Goal: Task Accomplishment & Management: Complete application form

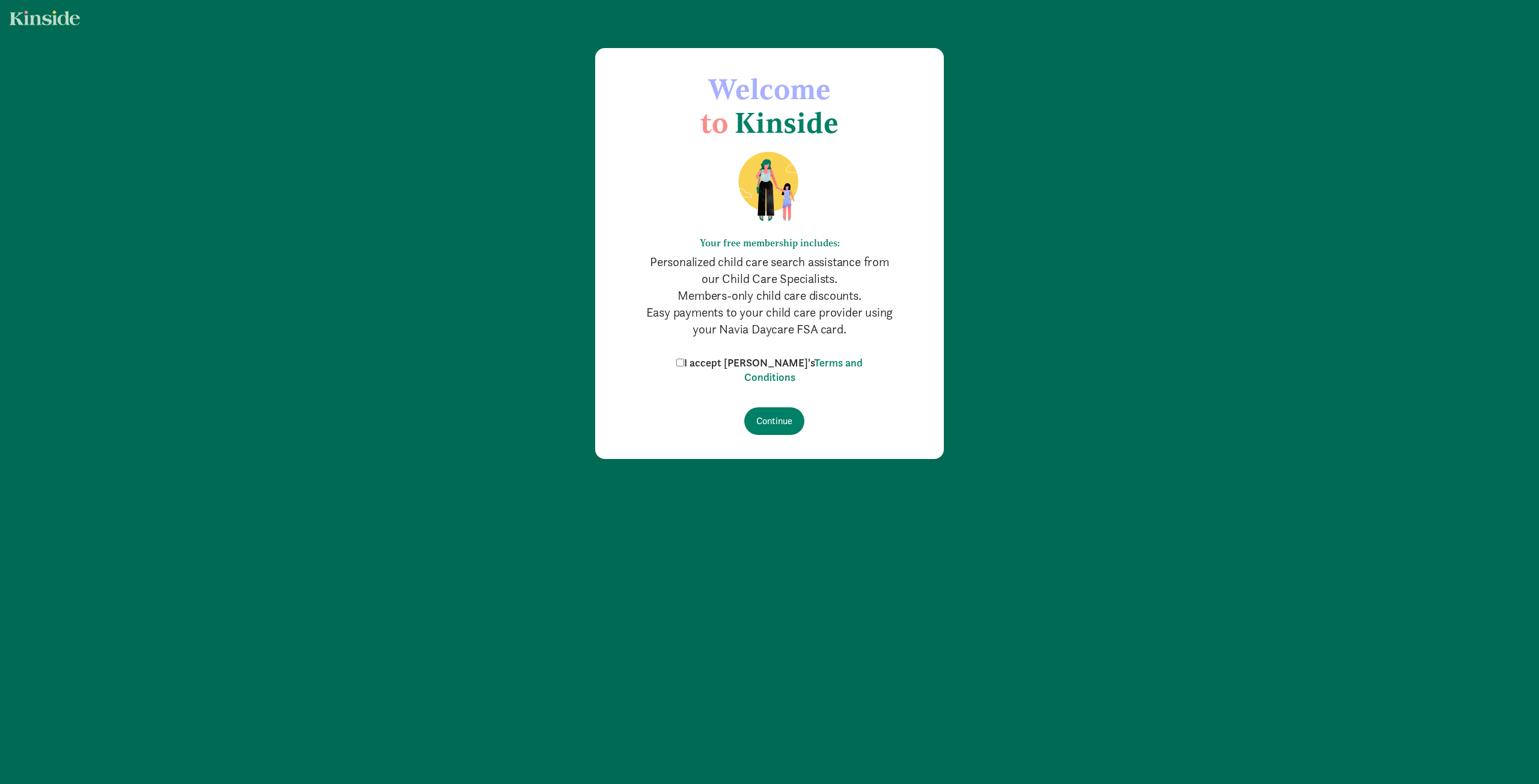
click at [715, 363] on label "I accept Kinside's Terms and Conditions" at bounding box center [769, 370] width 193 height 29
click at [684, 363] on input "I accept Kinside's Terms and Conditions" at bounding box center [680, 363] width 8 height 8
checkbox input "true"
click at [777, 426] on input "Continue" at bounding box center [774, 421] width 60 height 28
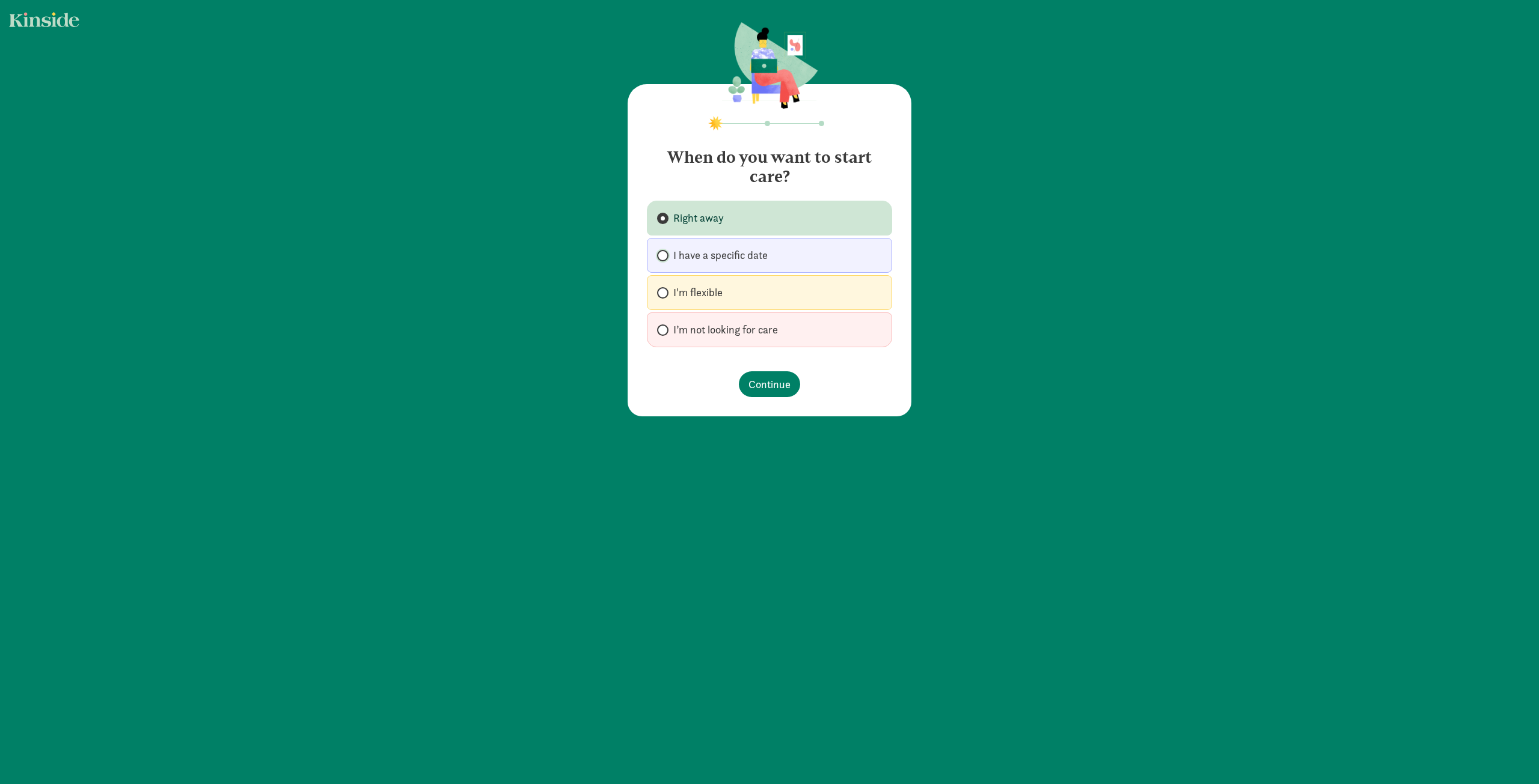
click at [659, 259] on label "I have a specific date" at bounding box center [769, 255] width 246 height 35
click at [659, 259] on input "I have a specific date" at bounding box center [661, 256] width 8 height 8
radio input "true"
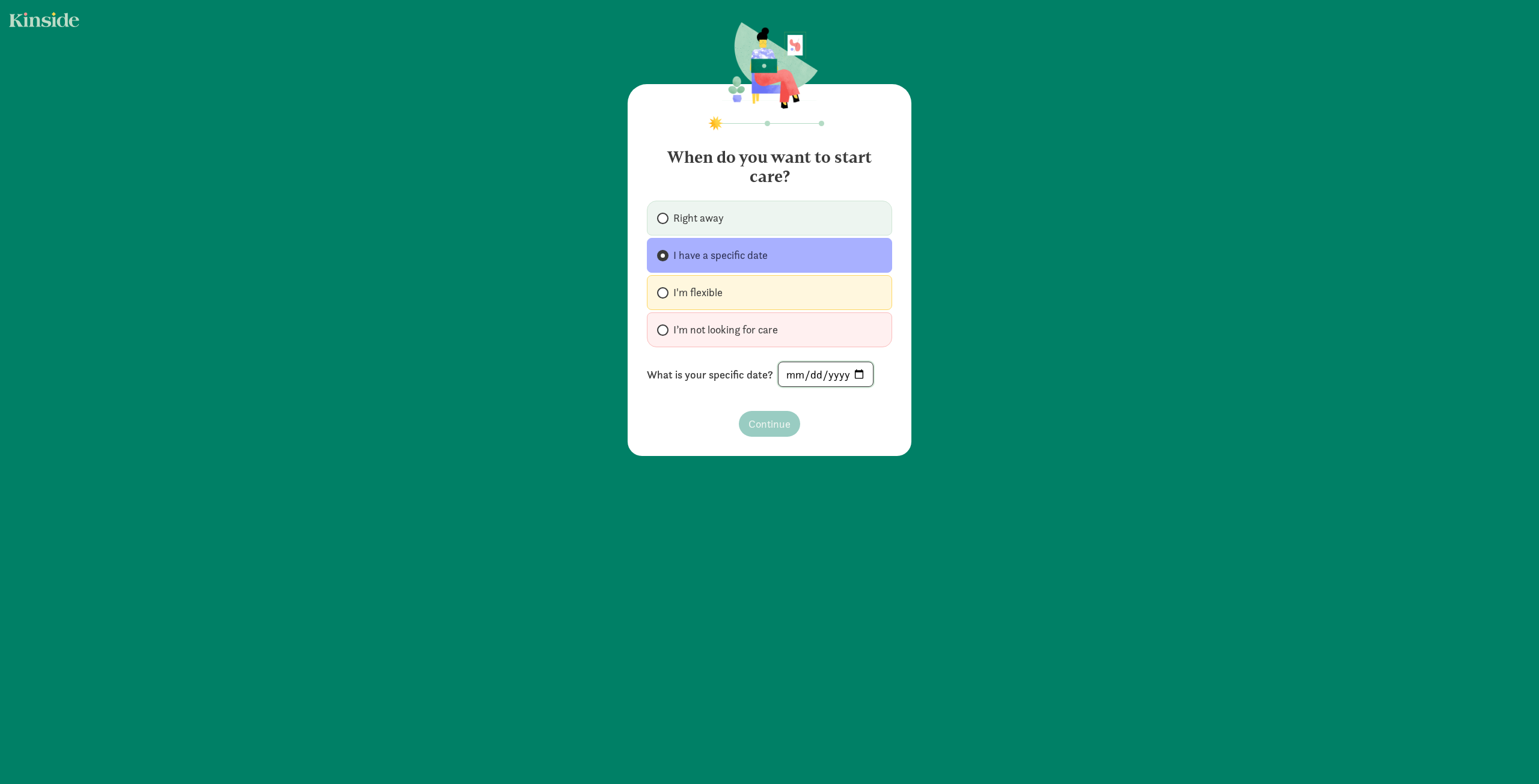
click at [854, 375] on input "date" at bounding box center [825, 374] width 95 height 24
type input "[DATE]"
click at [762, 416] on span "Continue" at bounding box center [770, 424] width 42 height 17
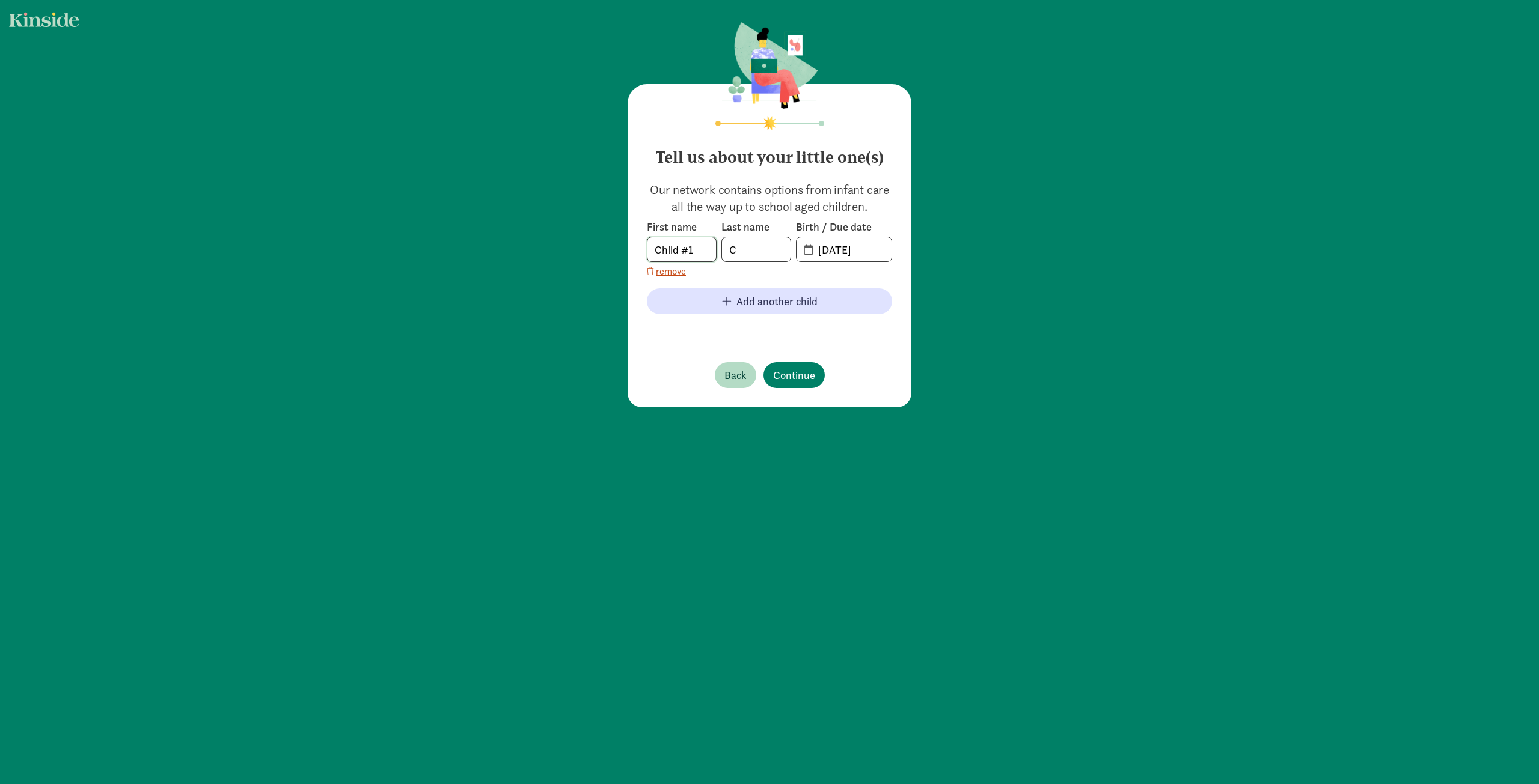
click at [688, 252] on input "Child #1" at bounding box center [682, 249] width 69 height 24
drag, startPoint x: 695, startPoint y: 251, endPoint x: 606, endPoint y: 250, distance: 89.0
click at [606, 250] on div "Tell us about your little one(s) Our network contains options from infant care …" at bounding box center [769, 216] width 1539 height 431
type input "Hunter"
click at [759, 245] on input "C" at bounding box center [757, 249] width 69 height 24
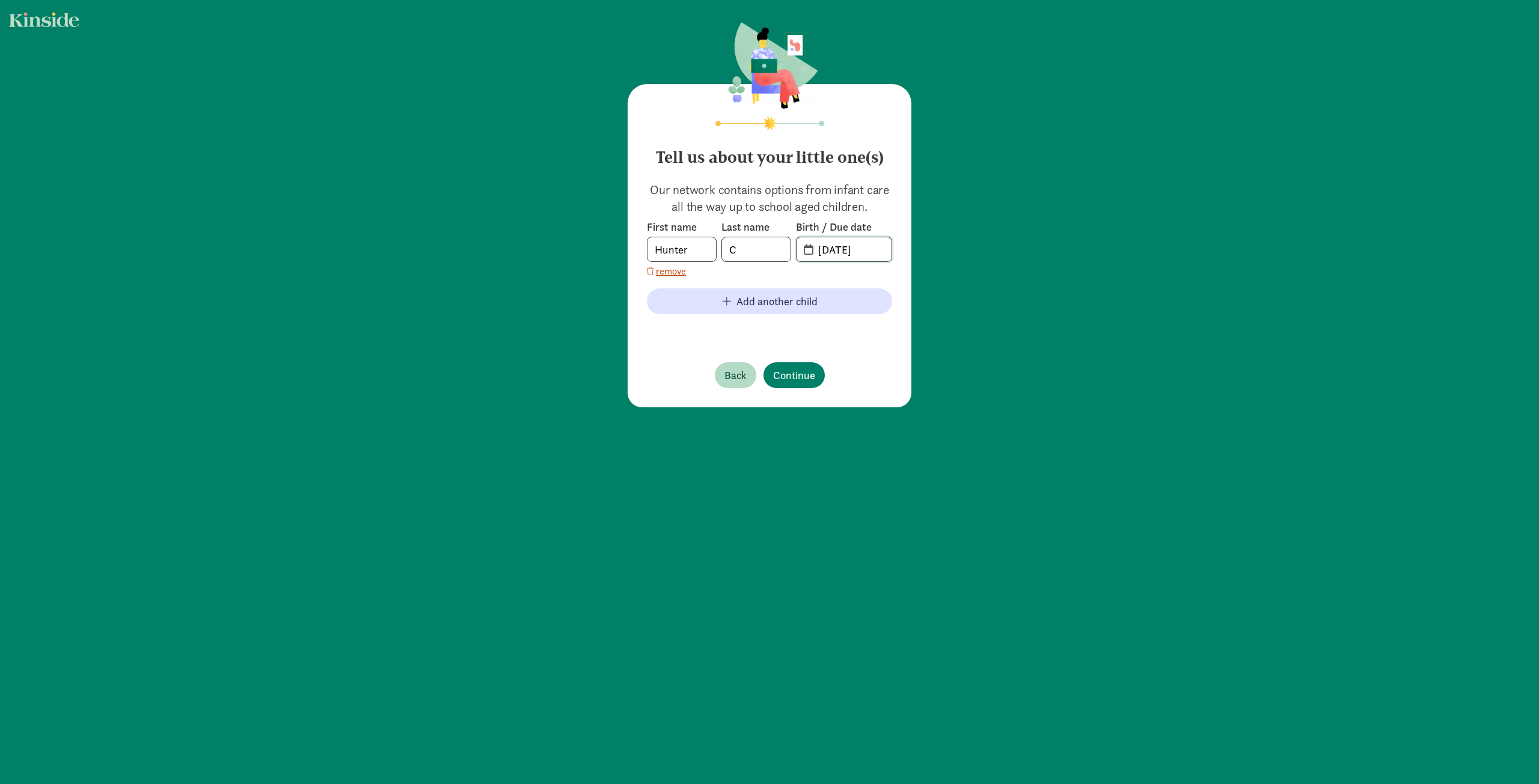
click at [863, 251] on input "[DATE]" at bounding box center [851, 249] width 81 height 24
drag, startPoint x: 782, startPoint y: 249, endPoint x: 742, endPoint y: 251, distance: 40.0
click at [742, 251] on div "First name [PERSON_NAME] Last name C Birth / Due date [DATE]" at bounding box center [769, 241] width 246 height 42
type input "[DATE]"
click at [797, 367] on span "Continue" at bounding box center [794, 375] width 42 height 17
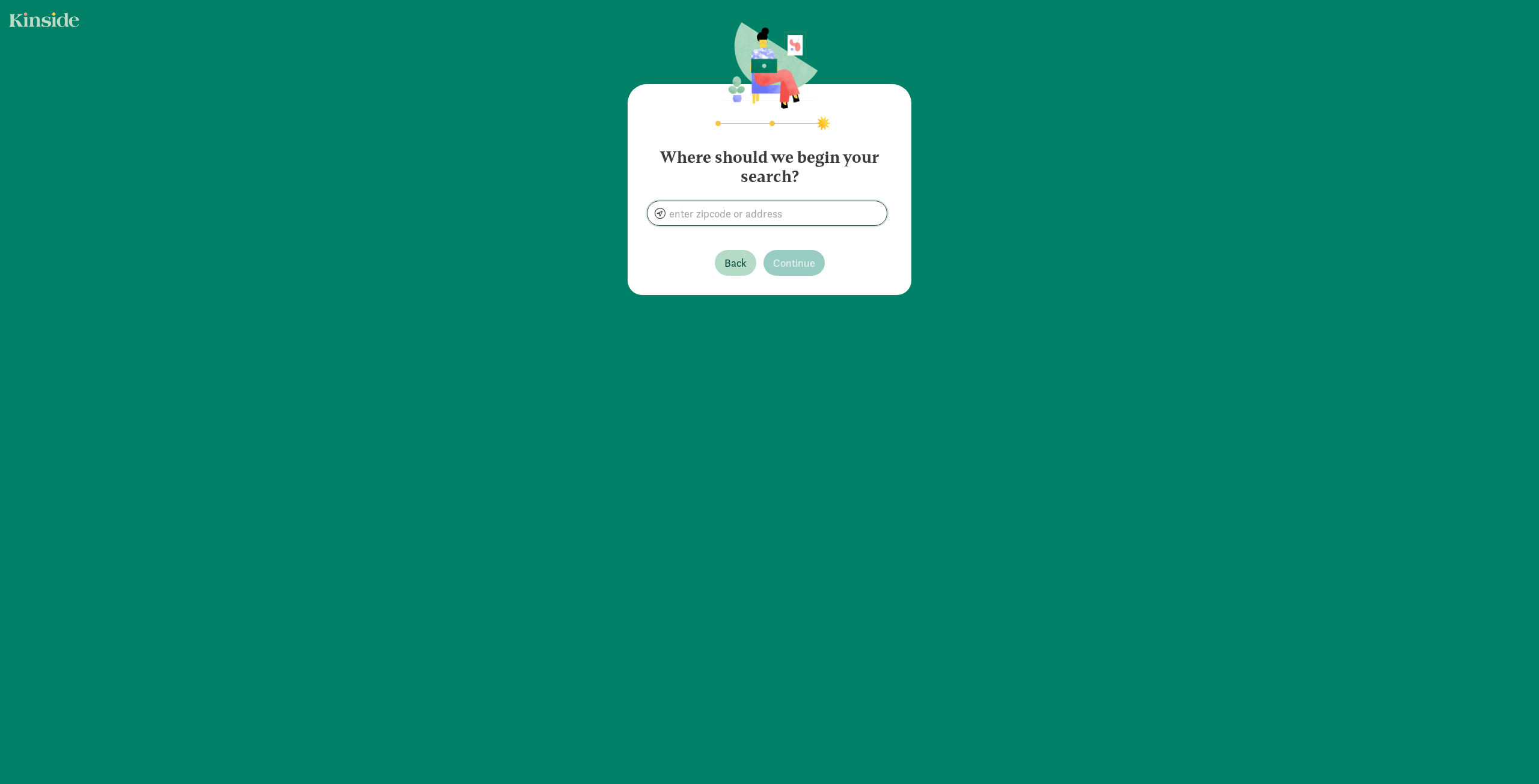
click at [819, 212] on input at bounding box center [767, 213] width 239 height 24
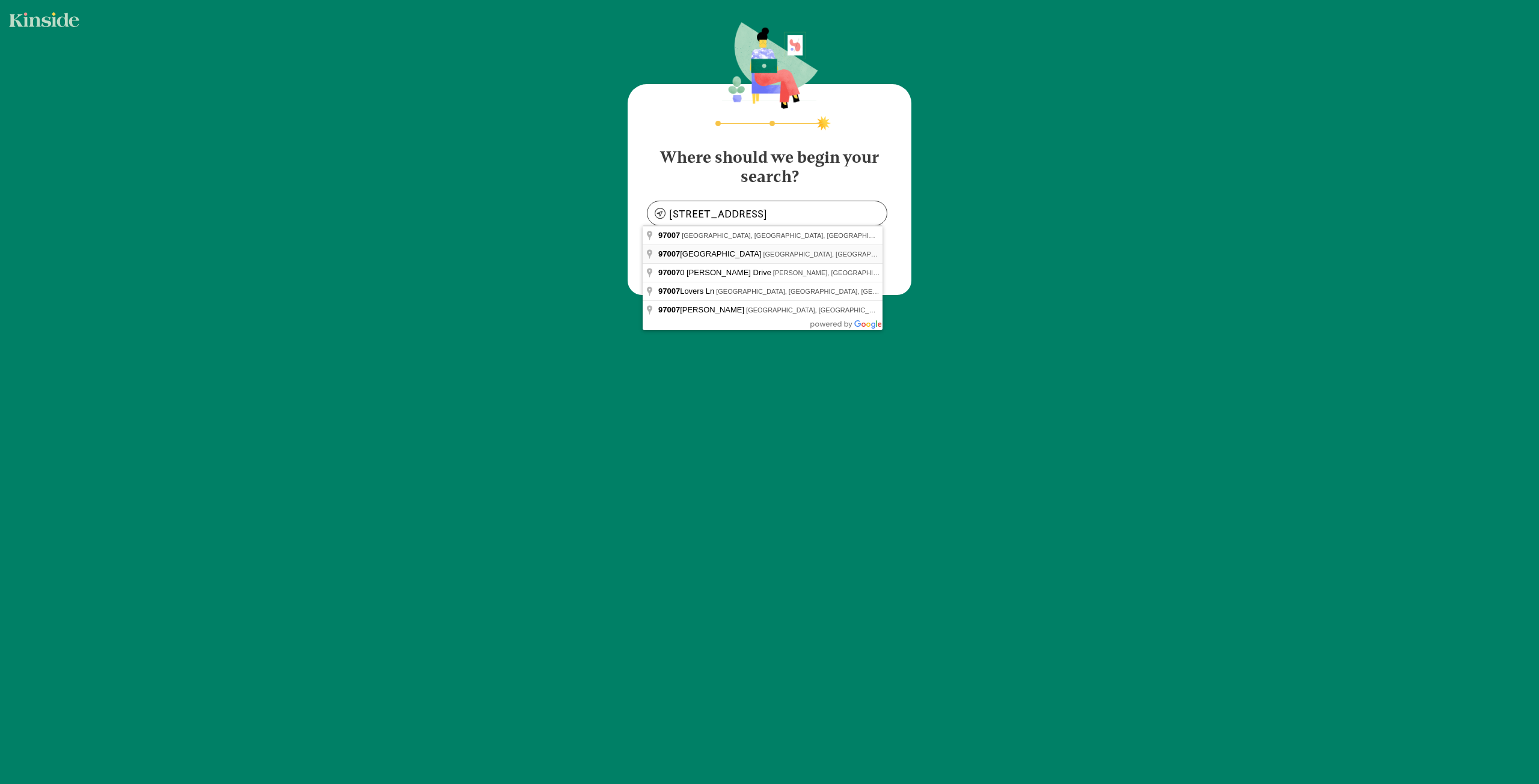
type input "[STREET_ADDRESS]"
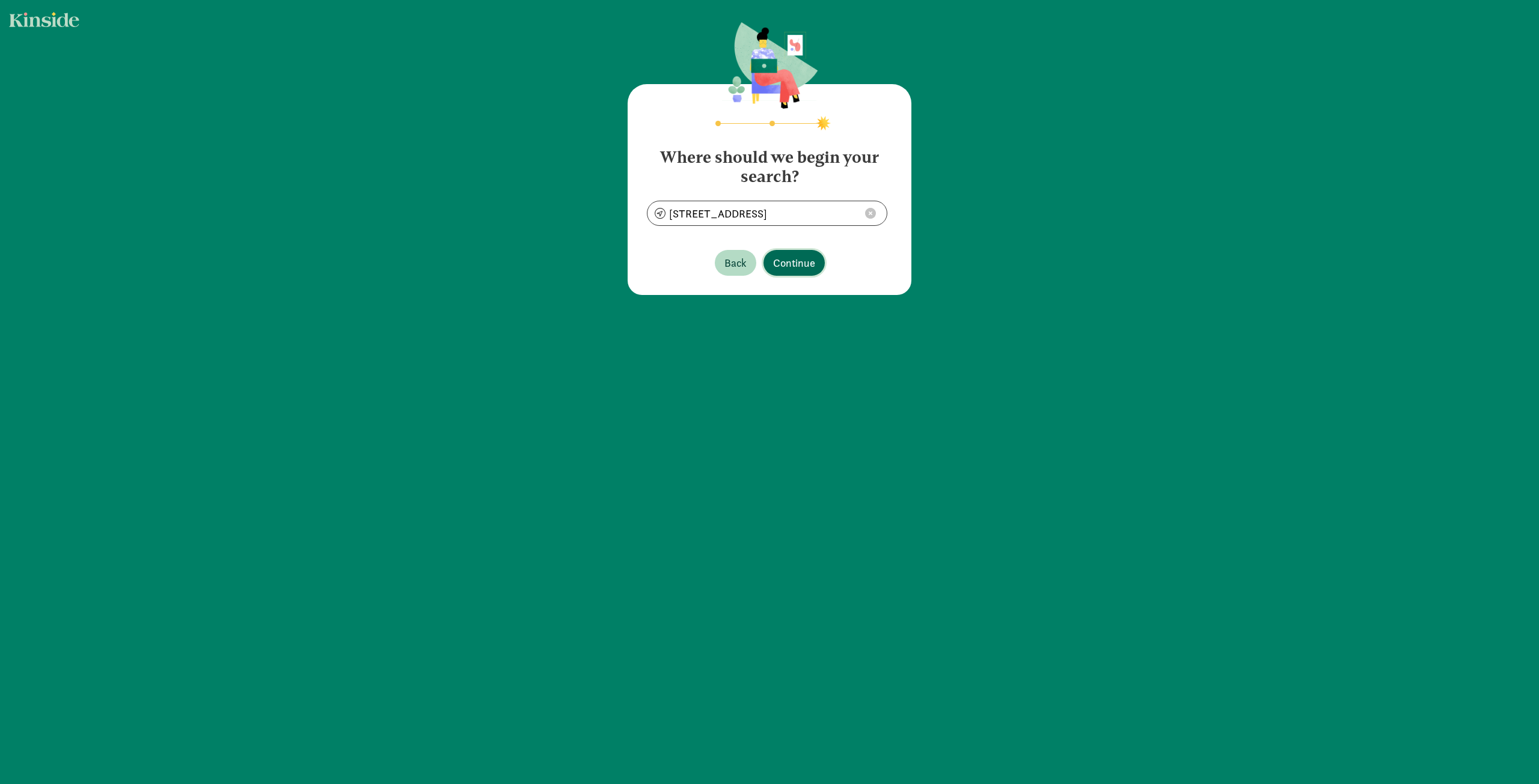
click at [796, 258] on span "Continue" at bounding box center [794, 263] width 42 height 17
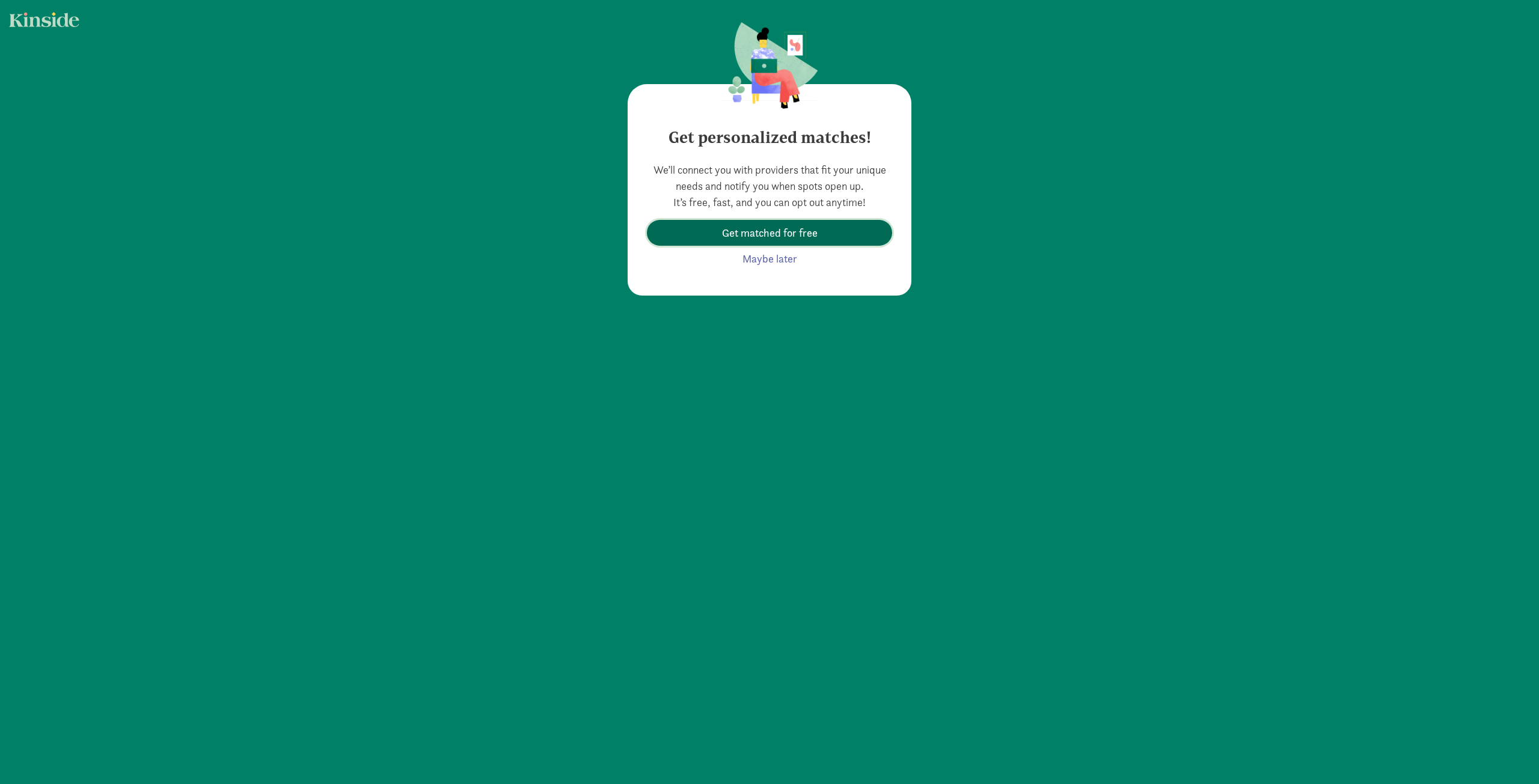
click at [783, 232] on span "Get matched for free" at bounding box center [770, 233] width 95 height 17
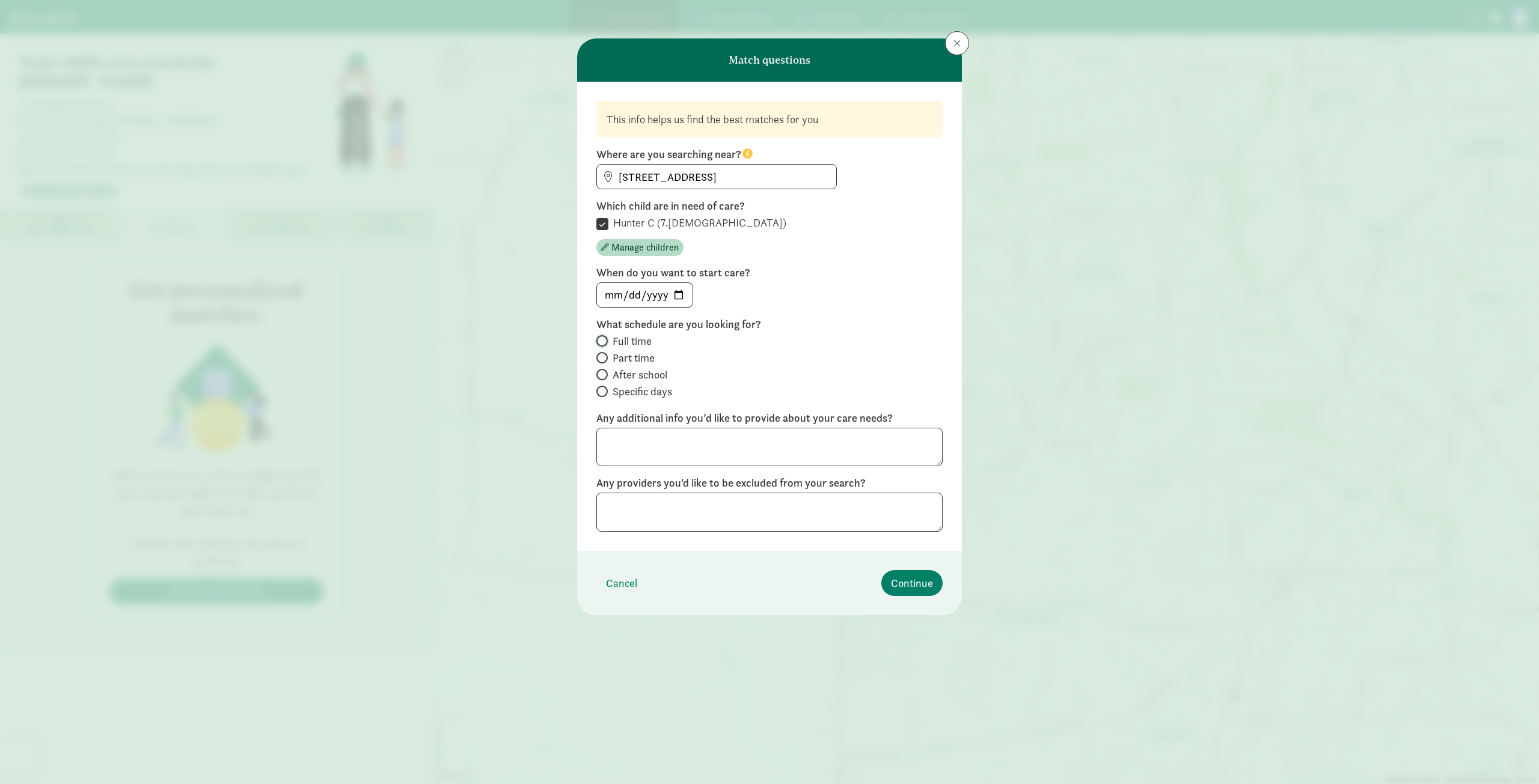
click at [604, 338] on input "Full time" at bounding box center [600, 341] width 8 height 8
radio input "true"
click at [606, 357] on span at bounding box center [602, 357] width 11 height 11
click at [604, 357] on input "Part time" at bounding box center [600, 358] width 8 height 8
radio input "true"
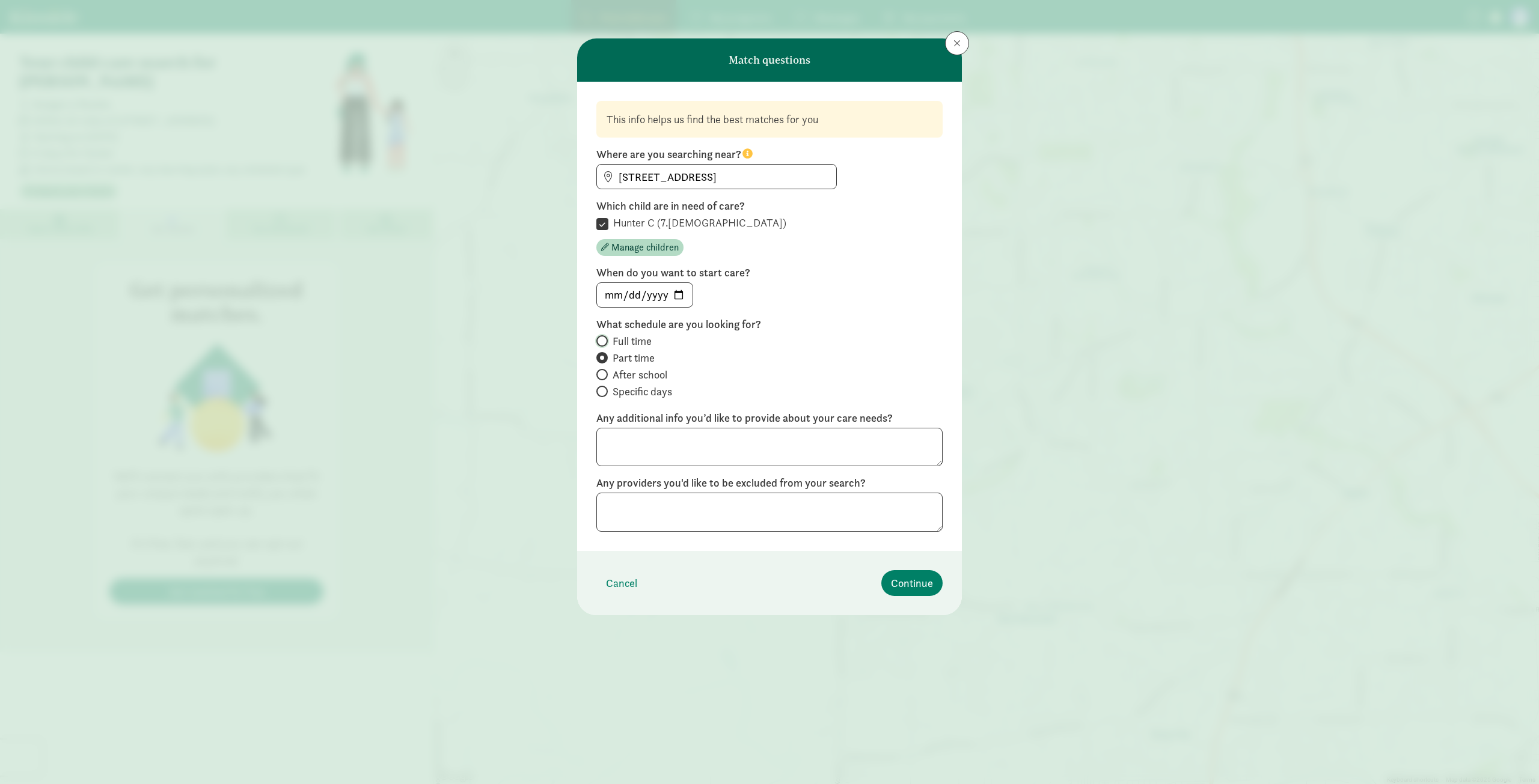
click at [600, 340] on input "Full time" at bounding box center [600, 341] width 8 height 8
radio input "true"
radio input "false"
click at [710, 435] on textarea at bounding box center [769, 447] width 346 height 39
type textarea "Has PDA."
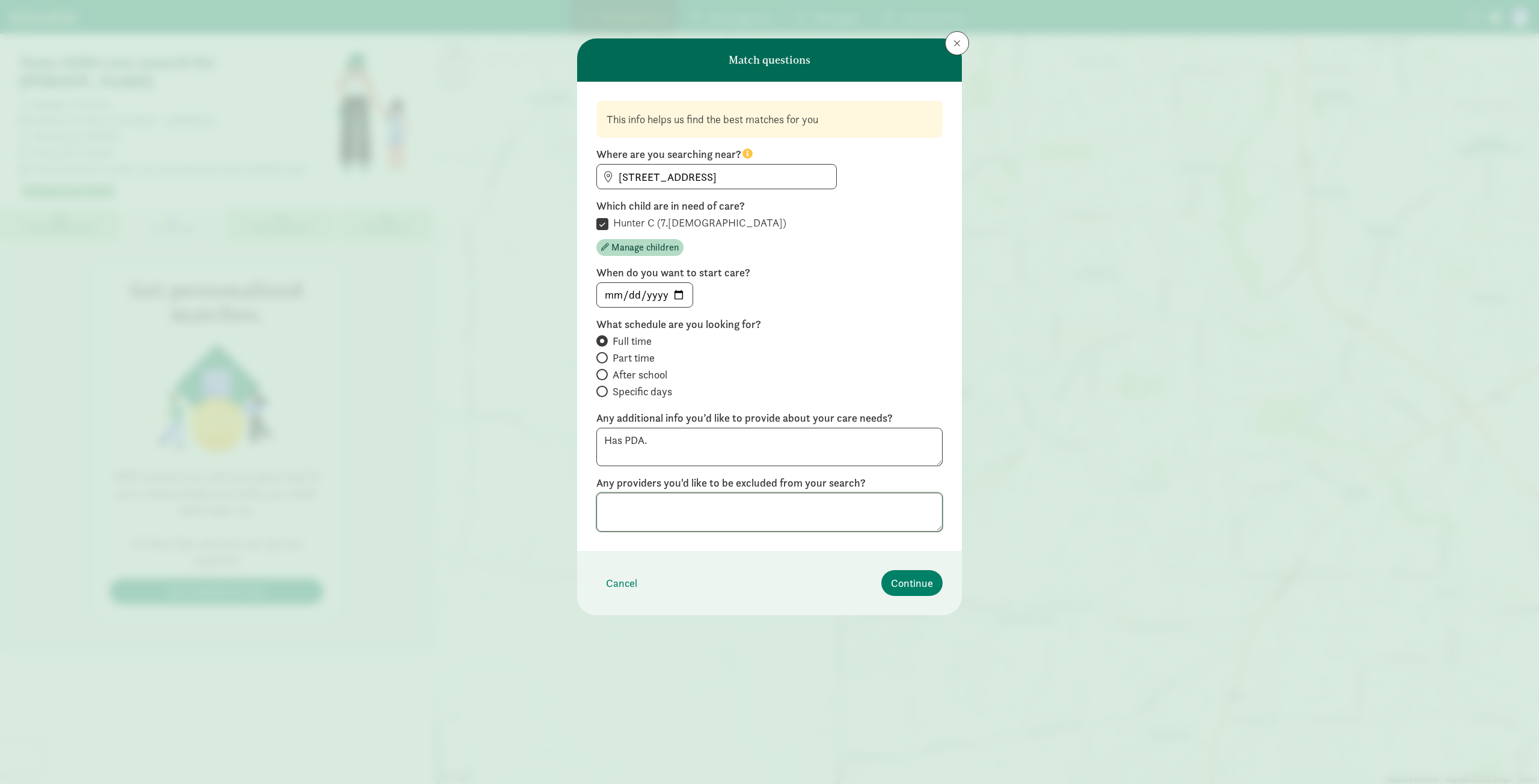
click at [827, 505] on textarea at bounding box center [769, 512] width 346 height 39
type textarea "none"
click at [919, 585] on span "Continue" at bounding box center [912, 583] width 42 height 17
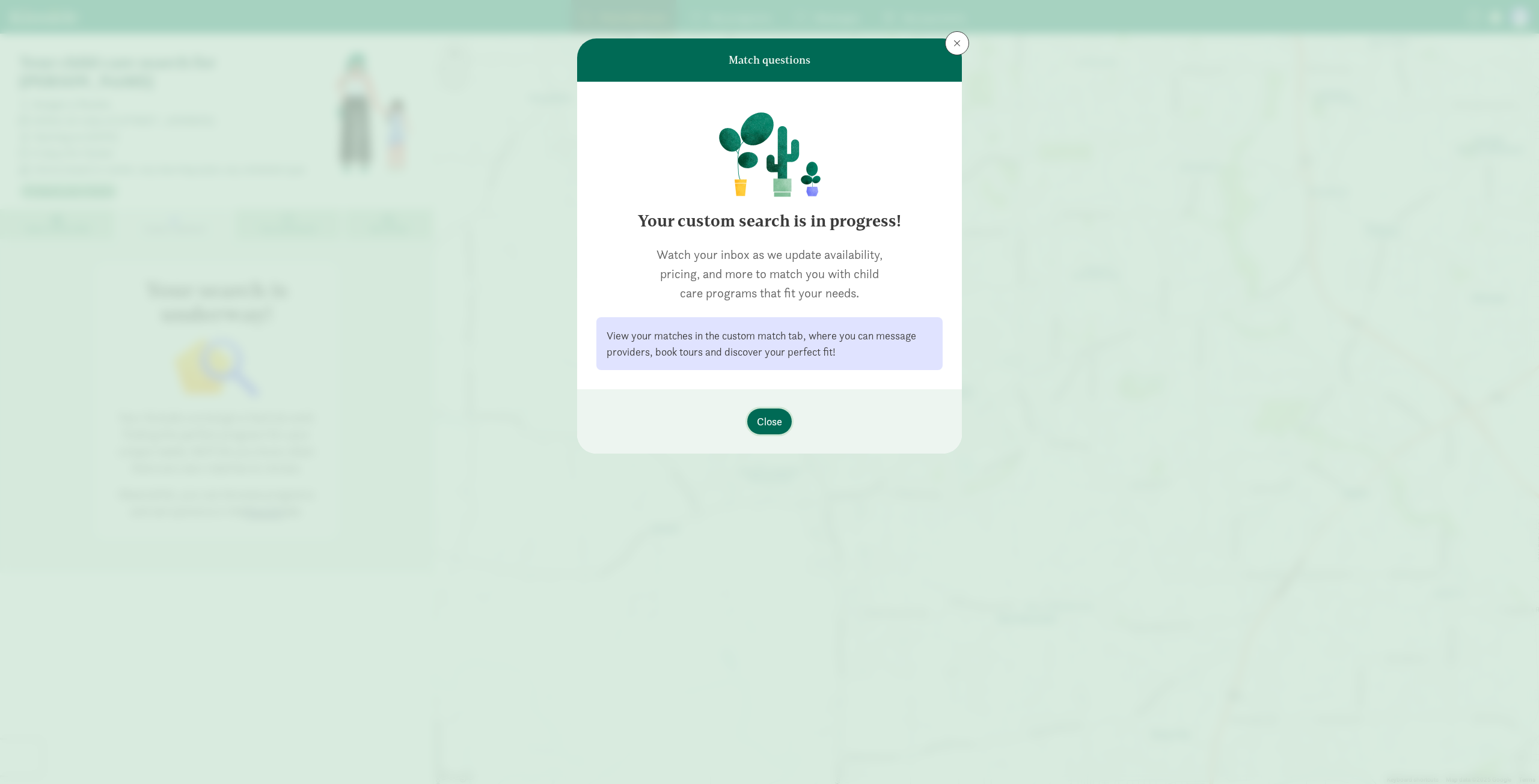
click at [774, 412] on button "Close" at bounding box center [769, 421] width 44 height 26
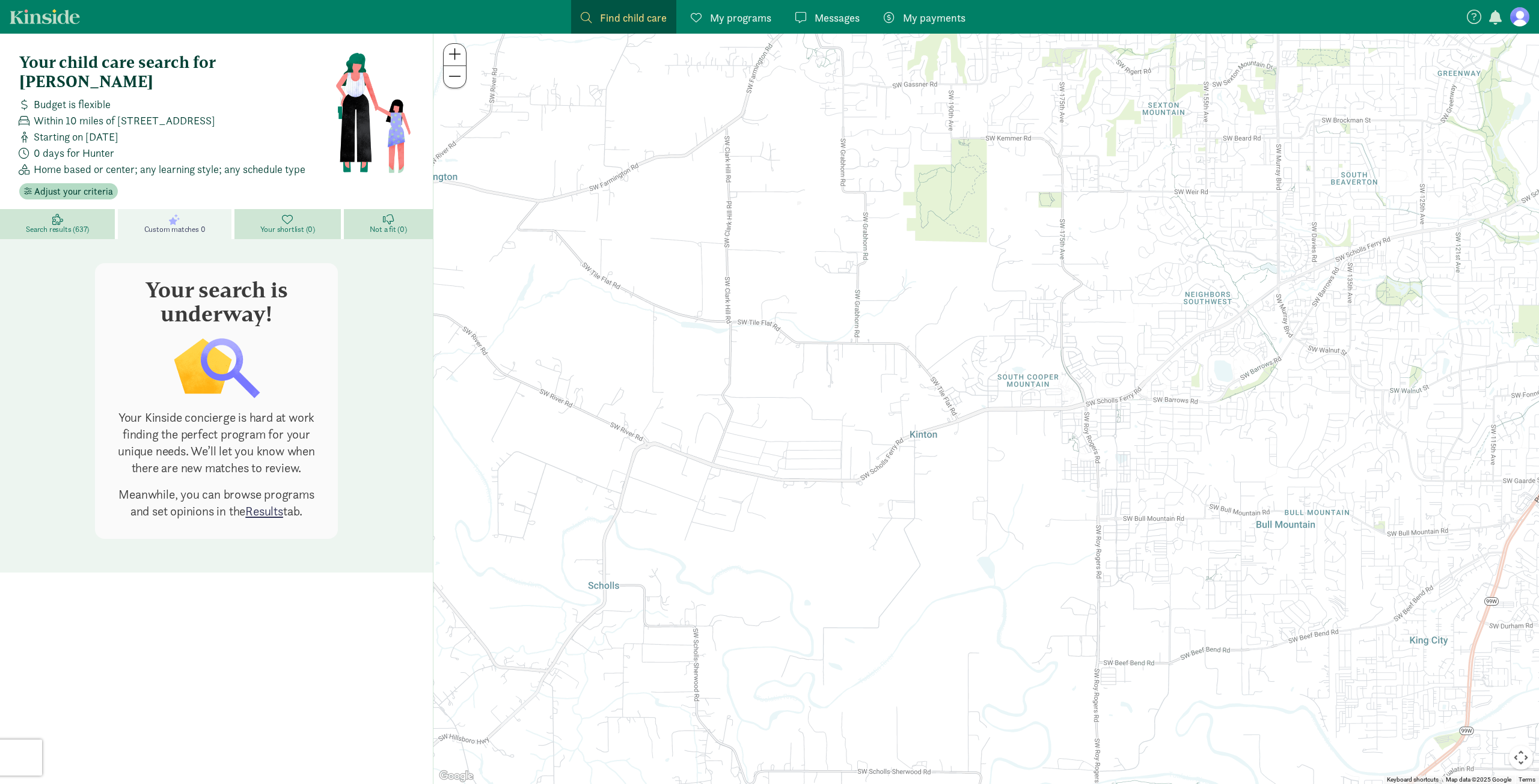
click at [84, 96] on span "Budget is flexible" at bounding box center [72, 104] width 77 height 17
click at [85, 185] on span "Adjust your criteria" at bounding box center [73, 192] width 79 height 15
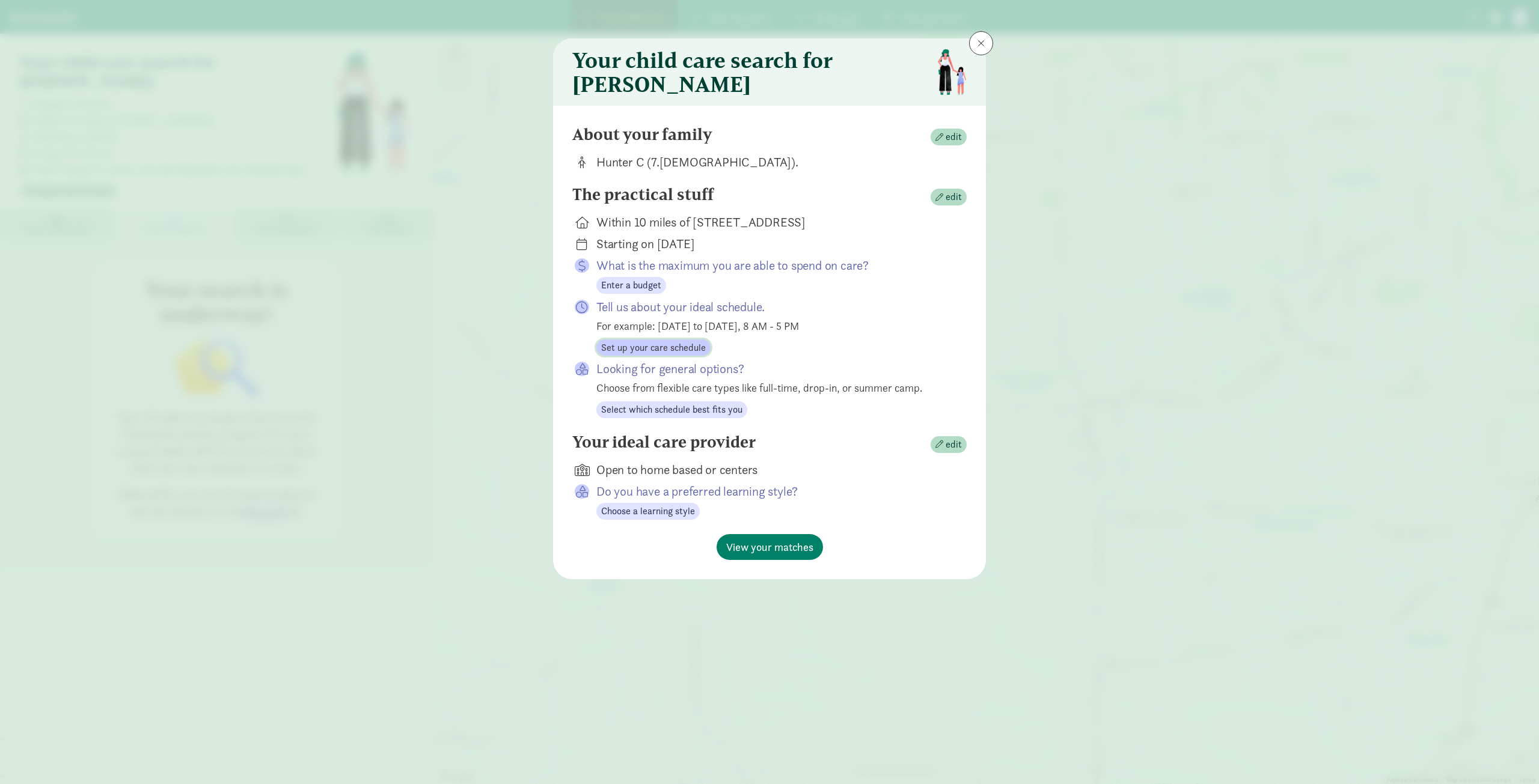
click at [665, 355] on span "Set up your care schedule" at bounding box center [653, 348] width 105 height 15
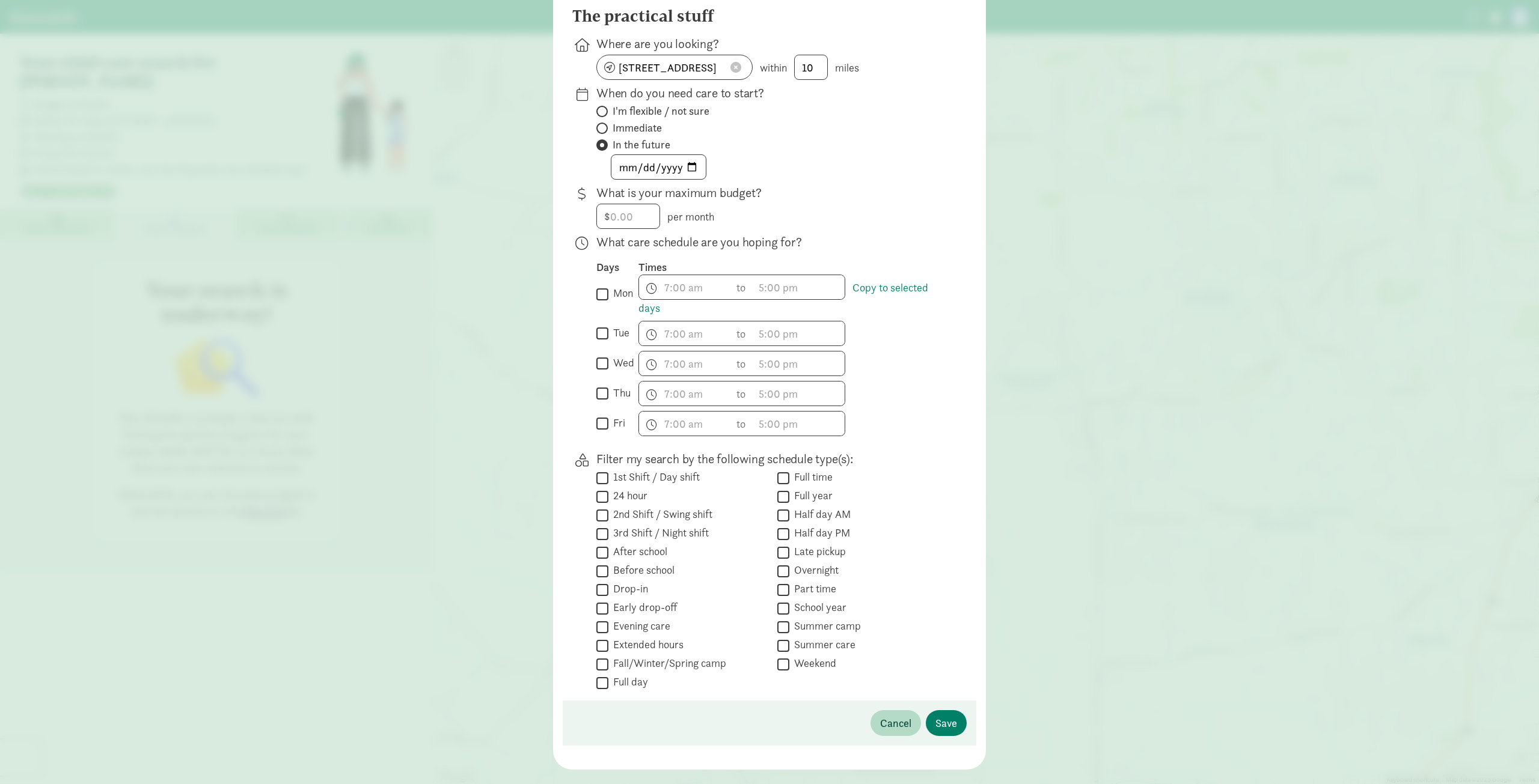
scroll to position [120, 0]
click at [599, 300] on input "mon" at bounding box center [602, 292] width 12 height 17
checkbox input "true"
click at [598, 340] on input "tue" at bounding box center [602, 332] width 12 height 17
checkbox input "true"
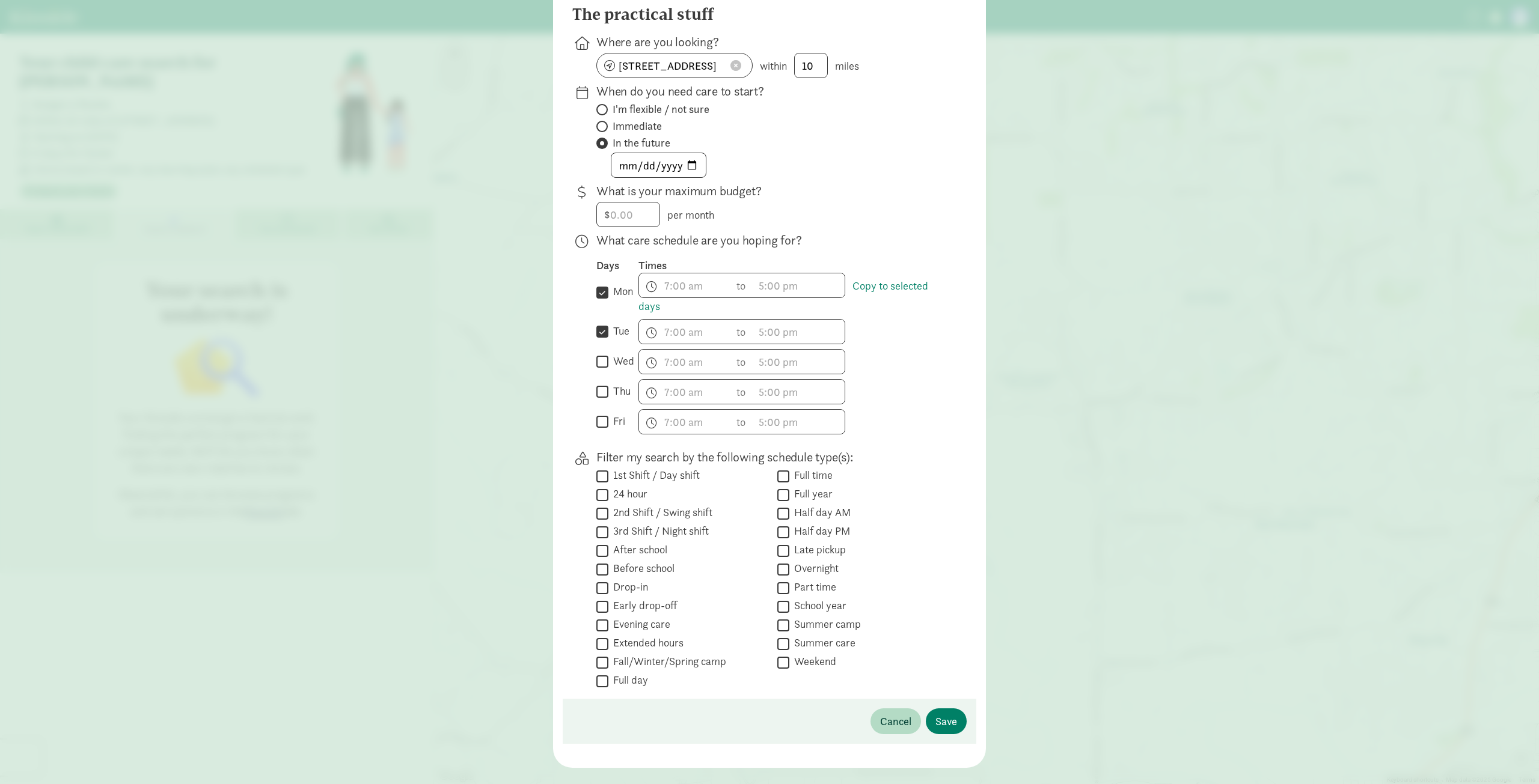
click at [598, 400] on input "thu" at bounding box center [602, 392] width 12 height 17
checkbox input "true"
click at [598, 430] on input "fri" at bounding box center [602, 422] width 12 height 17
checkbox input "true"
click at [688, 298] on span "h 12 1 2 3 4 5 6 7 8 9 10 11 mm 00 15 30 45 a am pm" at bounding box center [685, 285] width 91 height 24
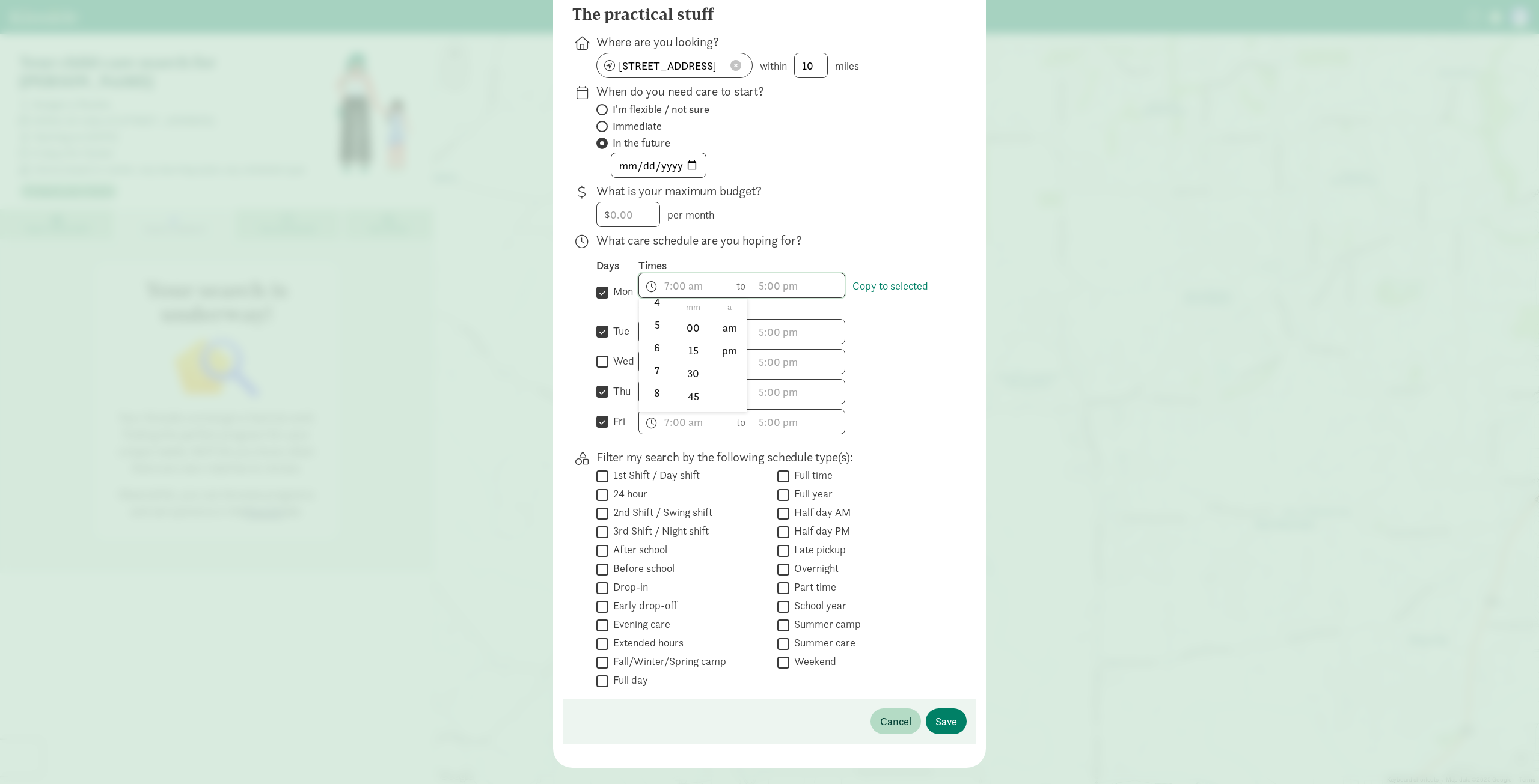
scroll to position [118, 0]
click at [652, 401] on li "8" at bounding box center [657, 392] width 36 height 23
click at [653, 396] on li "9" at bounding box center [657, 390] width 36 height 23
click at [695, 339] on li "00" at bounding box center [694, 328] width 36 height 23
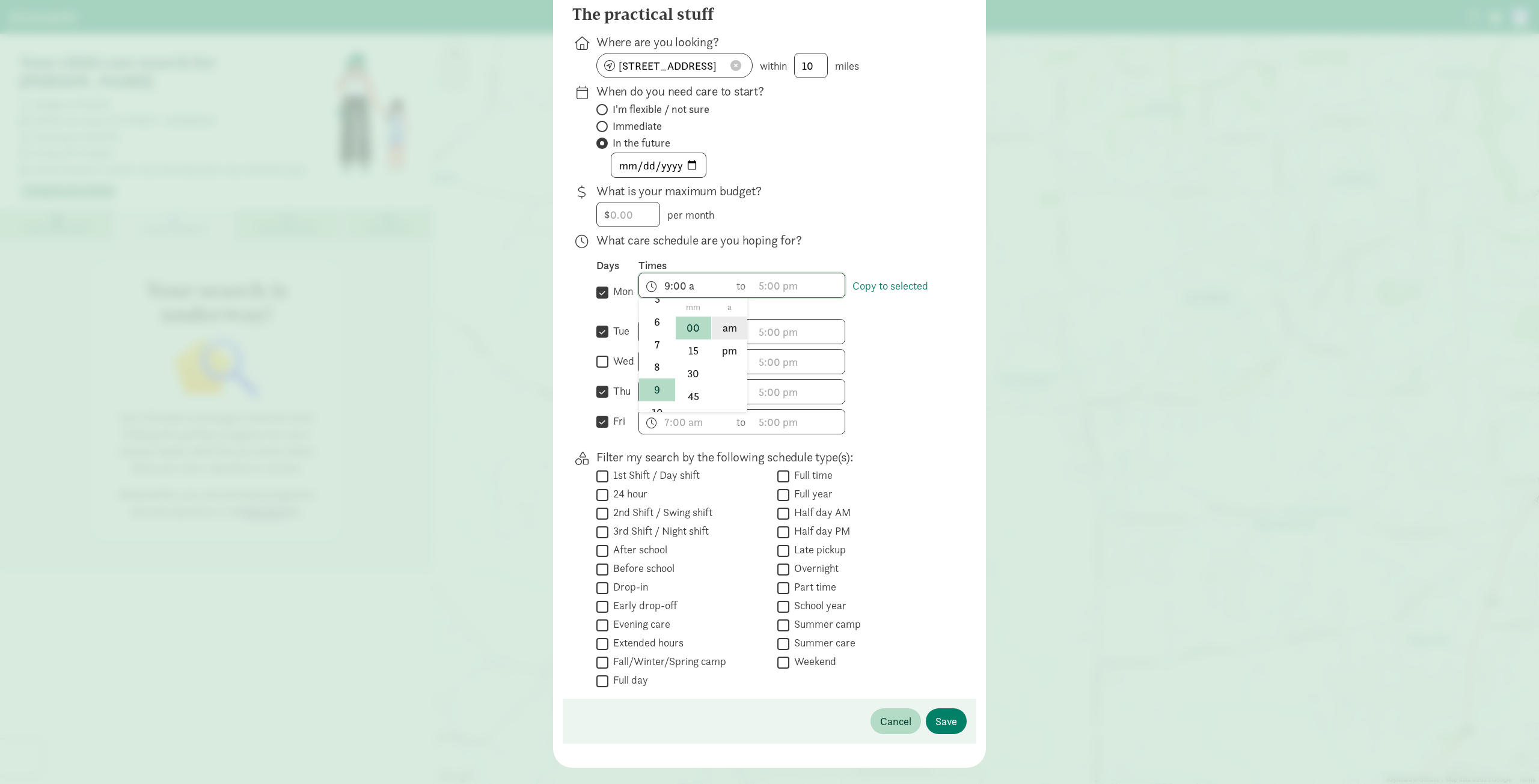
click at [734, 338] on li "am" at bounding box center [729, 328] width 36 height 23
type input "9:00 am"
click at [856, 344] on div "h 12 1 2 3 4 5 6 7 8 9 10 11 mm 00 15 30 45 a am pm to h 12 1 2 3 4 5 6 7 8 9 1…" at bounding box center [793, 331] width 309 height 25
click at [888, 292] on link "Copy to selected days" at bounding box center [784, 296] width 290 height 35
click at [890, 372] on div "h 12 1 2 3 4 5 6 7 8 9 10 11 mm 00 15 30 45 a am pm to h 12 1 2 3 4 5 6 7 8 9 1…" at bounding box center [793, 362] width 309 height 25
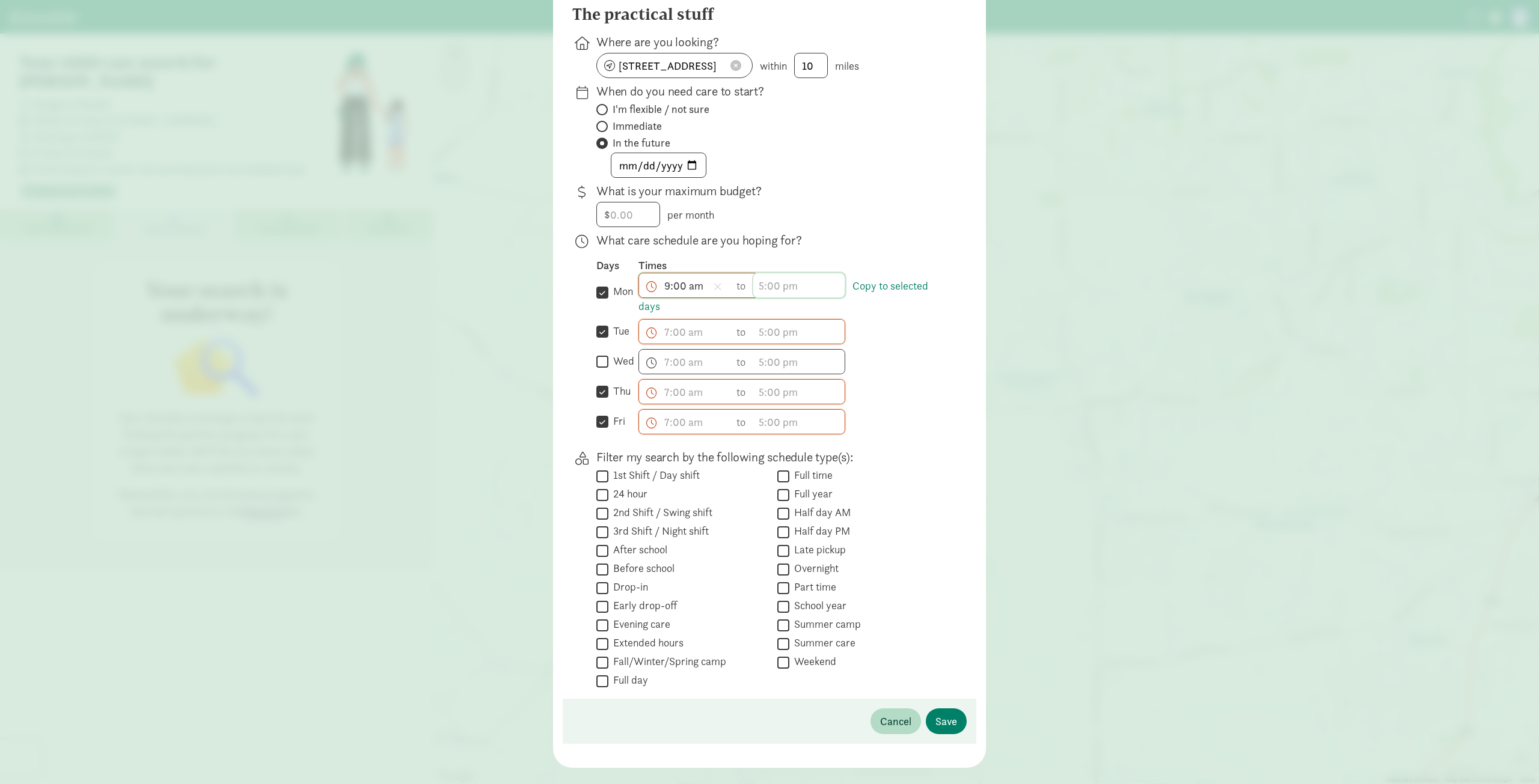
click at [784, 293] on span "h 12 1 2 3 4 5 6 7 8 9 10 11 mm 00 15 30 45 a am pm" at bounding box center [799, 285] width 91 height 24
click at [763, 367] on li "4" at bounding box center [771, 359] width 36 height 23
click at [839, 335] on li "am" at bounding box center [844, 328] width 36 height 23
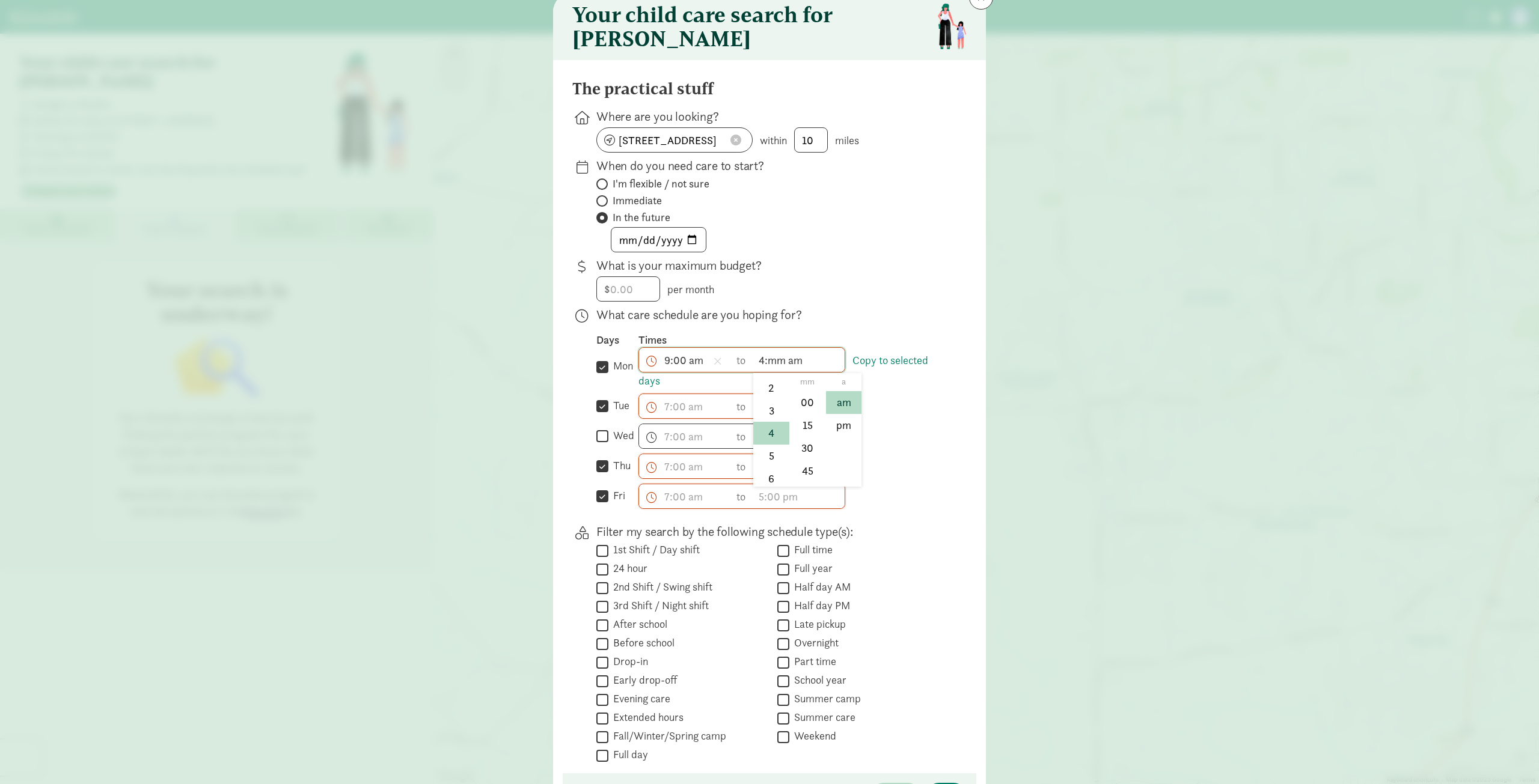
scroll to position [28, 0]
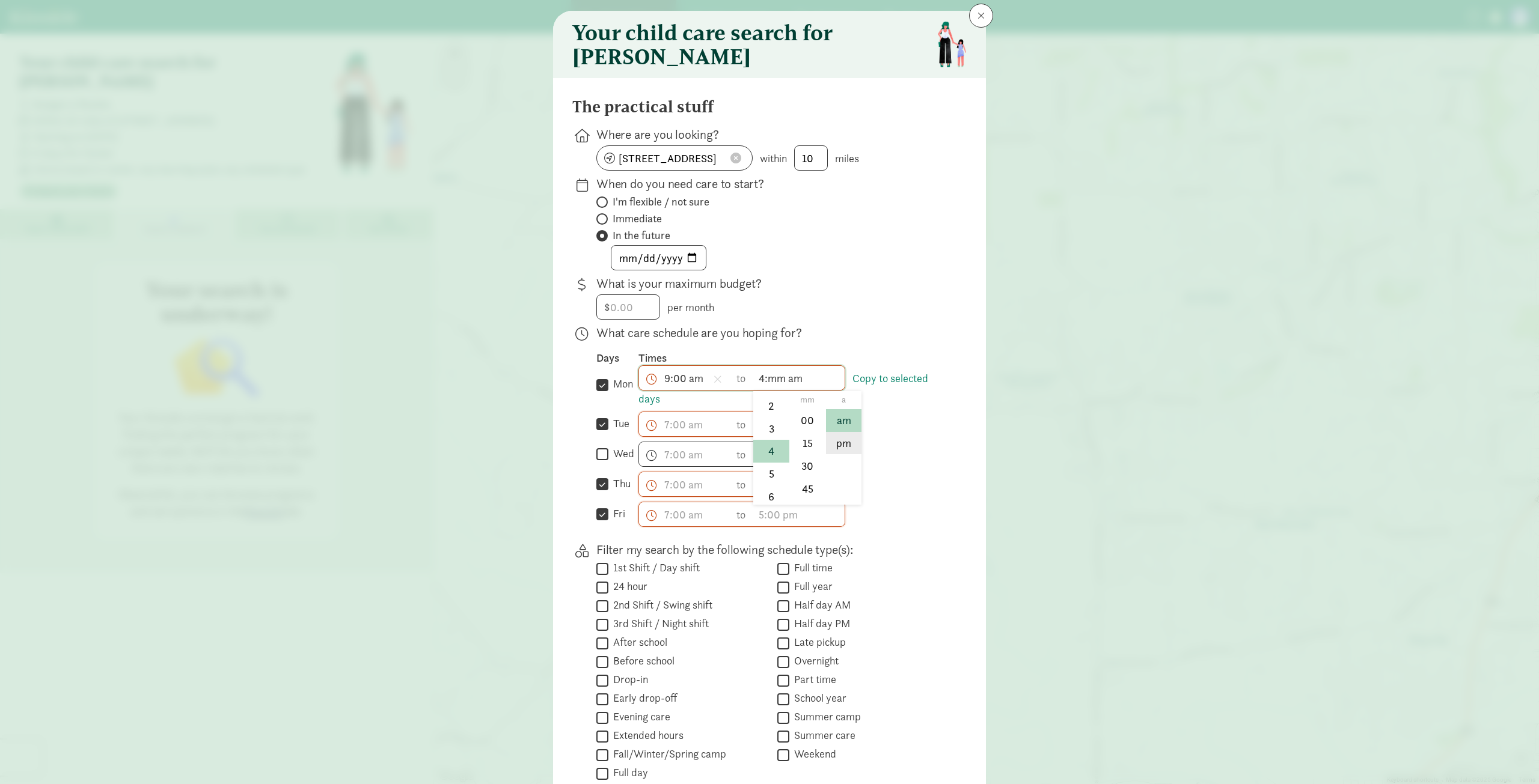
click at [843, 447] on li "pm" at bounding box center [844, 443] width 36 height 23
click at [808, 476] on li "30" at bounding box center [808, 466] width 36 height 23
type input "4:30 pm"
click at [896, 382] on link "Copy to selected days" at bounding box center [784, 388] width 290 height 35
click at [897, 445] on div "Days Times  mon Copy to selected days 9:00 am h 12 1 2 3 4 5 6 7 8 9 10 11 mm …" at bounding box center [772, 439] width 351 height 176
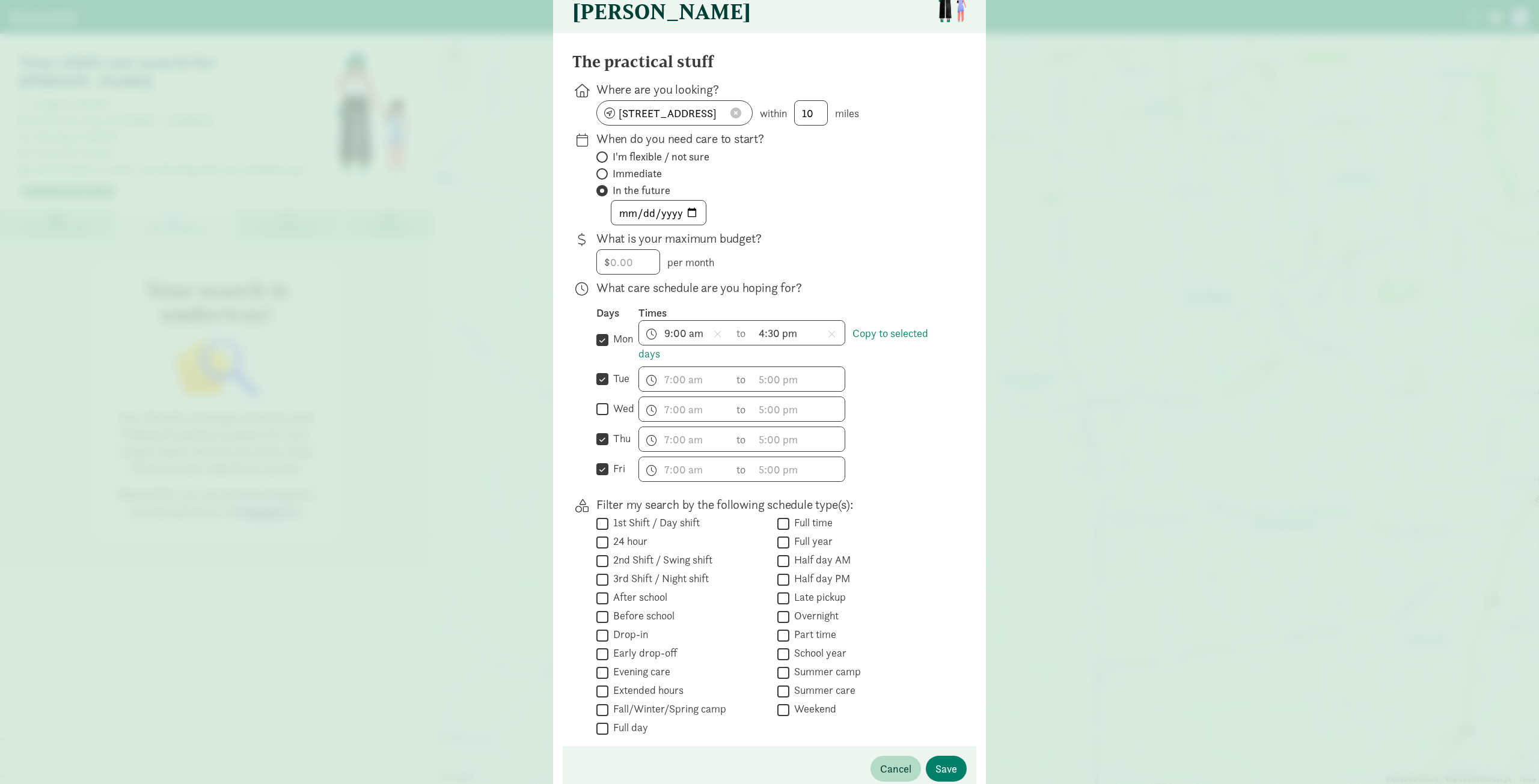
scroll to position [88, 0]
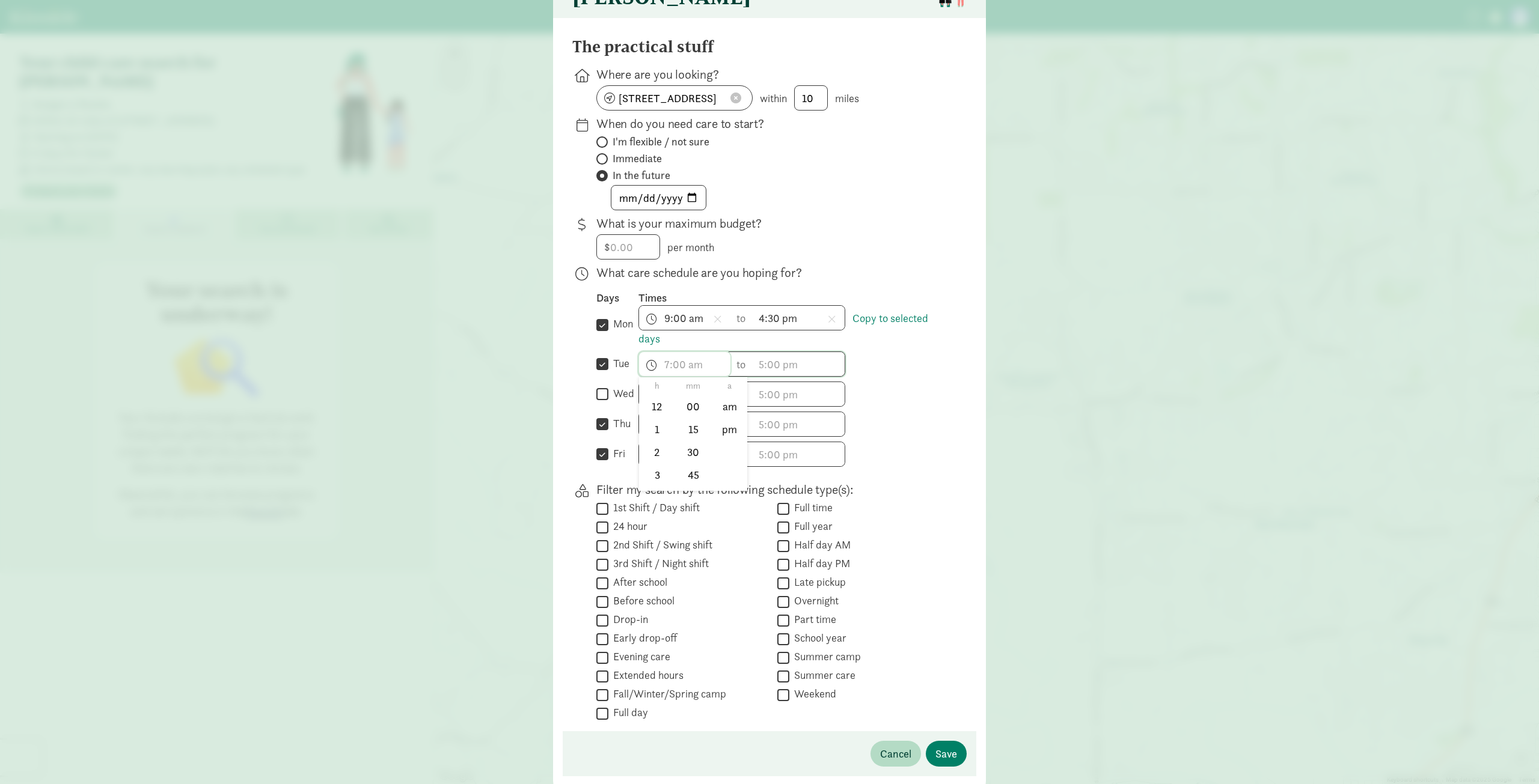
click at [659, 373] on span "h 12 1 2 3 4 5 6 7 8 9 10 11 mm 00 15 30 45 a am pm" at bounding box center [685, 364] width 91 height 24
click at [870, 365] on div at bounding box center [769, 304] width 1539 height 784
click at [602, 370] on input "tue" at bounding box center [602, 365] width 12 height 17
click at [597, 370] on input "tue" at bounding box center [602, 365] width 12 height 17
click at [876, 327] on link "Copy to selected days" at bounding box center [784, 328] width 290 height 35
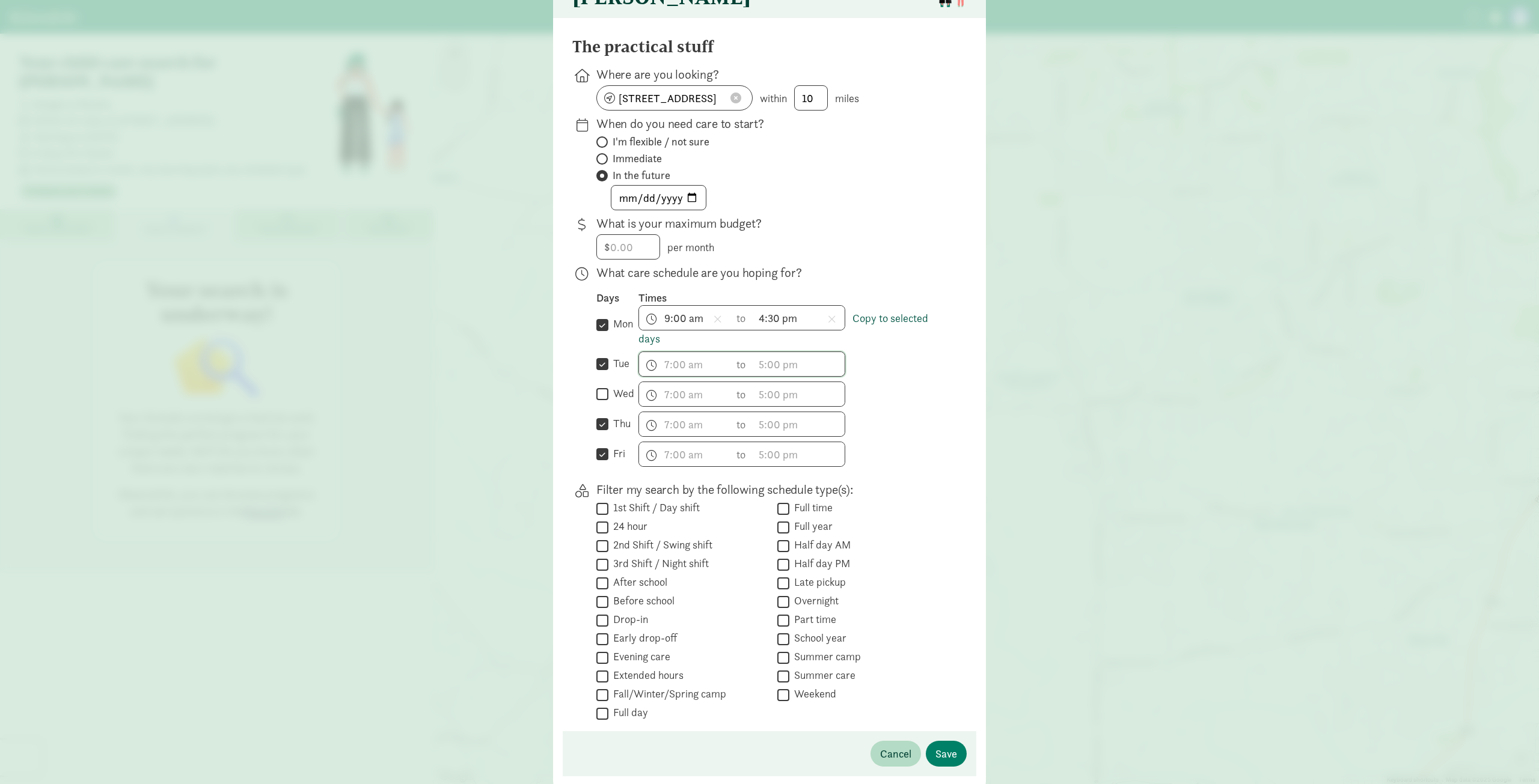
click at [876, 327] on link "Copy to selected days" at bounding box center [784, 328] width 290 height 35
click at [729, 331] on span "9:00 am h 12 1 2 3 4 5 6 7 8 9 10 11 mm 00 15 30 45 a am pm to 4:30 pm h 12 1 2…" at bounding box center [742, 318] width 207 height 25
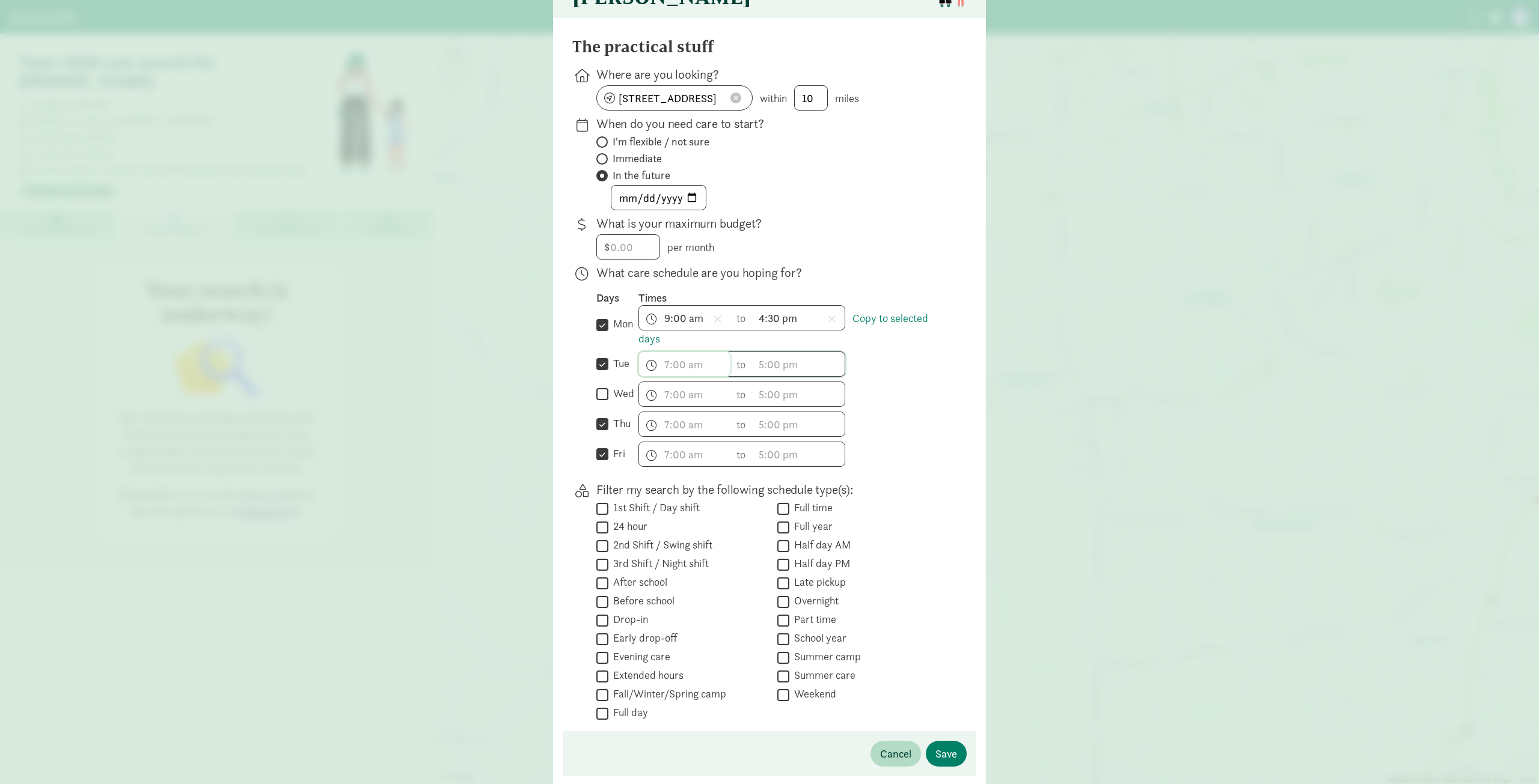
click at [677, 374] on span "h 12 1 2 3 4 5 6 7 8 9 10 11 mm 00 15 30 45 a am pm" at bounding box center [685, 364] width 91 height 24
click at [857, 392] on div at bounding box center [769, 304] width 1539 height 784
click at [598, 372] on input "tue" at bounding box center [602, 365] width 12 height 17
checkbox input "false"
click at [598, 423] on input "thu" at bounding box center [602, 424] width 12 height 17
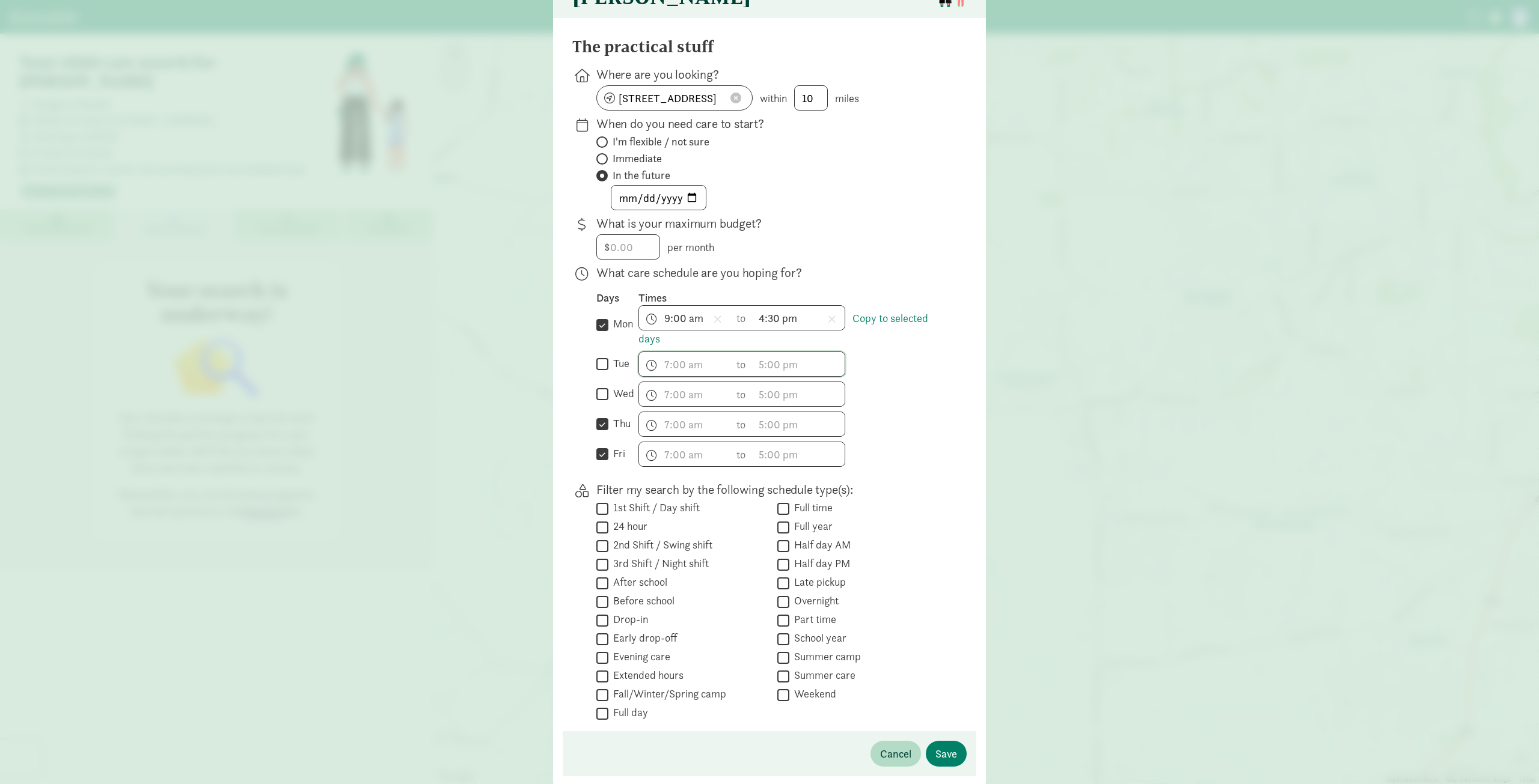
checkbox input "false"
click at [596, 462] on input "fri" at bounding box center [602, 455] width 12 height 17
checkbox input "false"
click at [600, 370] on input "tue" at bounding box center [602, 365] width 12 height 17
checkbox input "true"
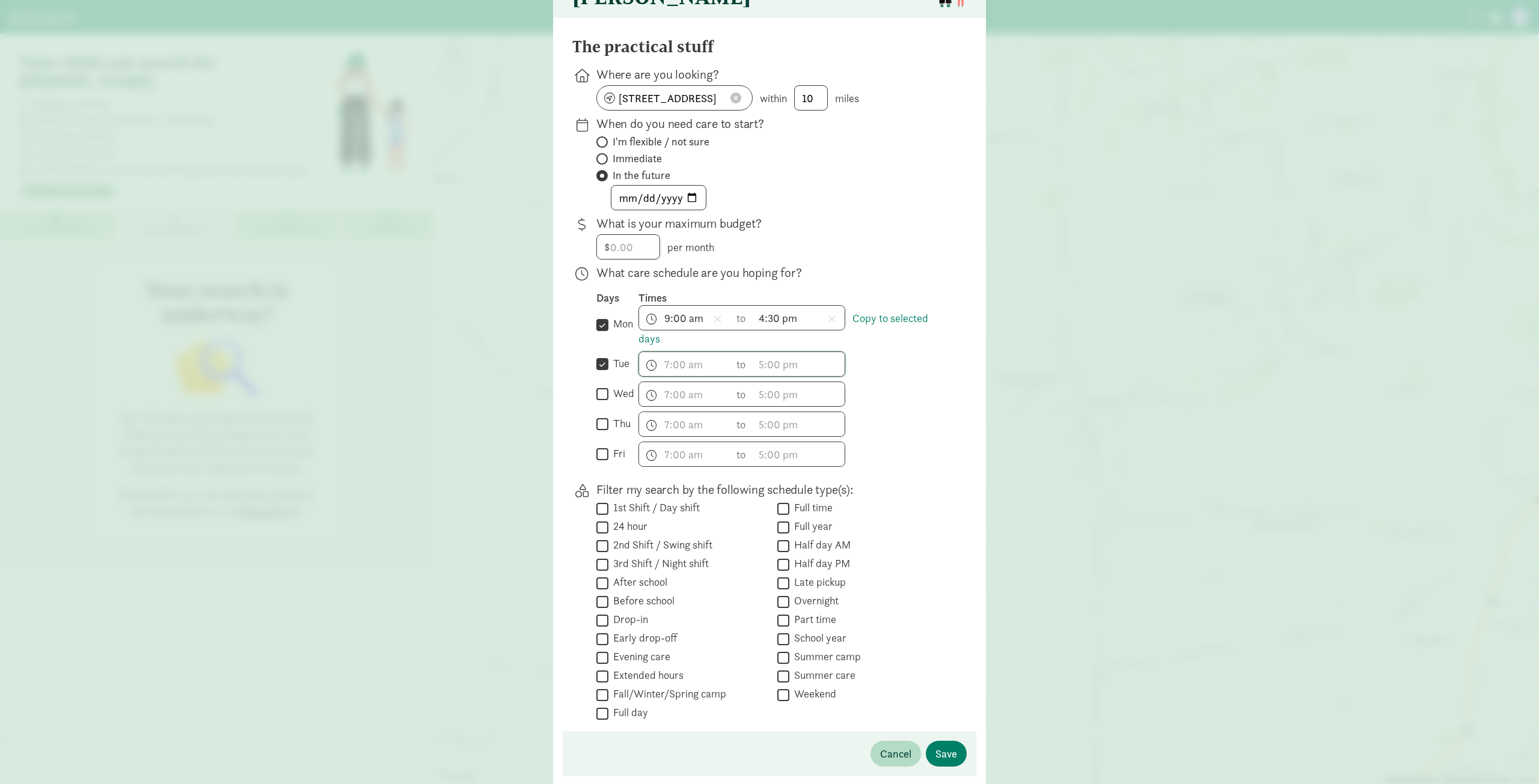
click at [598, 431] on input "thu" at bounding box center [602, 424] width 12 height 17
checkbox input "true"
click at [600, 456] on input "fri" at bounding box center [602, 455] width 12 height 17
checkbox input "true"
click at [897, 326] on link "Copy to selected days" at bounding box center [784, 328] width 290 height 35
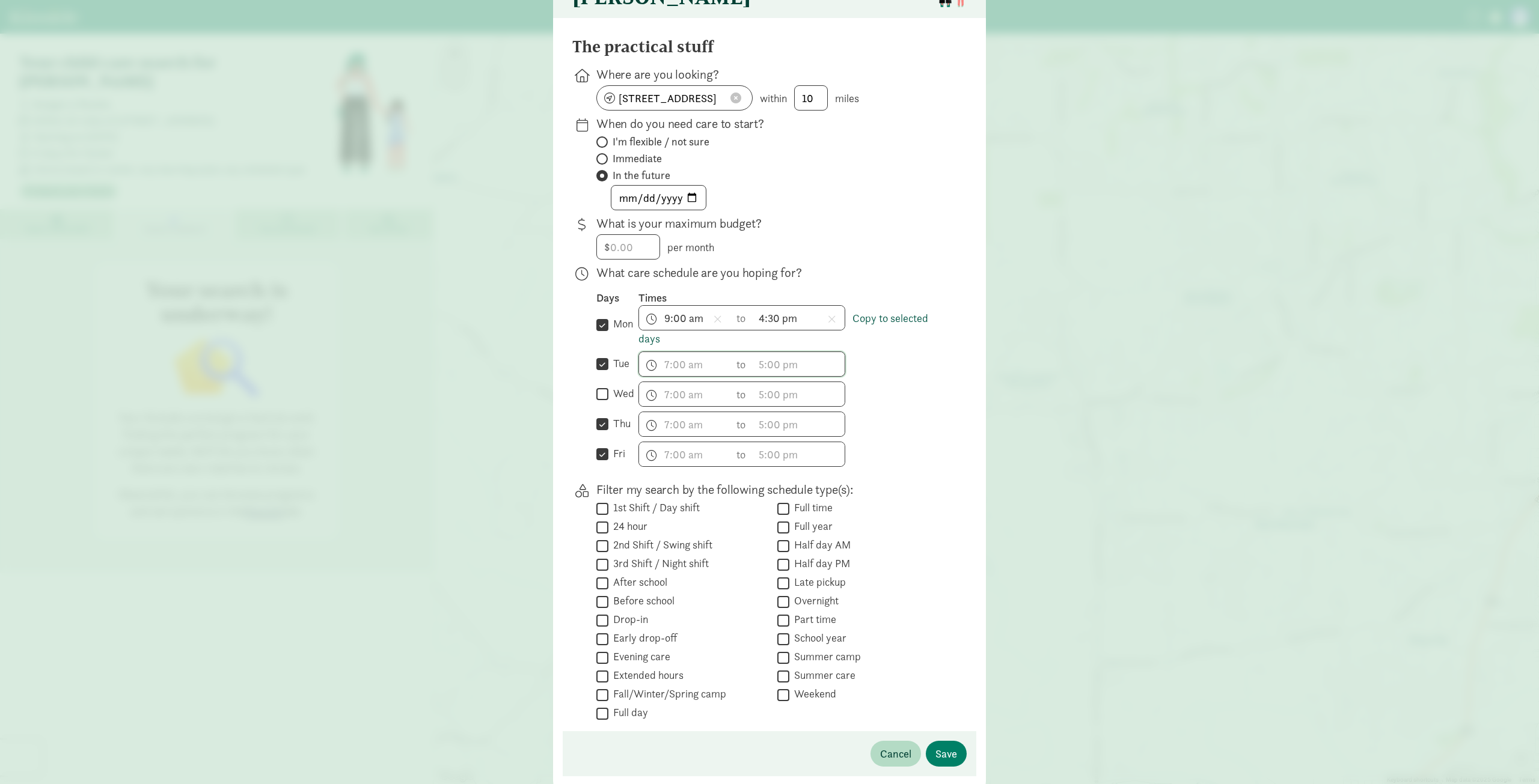
click at [897, 326] on link "Copy to selected days" at bounding box center [784, 328] width 290 height 35
click at [857, 329] on link "Copy to selected days" at bounding box center [784, 328] width 290 height 35
click at [857, 328] on link "Copy to selected days" at bounding box center [784, 328] width 290 height 35
click at [676, 374] on span "h 12 1 2 3 4 5 6 7 8 9 10 11 mm 00 15 30 45 a am pm" at bounding box center [685, 364] width 91 height 24
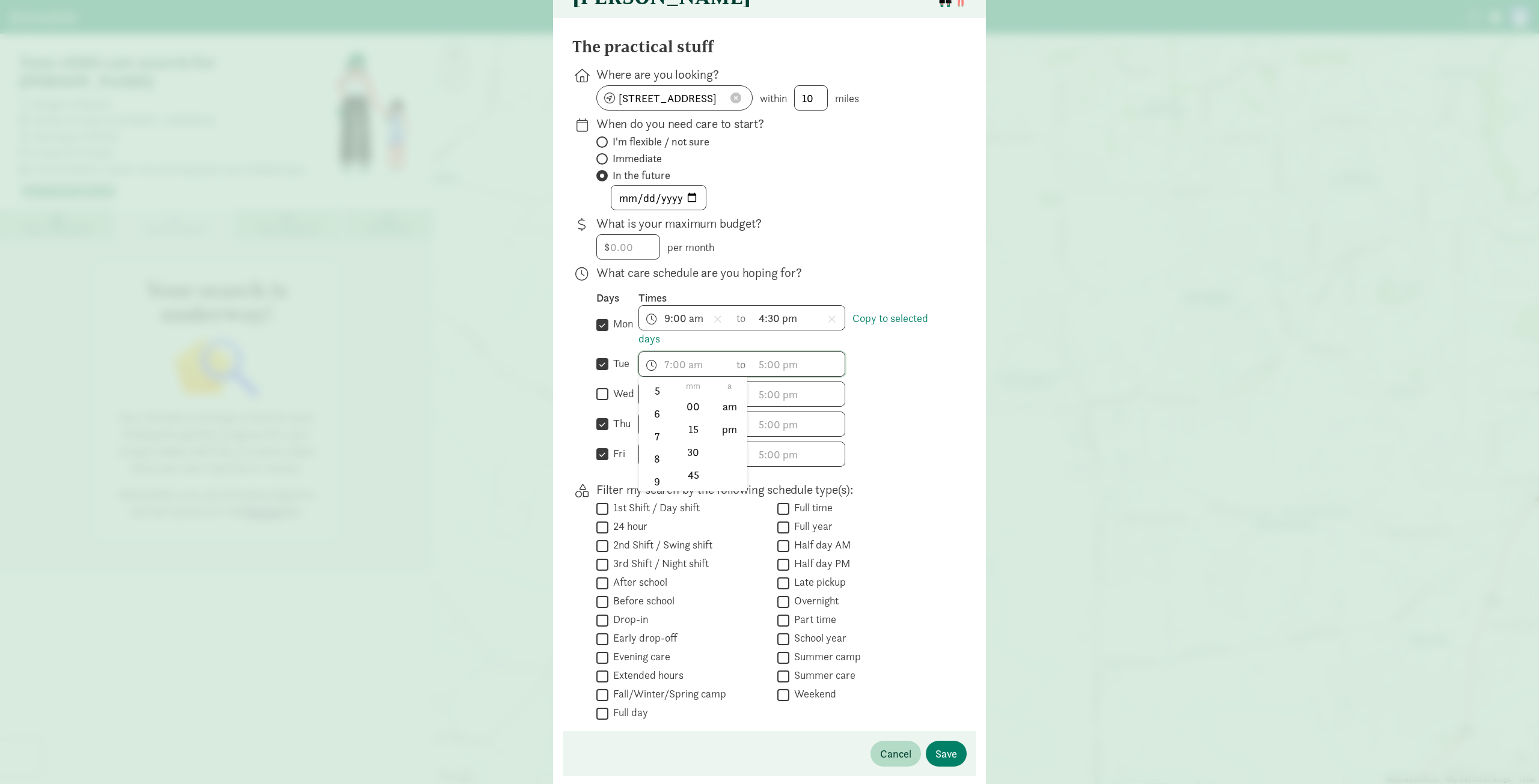
scroll to position [132, 0]
click at [649, 488] on li "9" at bounding box center [657, 479] width 36 height 23
click at [688, 416] on li "00" at bounding box center [694, 407] width 36 height 23
click at [722, 416] on li "am" at bounding box center [729, 407] width 36 height 23
type input "9:00 am"
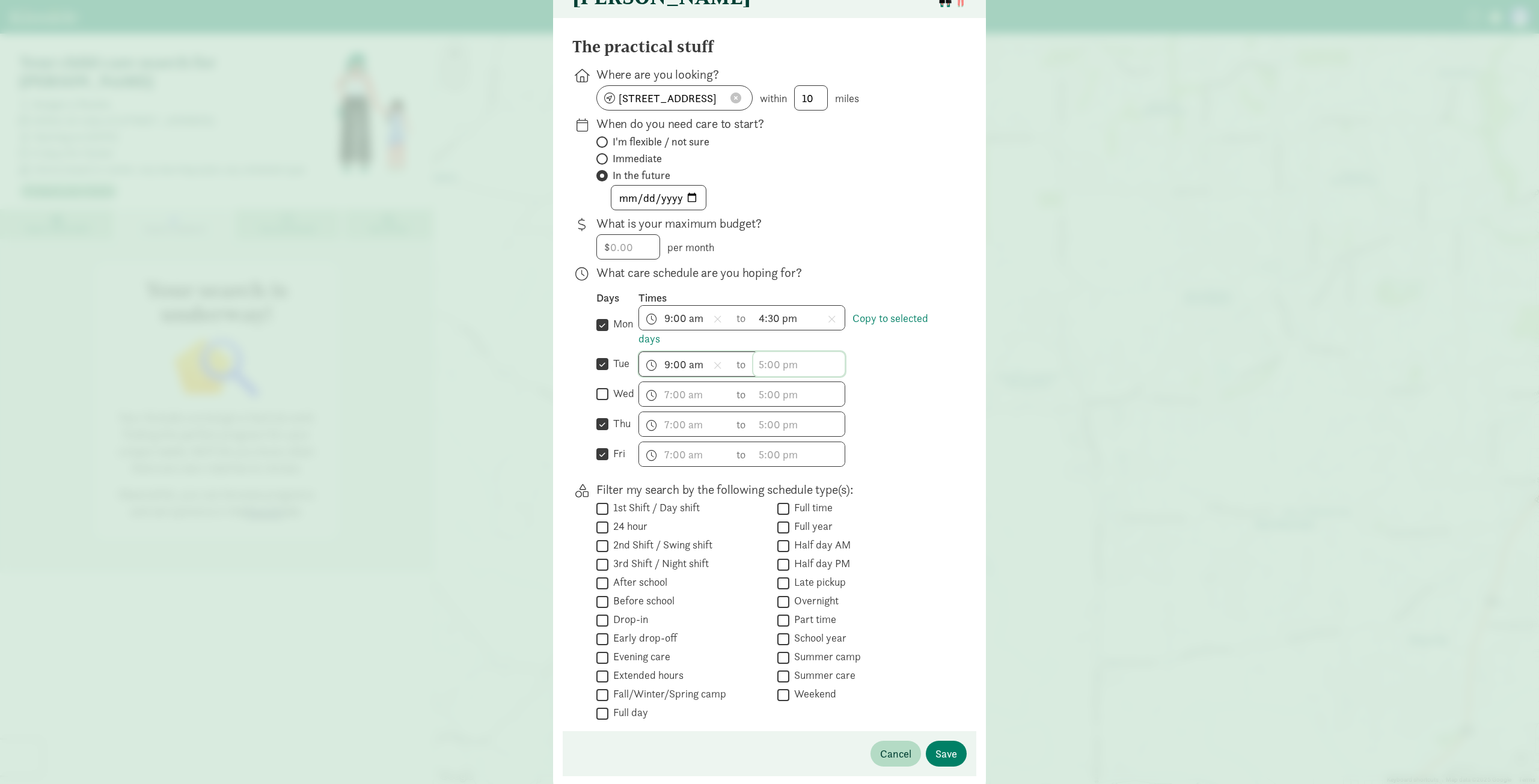
click at [782, 374] on span "h 12 1 2 3 4 5 6 7 8 9 10 11 mm 00 15 30 45 a am pm" at bounding box center [799, 364] width 91 height 24
click at [765, 389] on li "4" at bounding box center [771, 377] width 36 height 23
click at [807, 462] on li "30" at bounding box center [808, 452] width 36 height 23
click at [840, 439] on li "pm" at bounding box center [844, 429] width 36 height 23
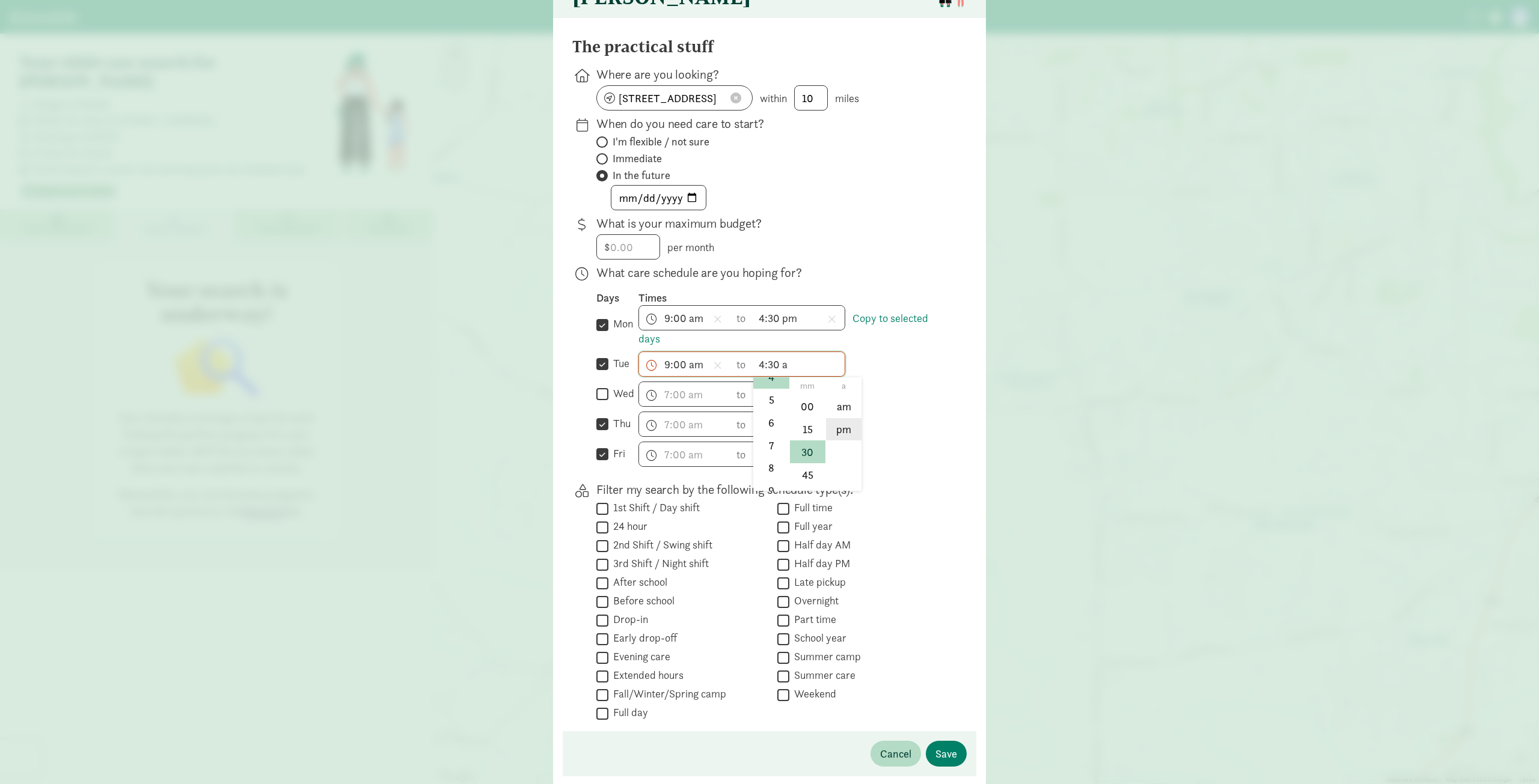
type input "4:30 pm"
click at [721, 406] on span "h 12 1 2 3 4 5 6 7 8 9 10 11 mm 00 15 30 45 a am pm" at bounding box center [685, 394] width 91 height 24
click at [651, 519] on li "9" at bounding box center [657, 509] width 36 height 23
type input "9:mm a"
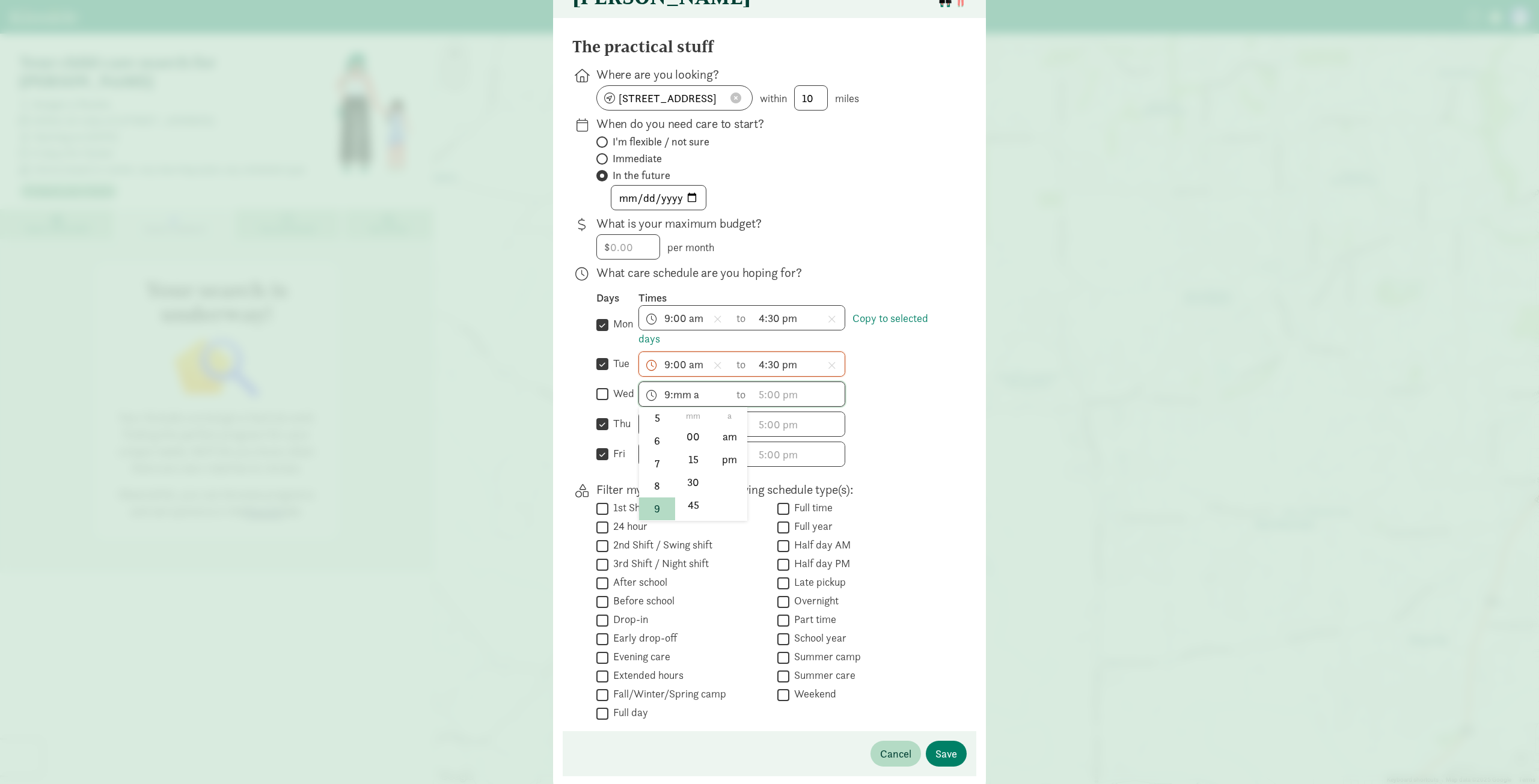
click at [782, 403] on div at bounding box center [769, 304] width 1539 height 784
click at [769, 398] on span "h 12 1 2 3 4 5 6 7 8 9 10 11 mm 00 15 30 45 a am pm" at bounding box center [799, 394] width 91 height 24
click at [764, 488] on li "4" at bounding box center [771, 482] width 36 height 23
click at [806, 491] on li "30" at bounding box center [808, 482] width 36 height 23
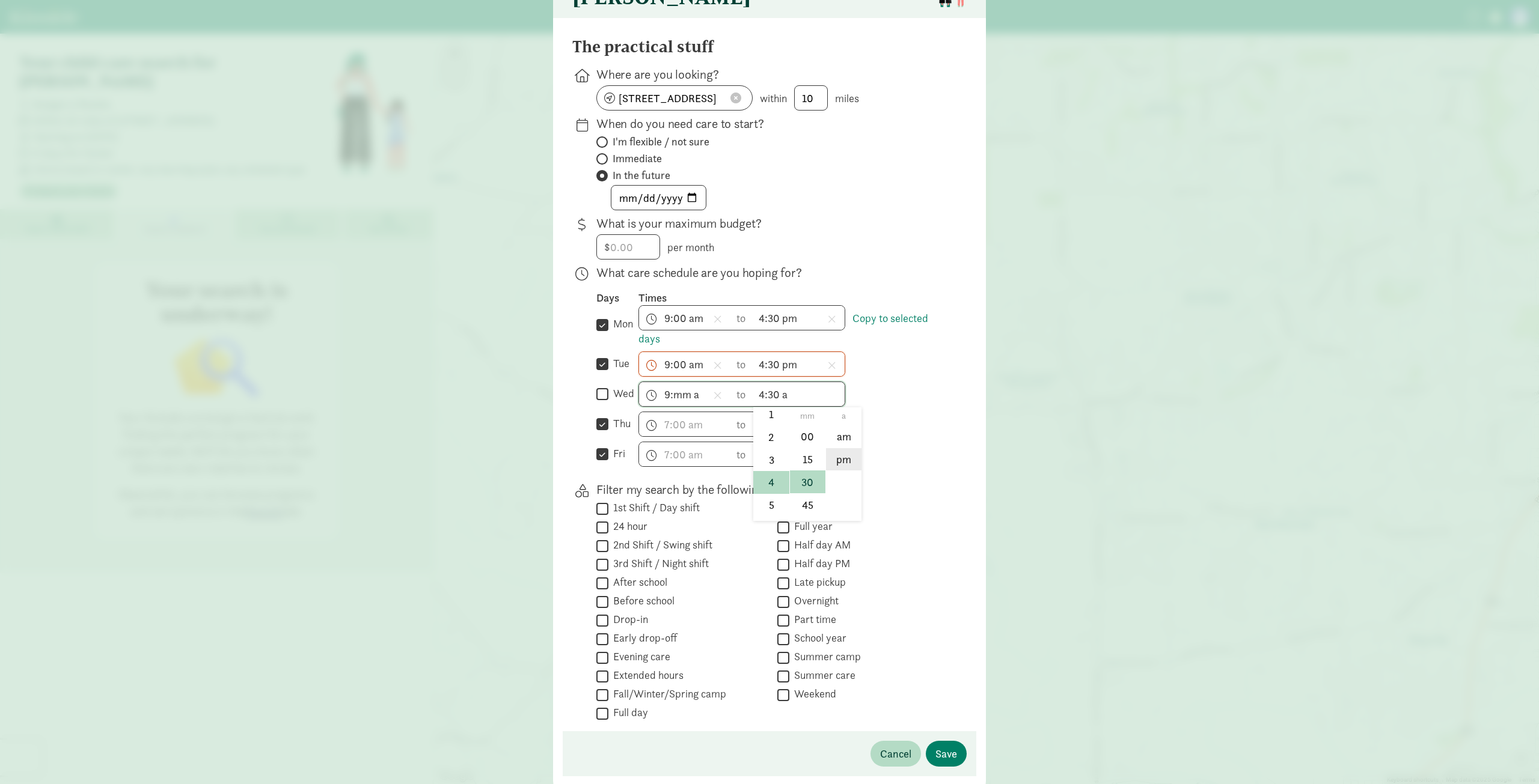
click at [838, 463] on li "pm" at bounding box center [844, 460] width 36 height 23
type input "4:30 pm"
click at [700, 430] on span "h 12 1 2 3 4 5 6 7 8 9 10 11 mm 00 15 30 45 a am pm" at bounding box center [685, 424] width 91 height 24
click at [648, 512] on li "9" at bounding box center [657, 503] width 36 height 23
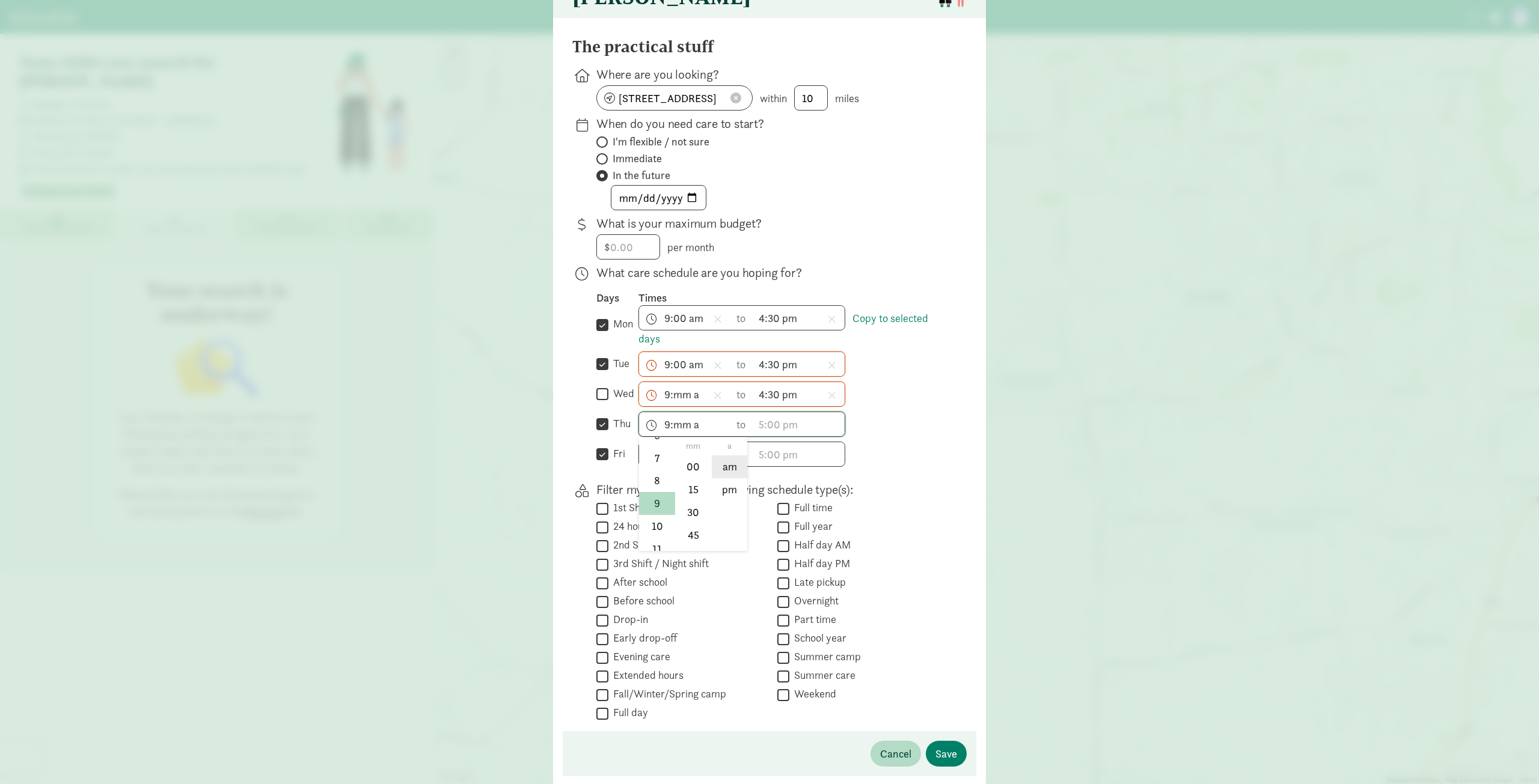
click at [714, 475] on li "am" at bounding box center [729, 466] width 36 height 23
type input "9:mm am"
click at [765, 427] on div at bounding box center [769, 304] width 1539 height 784
click at [681, 403] on span "9:mm a h 12 1 2 3 4 5 6 7 8 9 10 11 mm 00 15 30 45 a am pm" at bounding box center [685, 394] width 91 height 24
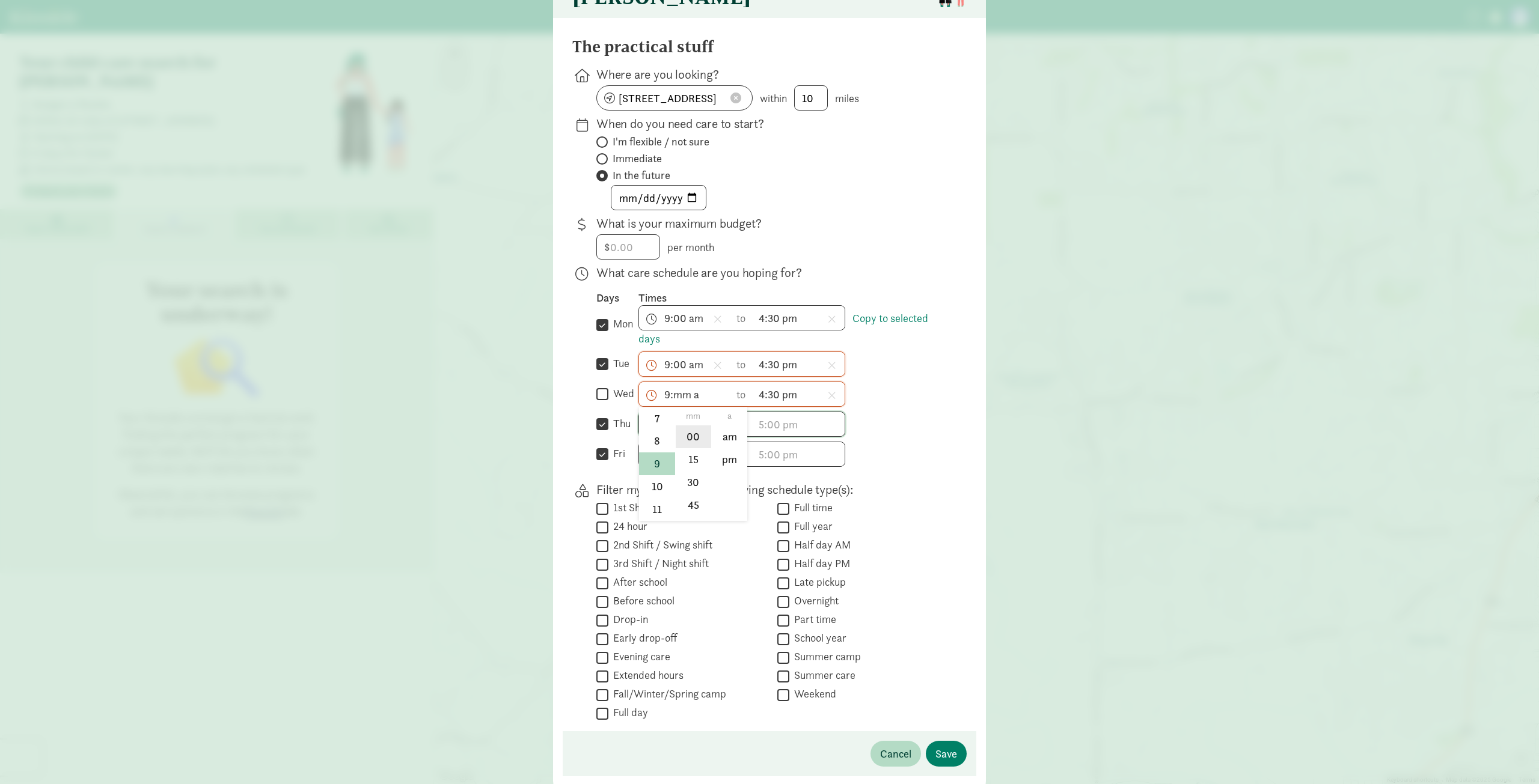
click at [698, 445] on li "00" at bounding box center [694, 437] width 36 height 23
click at [732, 449] on li "am" at bounding box center [729, 437] width 36 height 23
type input "9:00 am"
click at [678, 369] on span "9:00 am h 12 1 2 3 4 5 6 7 8 9 10 11 mm 00 15 30 45 a am pm" at bounding box center [685, 364] width 91 height 24
click at [879, 438] on div at bounding box center [769, 304] width 1539 height 784
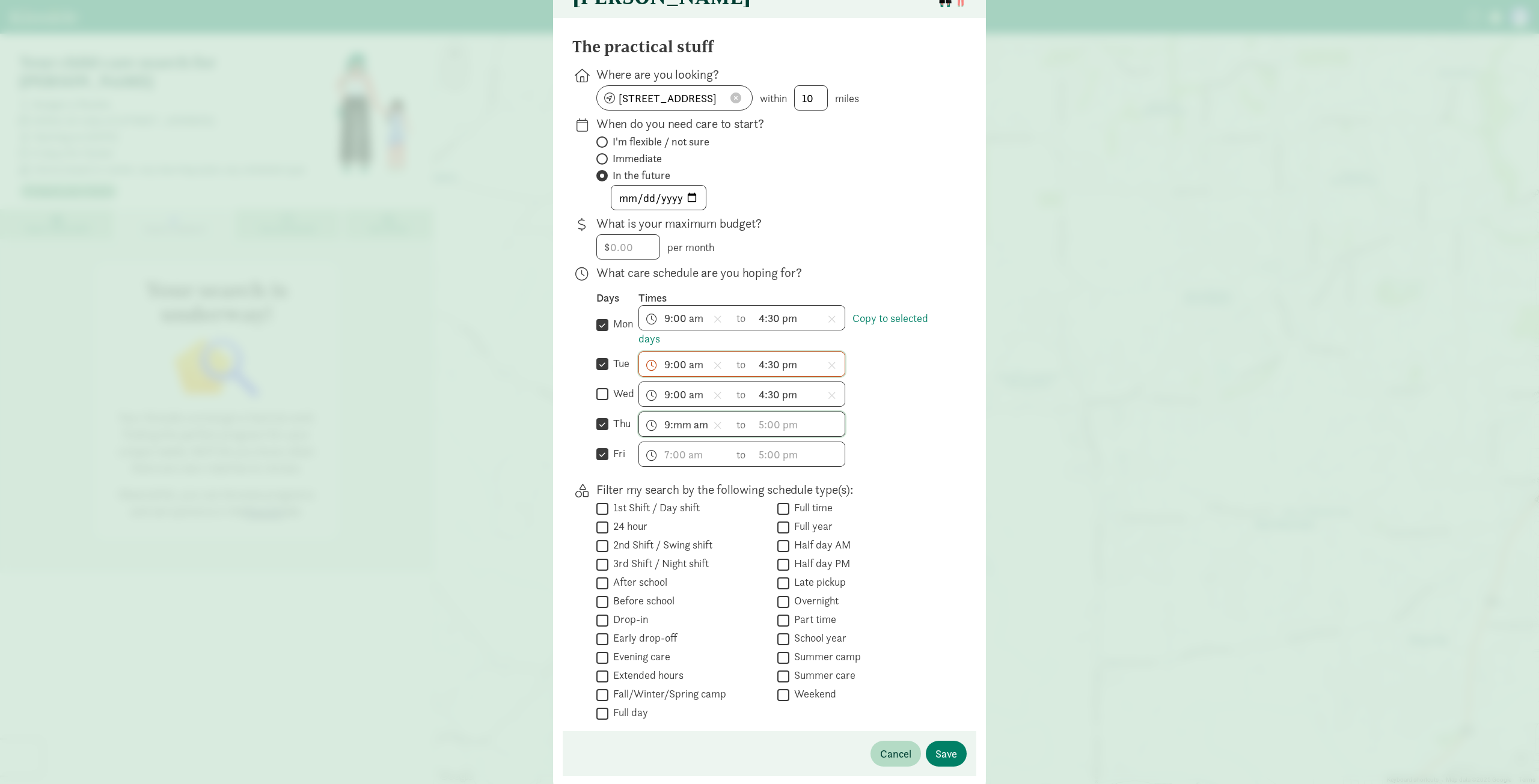
click at [680, 368] on span "9:00 am h 12 1 2 3 4 5 6 7 8 9 10 11 mm 00 15 30 45 a am pm" at bounding box center [685, 364] width 91 height 24
click at [886, 462] on div at bounding box center [769, 304] width 1539 height 784
click at [694, 429] on span "9:mm am h 12 1 2 3 4 5 6 7 8 9 10 11 mm 00 15 30 45 a am pm" at bounding box center [685, 424] width 91 height 24
click at [686, 478] on li "00" at bounding box center [694, 466] width 36 height 23
type input "9:00 am"
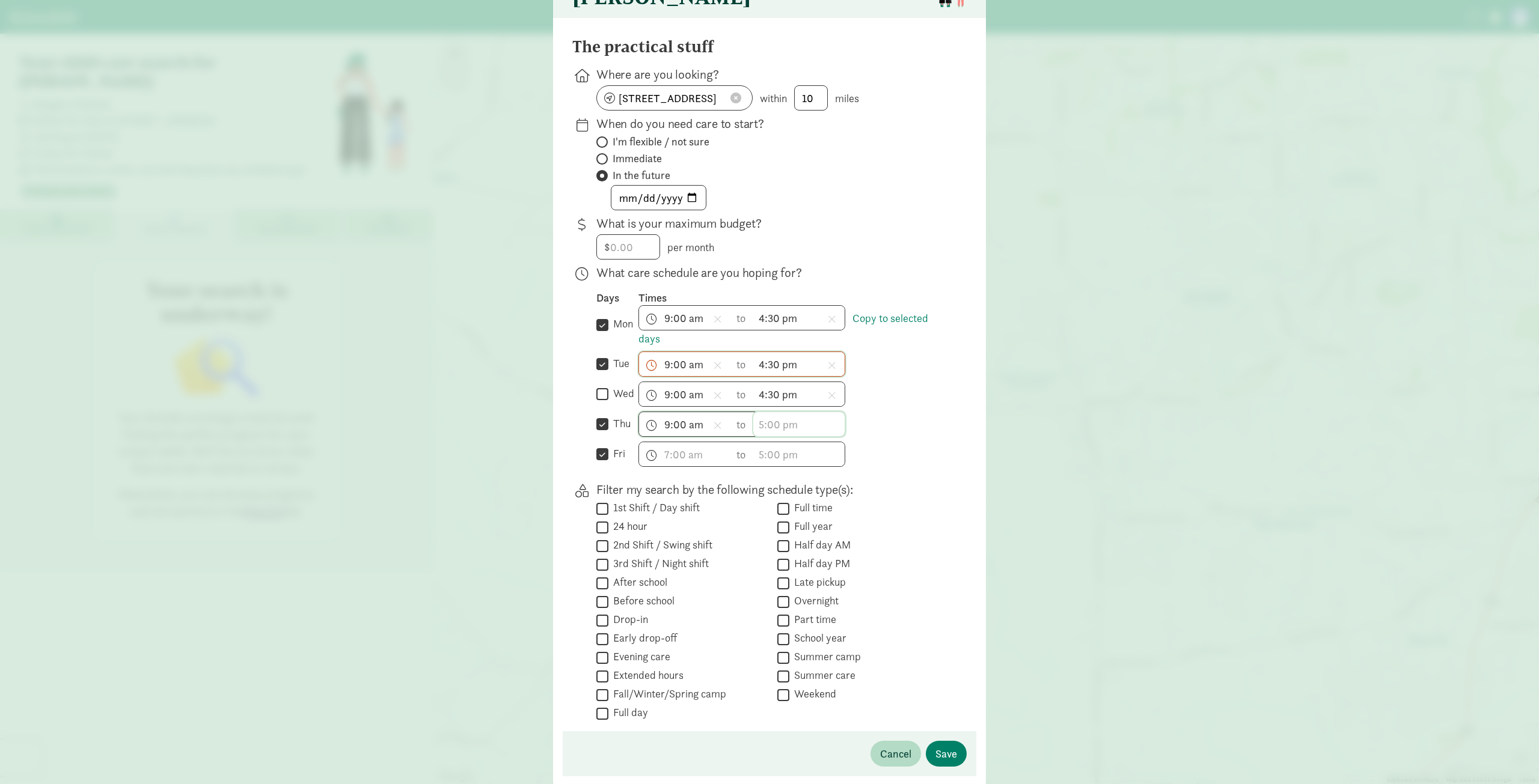
click at [779, 429] on span "h 12 1 2 3 4 5 6 7 8 9 10 11 mm 00 15 30 45 a am pm" at bounding box center [799, 424] width 91 height 24
click at [763, 504] on li "4" at bounding box center [771, 498] width 36 height 23
click at [809, 520] on li "30" at bounding box center [808, 512] width 36 height 23
click at [843, 492] on li "pm" at bounding box center [844, 490] width 36 height 23
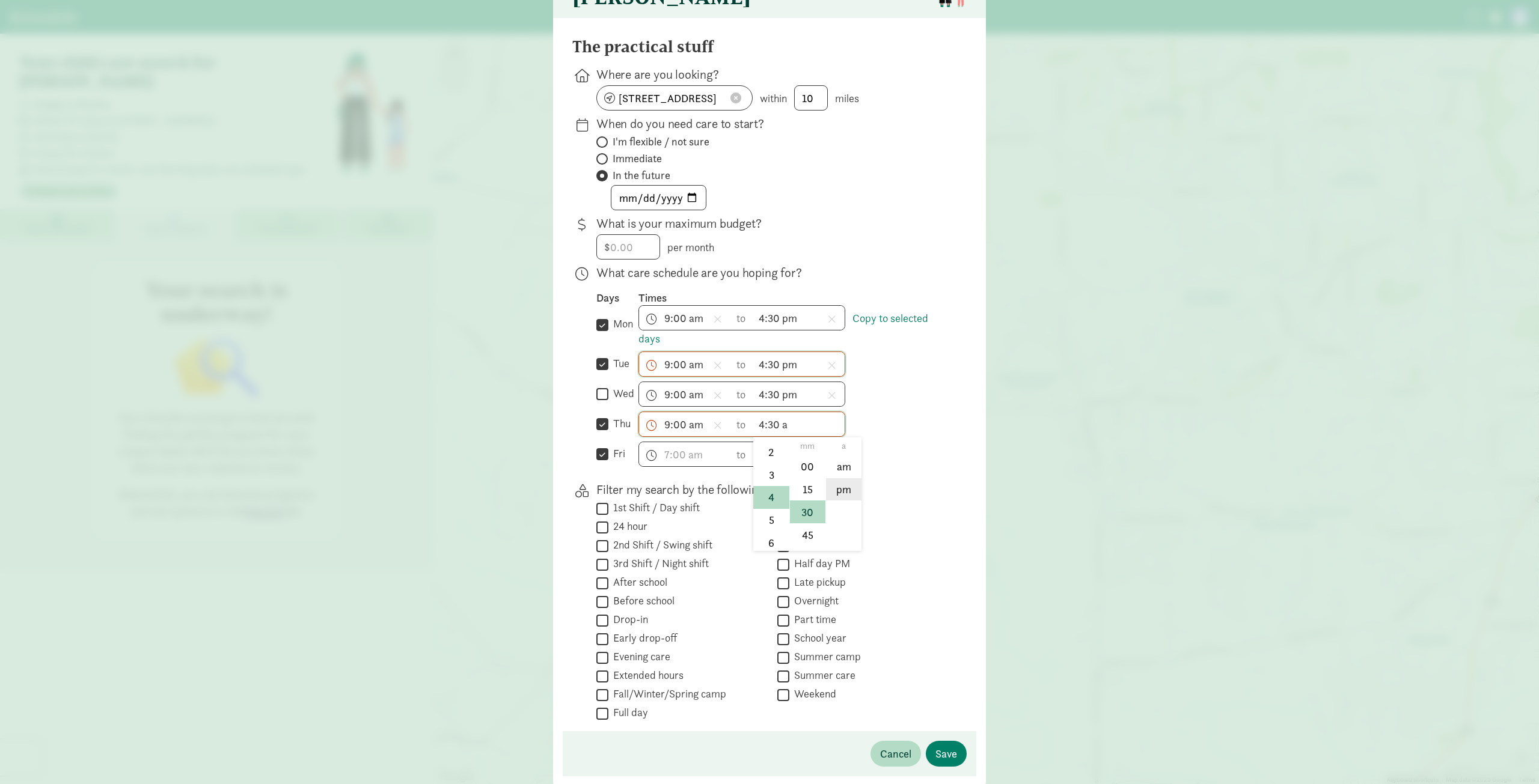
type input "4:30 pm"
click at [688, 456] on span "h 12 1 2 3 4 5 6 7 8 9 10 11 mm 00 15 30 45 a am pm" at bounding box center [685, 455] width 91 height 24
click at [654, 529] on li "9" at bounding box center [657, 524] width 36 height 23
click at [727, 504] on li "am" at bounding box center [729, 497] width 36 height 23
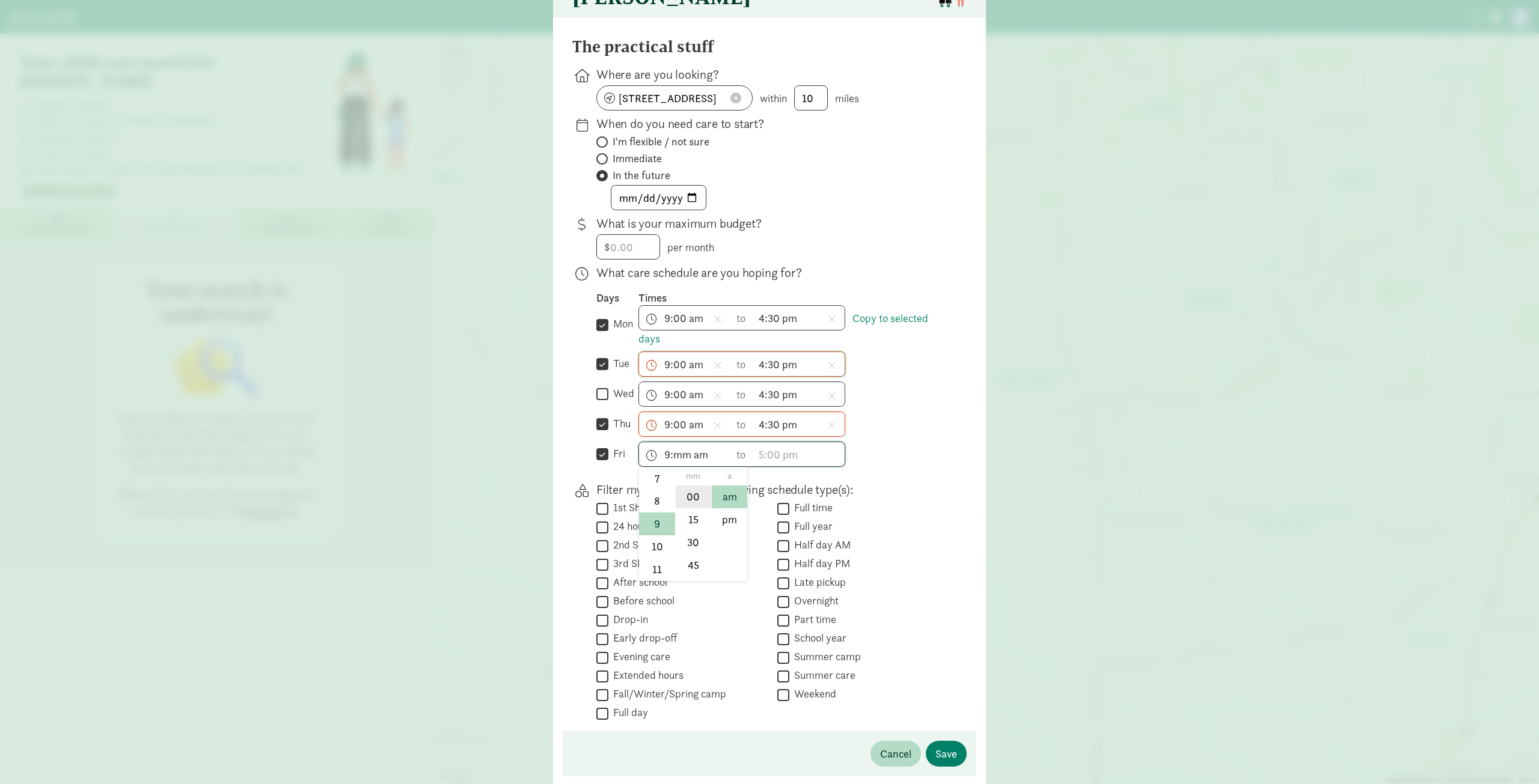
click at [693, 502] on li "00" at bounding box center [694, 497] width 36 height 23
type input "9:00 am"
click at [745, 461] on span "9:00 am h 12 1 2 3 4 5 6 7 8 9 10 11 mm 00 15 30 45 a am pm to h 12 1 2 3 4 5 6…" at bounding box center [742, 455] width 207 height 25
click at [764, 462] on span "h 12 1 2 3 4 5 6 7 8 9 10 11 mm 00 15 30 45 a am pm" at bounding box center [799, 455] width 91 height 24
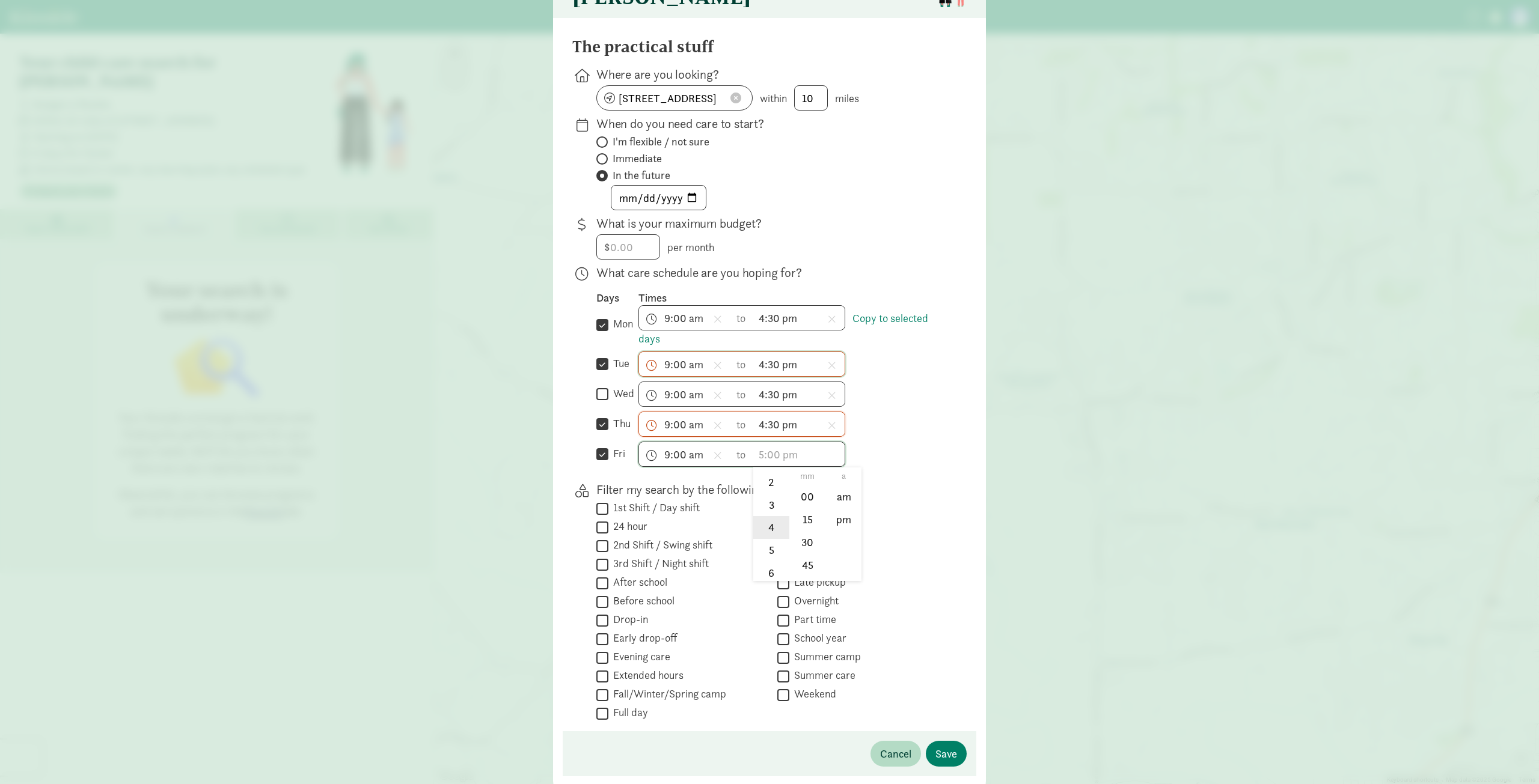
click at [766, 535] on li "4" at bounding box center [771, 527] width 36 height 23
click at [801, 549] on li "30" at bounding box center [808, 542] width 36 height 23
click at [835, 528] on li "pm" at bounding box center [844, 519] width 36 height 23
type input "4:30 pm"
click at [917, 476] on div "What care schedule are you hoping for? Days Times  mon Copy to selected days 9…" at bounding box center [772, 370] width 351 height 212
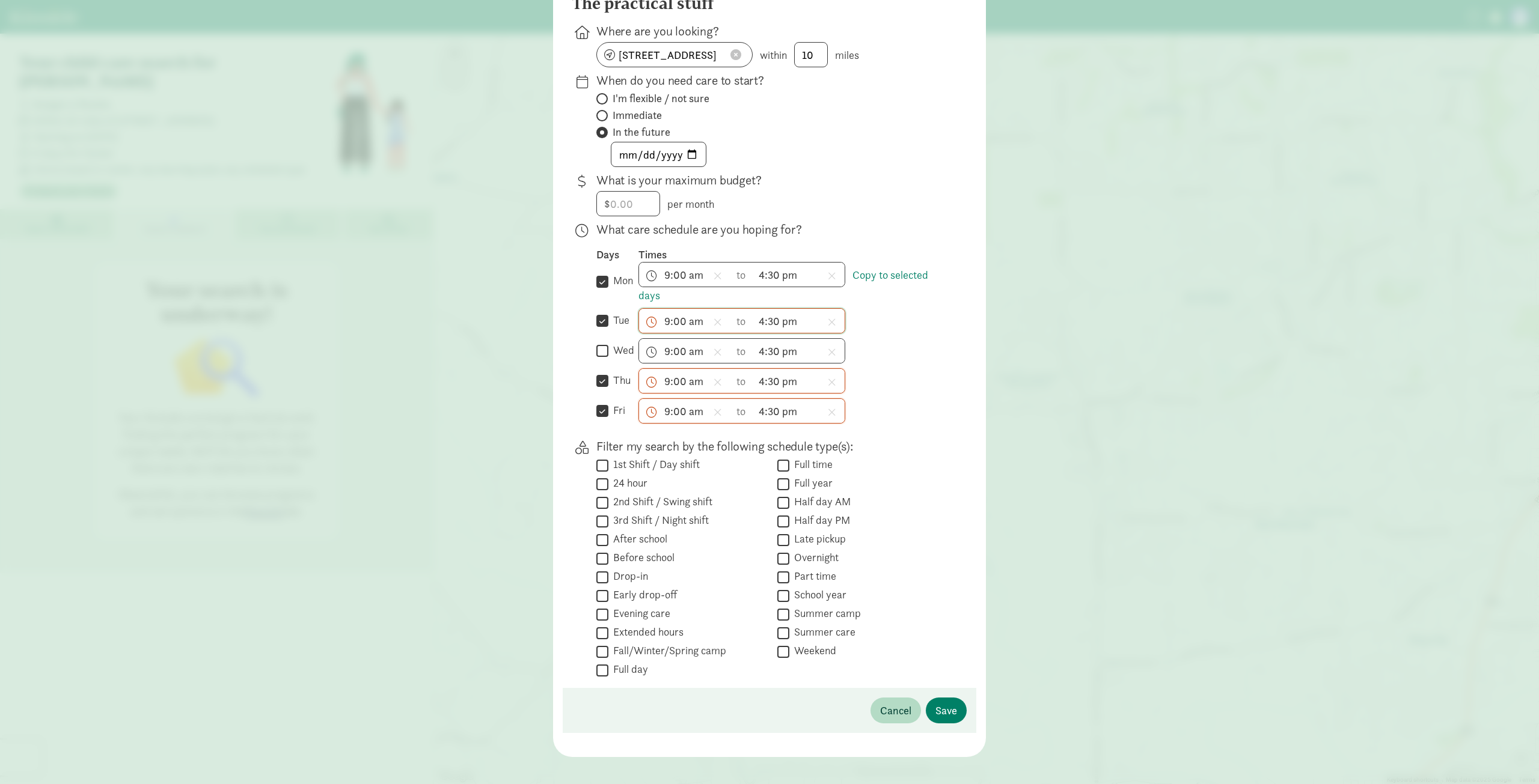
scroll to position [148, 0]
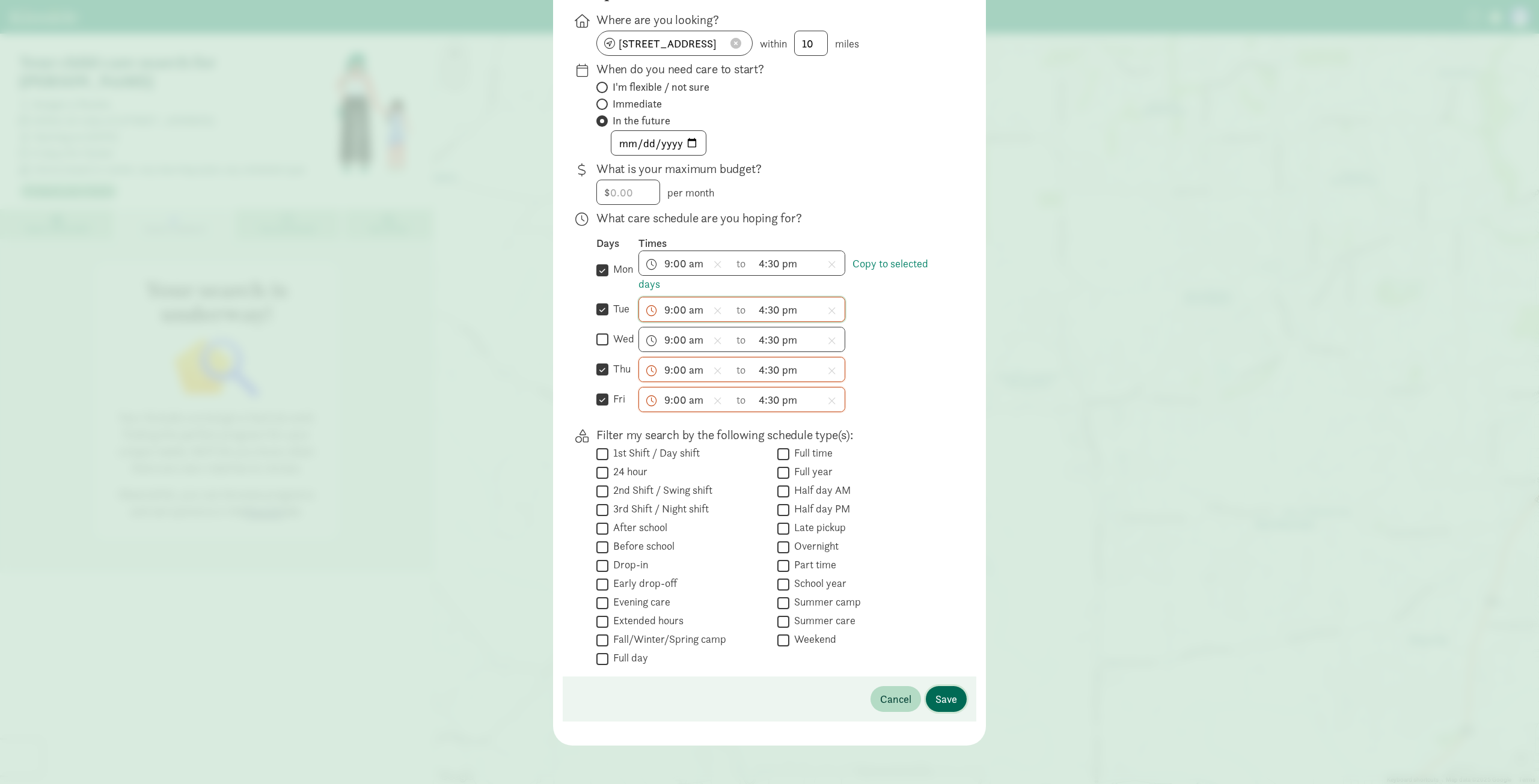
click at [943, 694] on span "Save" at bounding box center [946, 699] width 22 height 17
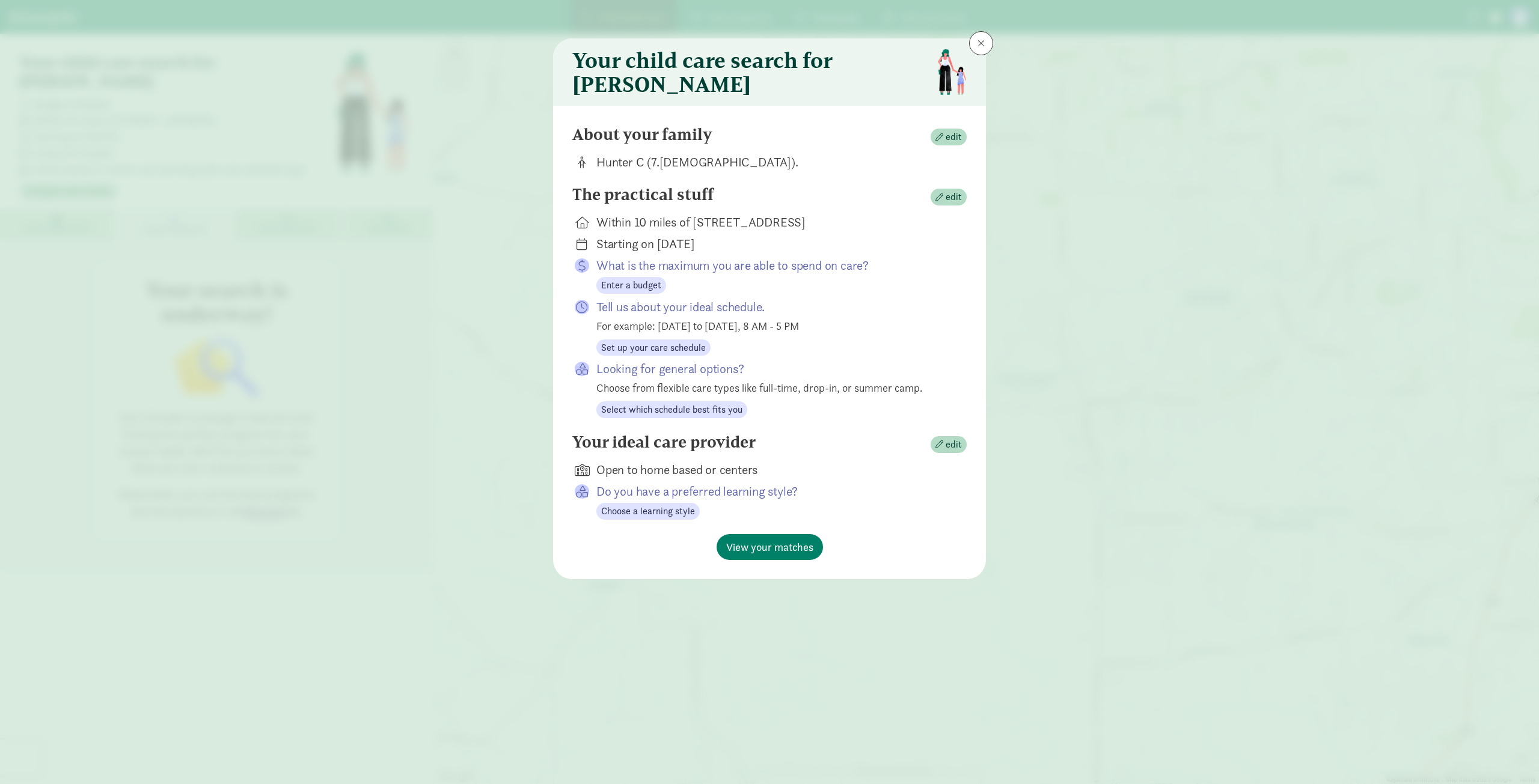
scroll to position [0, 0]
click at [769, 555] on span "View your matches" at bounding box center [770, 547] width 87 height 17
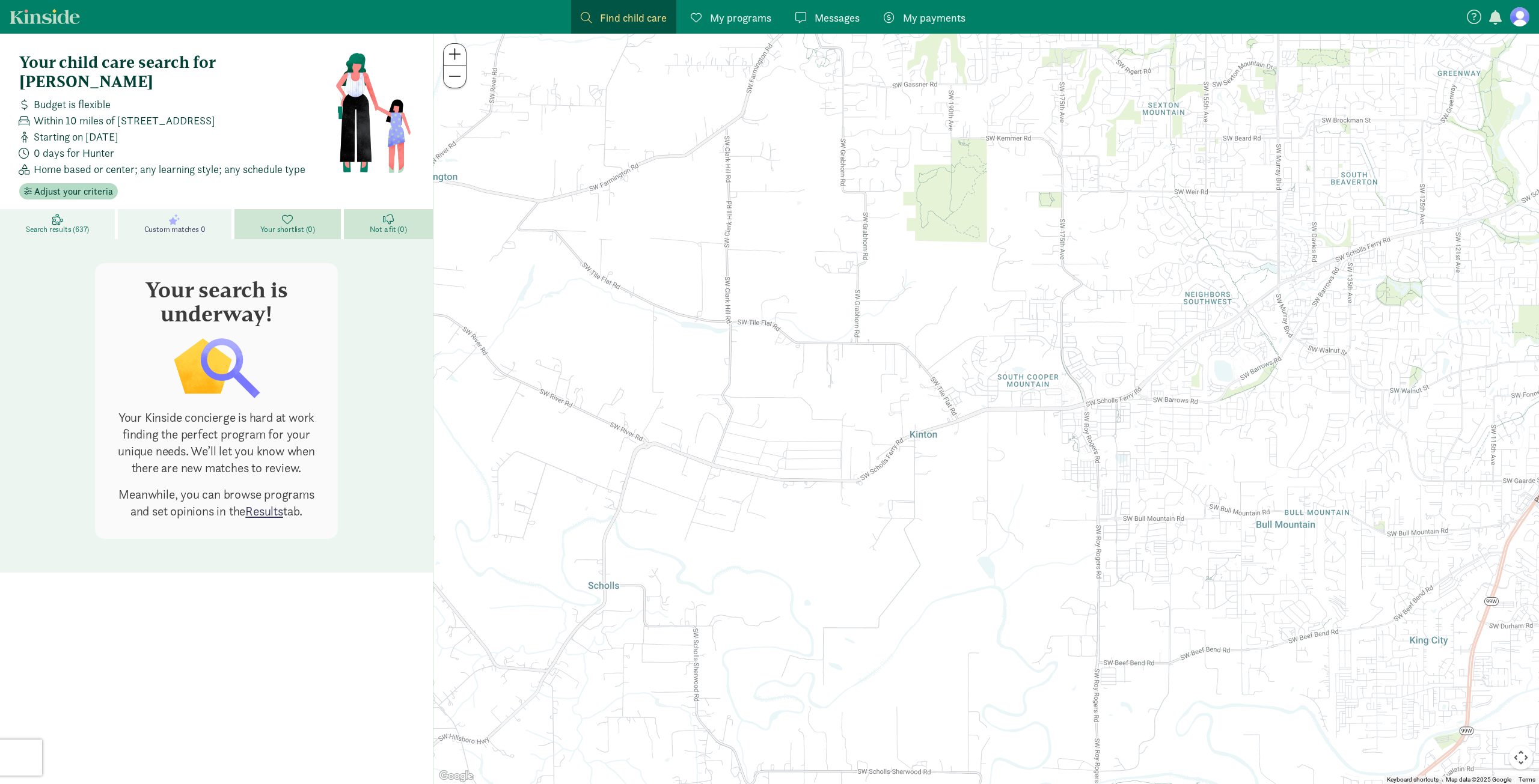
click at [71, 209] on link "Search results (637)" at bounding box center [59, 224] width 118 height 30
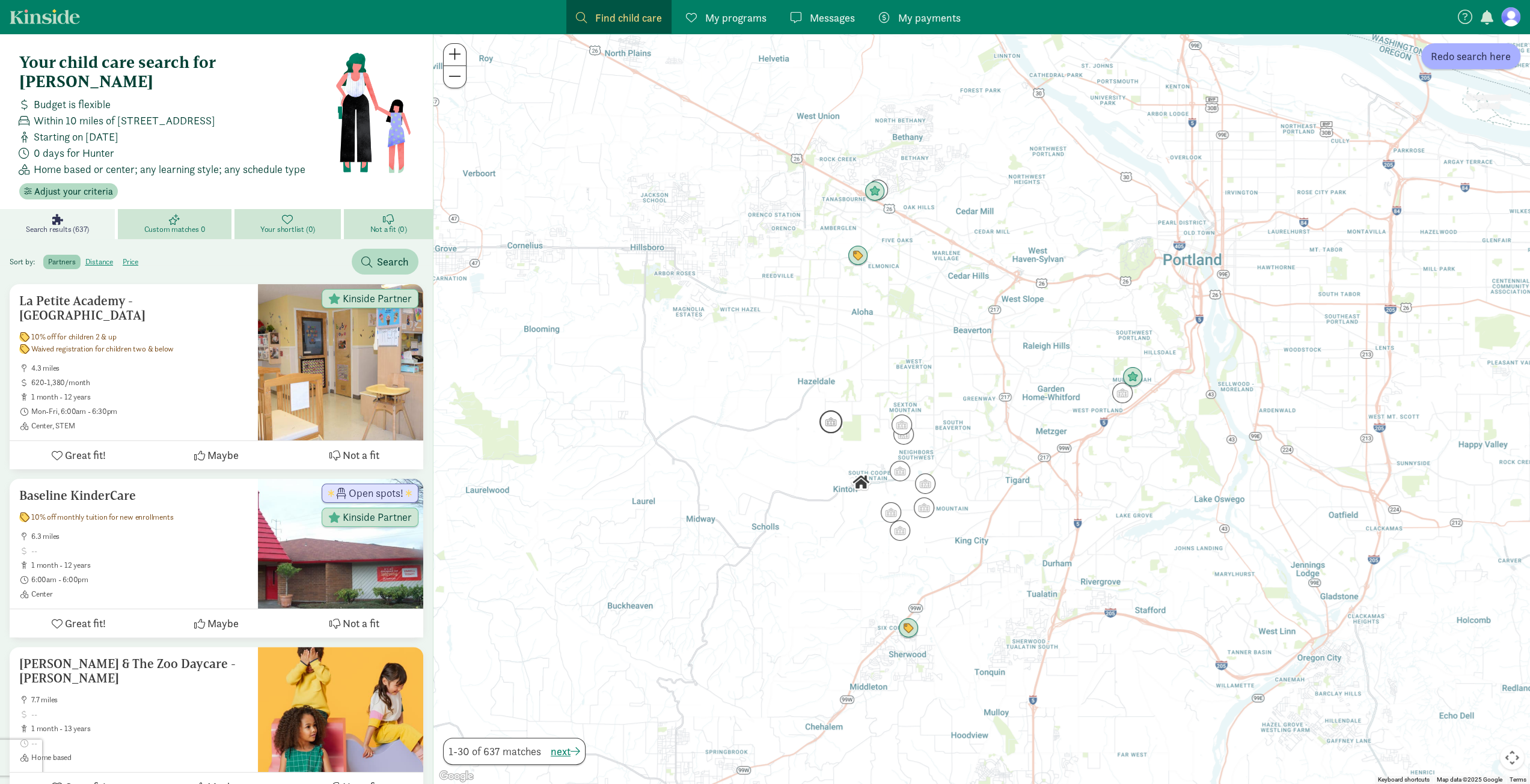
click at [825, 427] on img "Click to see details" at bounding box center [831, 421] width 32 height 32
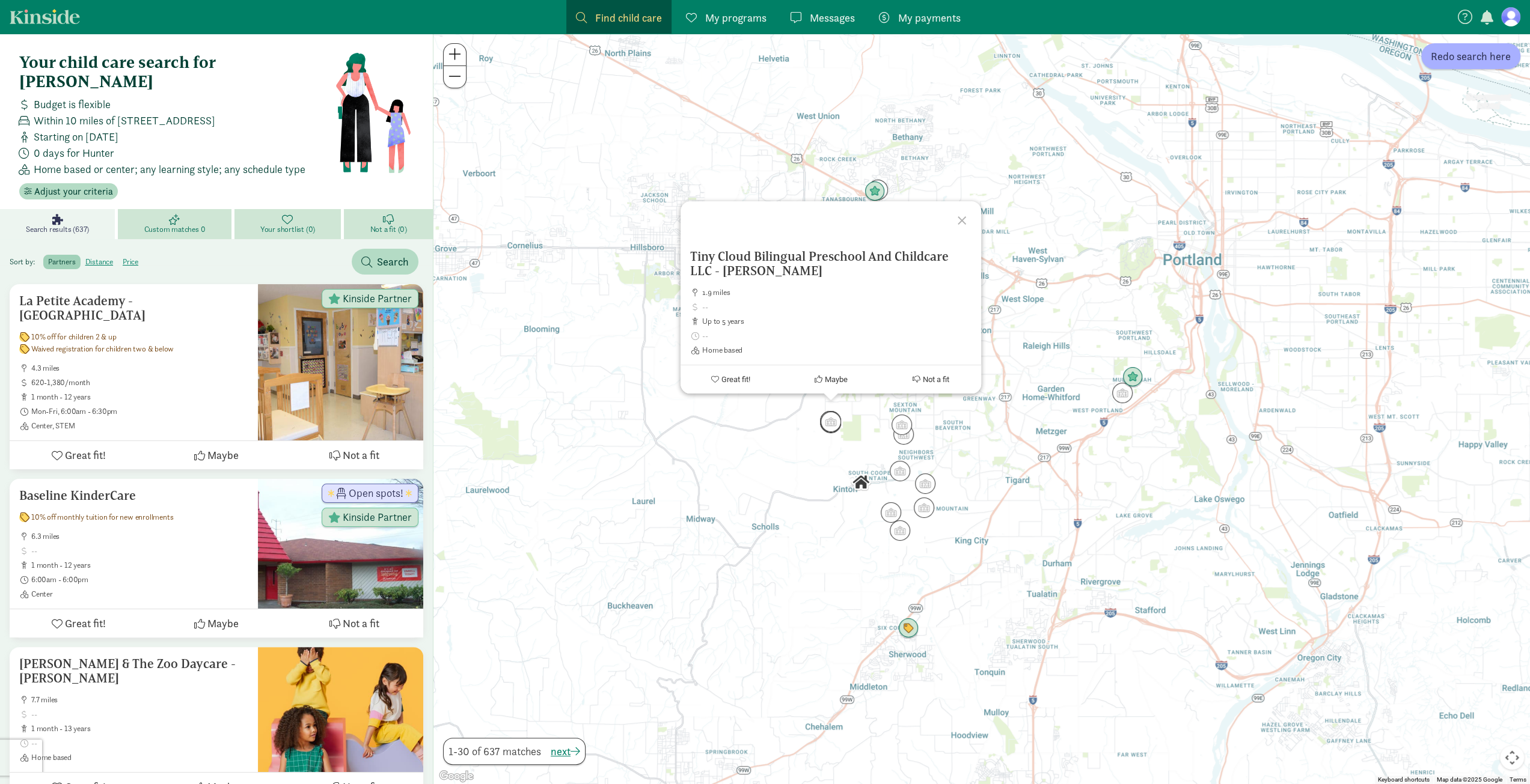
click at [960, 218] on div at bounding box center [964, 218] width 35 height 35
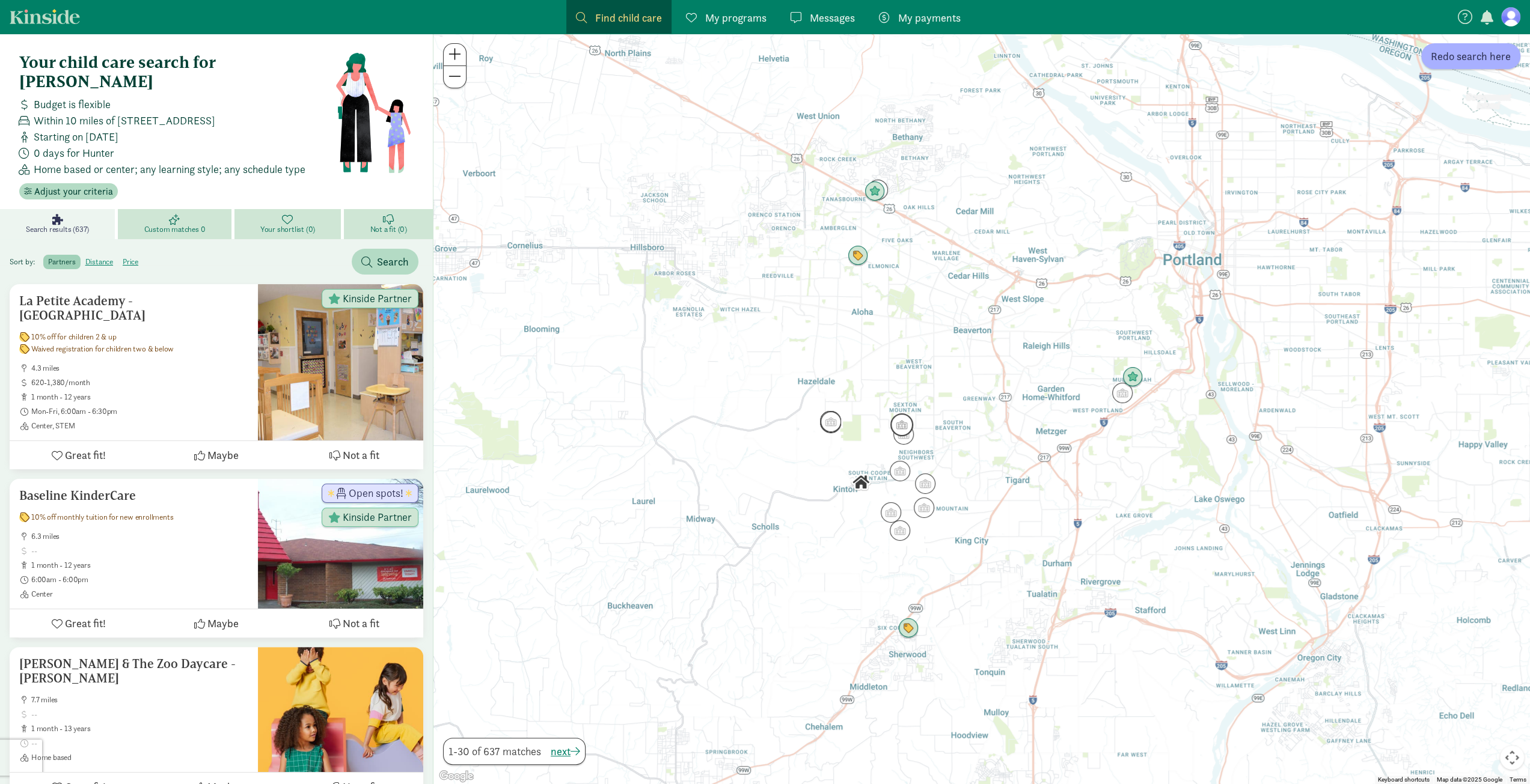
click at [901, 426] on img "Click to see details" at bounding box center [901, 425] width 32 height 32
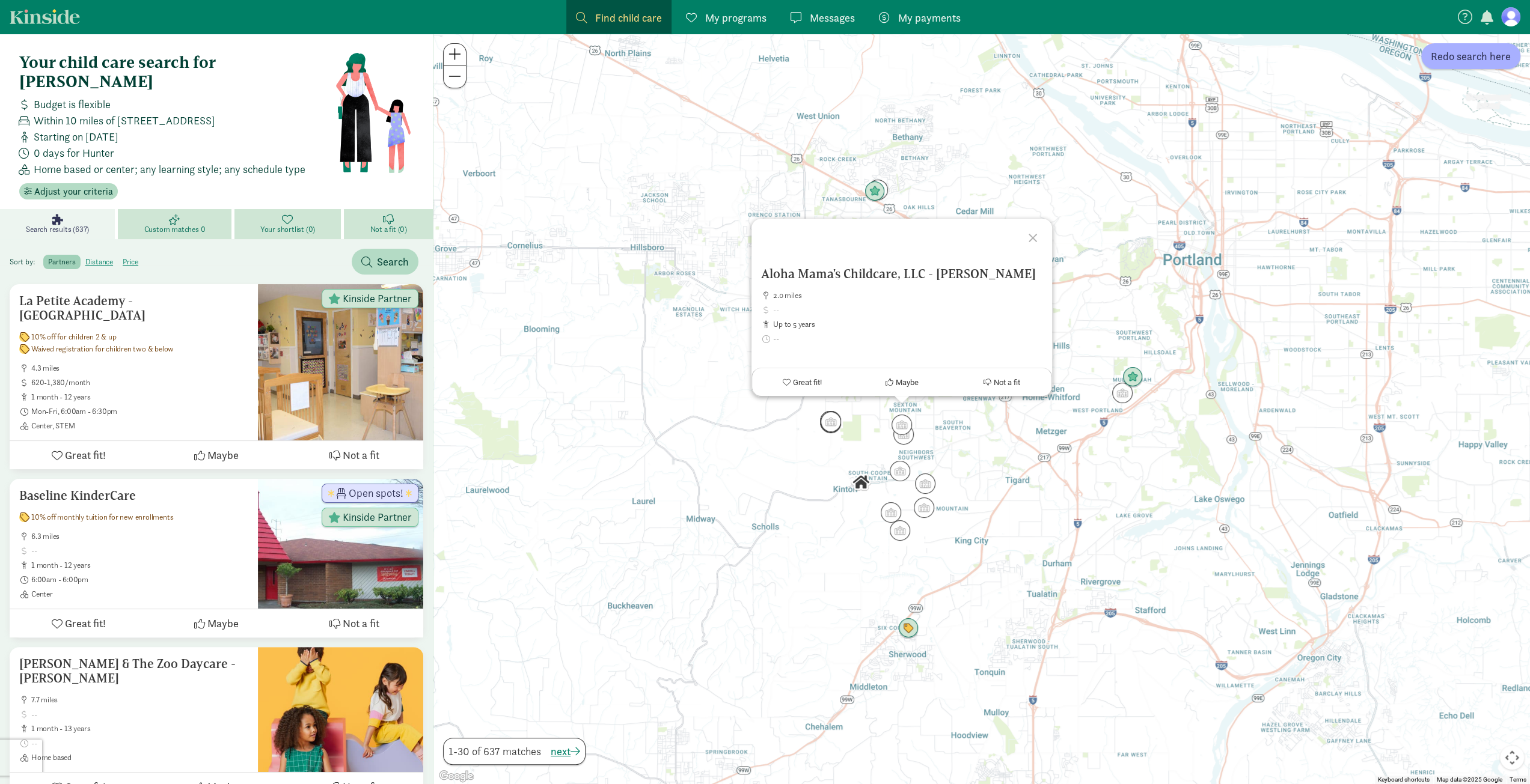
click at [1032, 236] on div at bounding box center [1034, 236] width 35 height 35
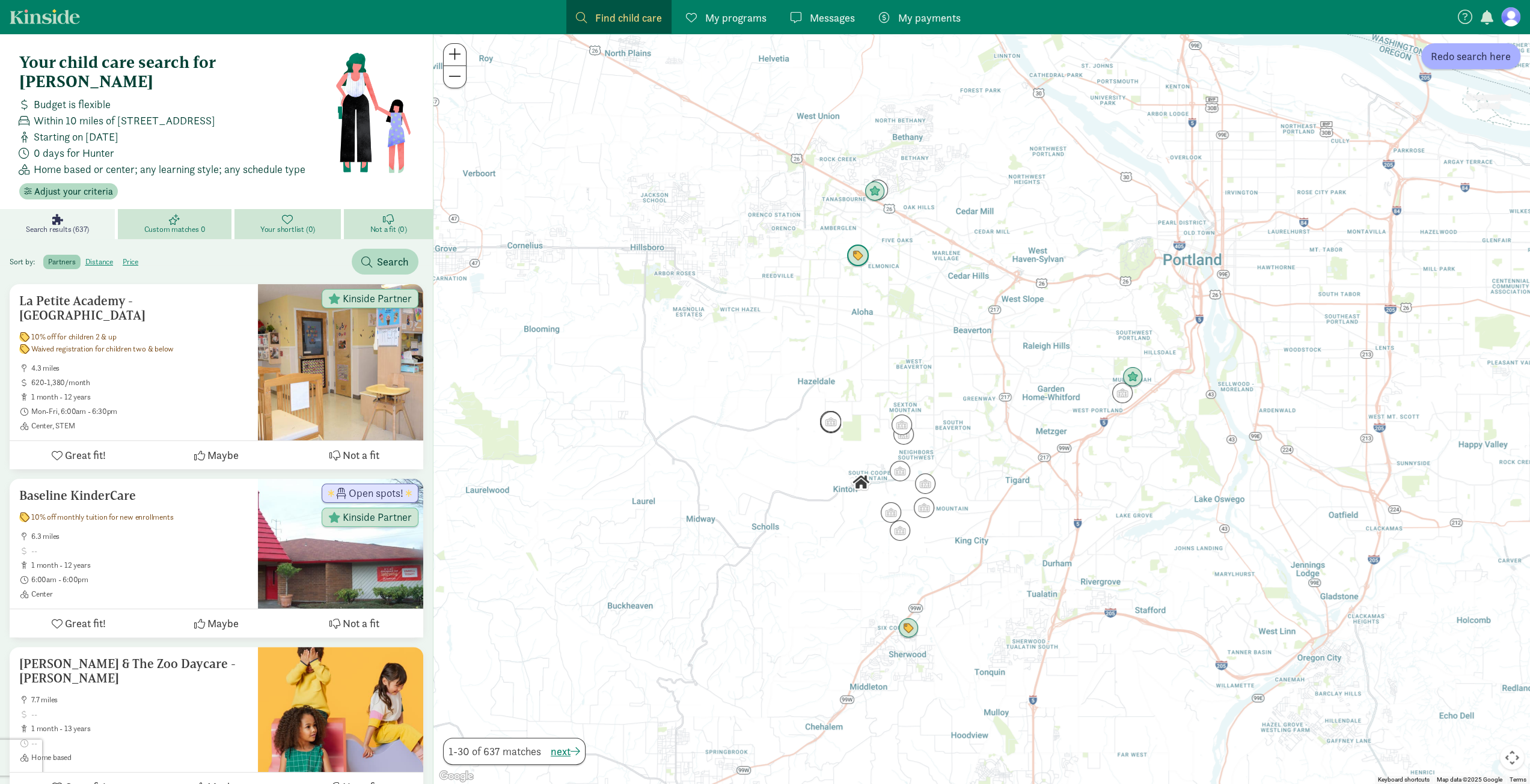
click at [860, 261] on img "Click to see details" at bounding box center [858, 255] width 32 height 32
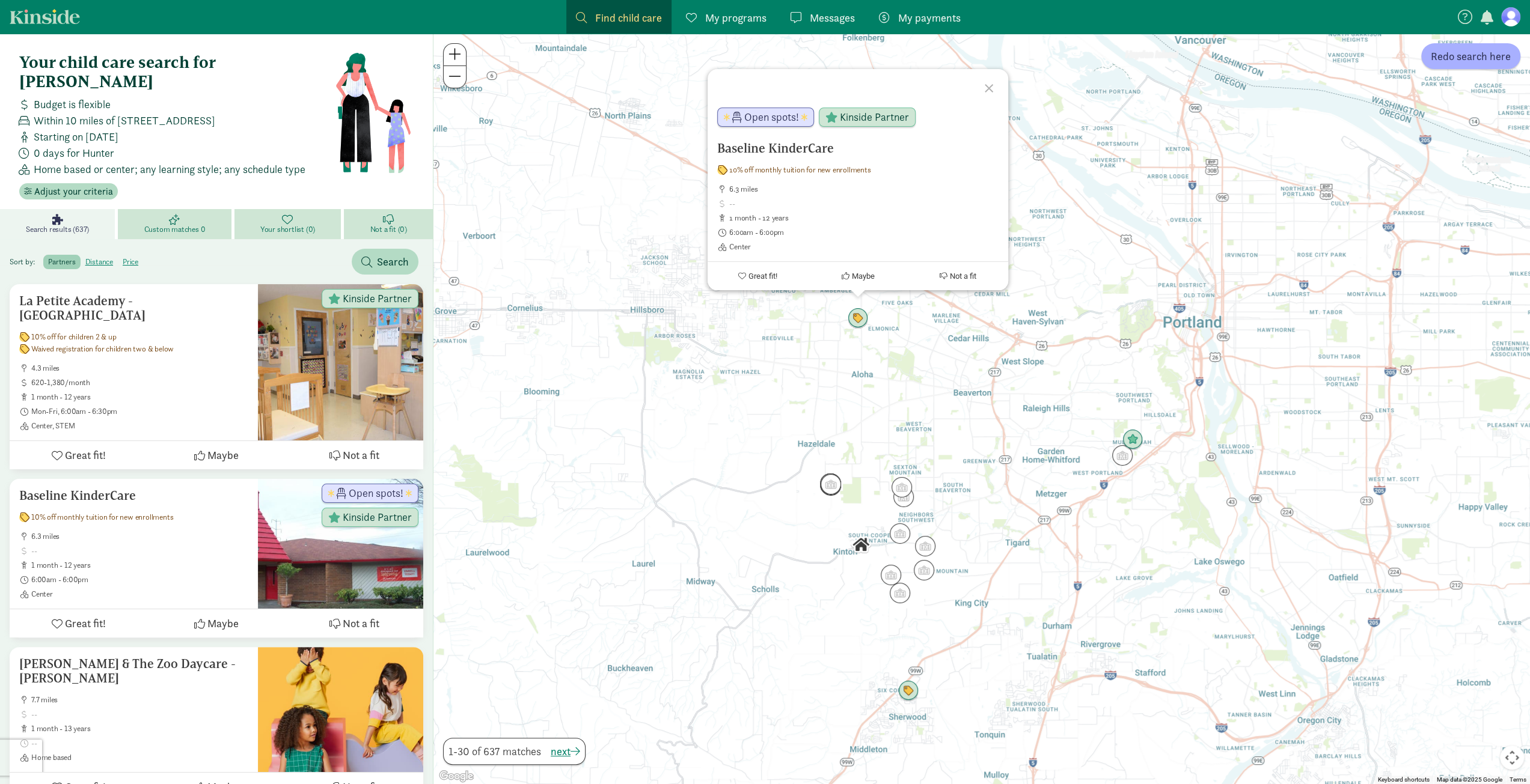
click at [990, 91] on div at bounding box center [991, 86] width 35 height 35
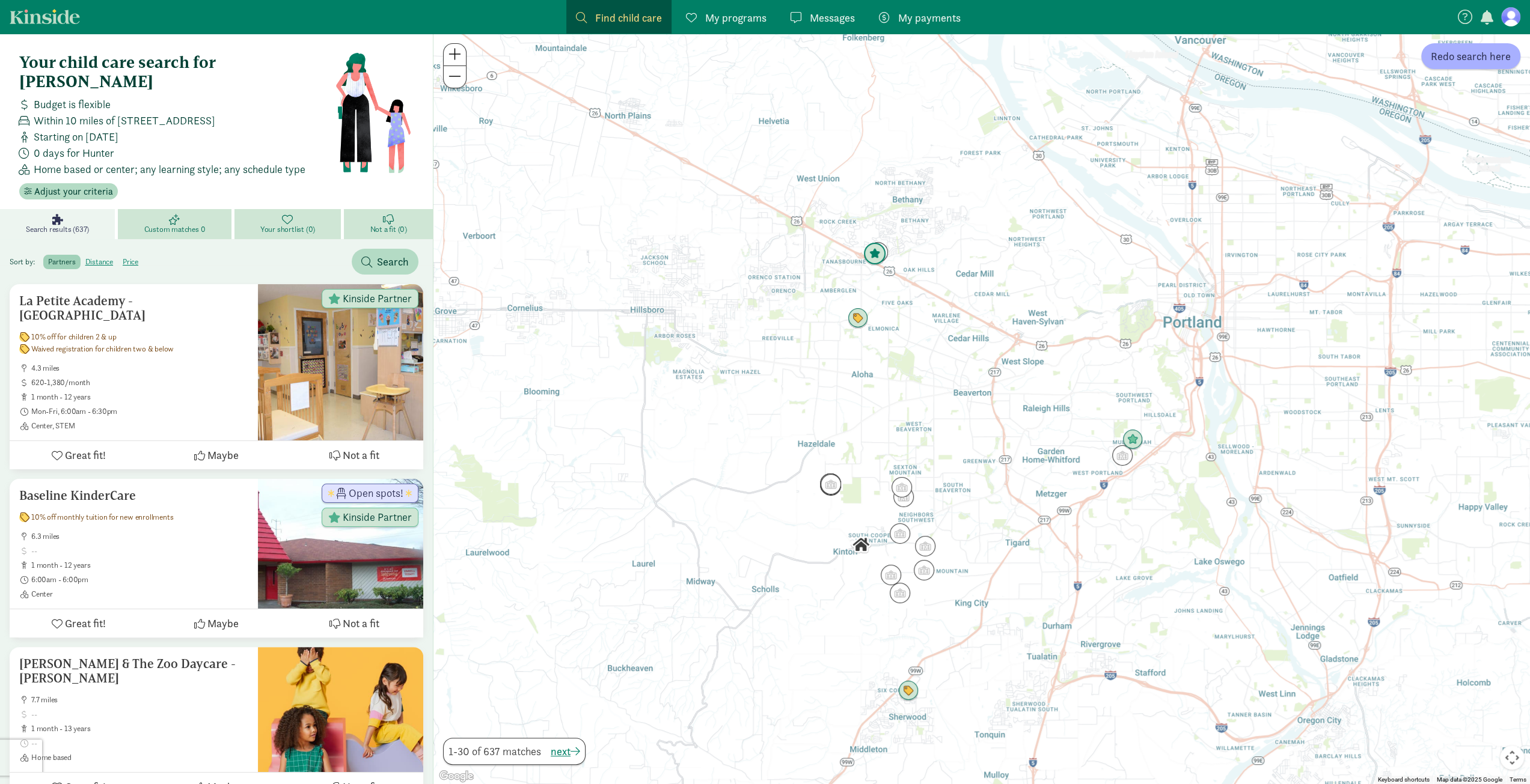
click at [866, 259] on img "Click to see details" at bounding box center [874, 254] width 32 height 32
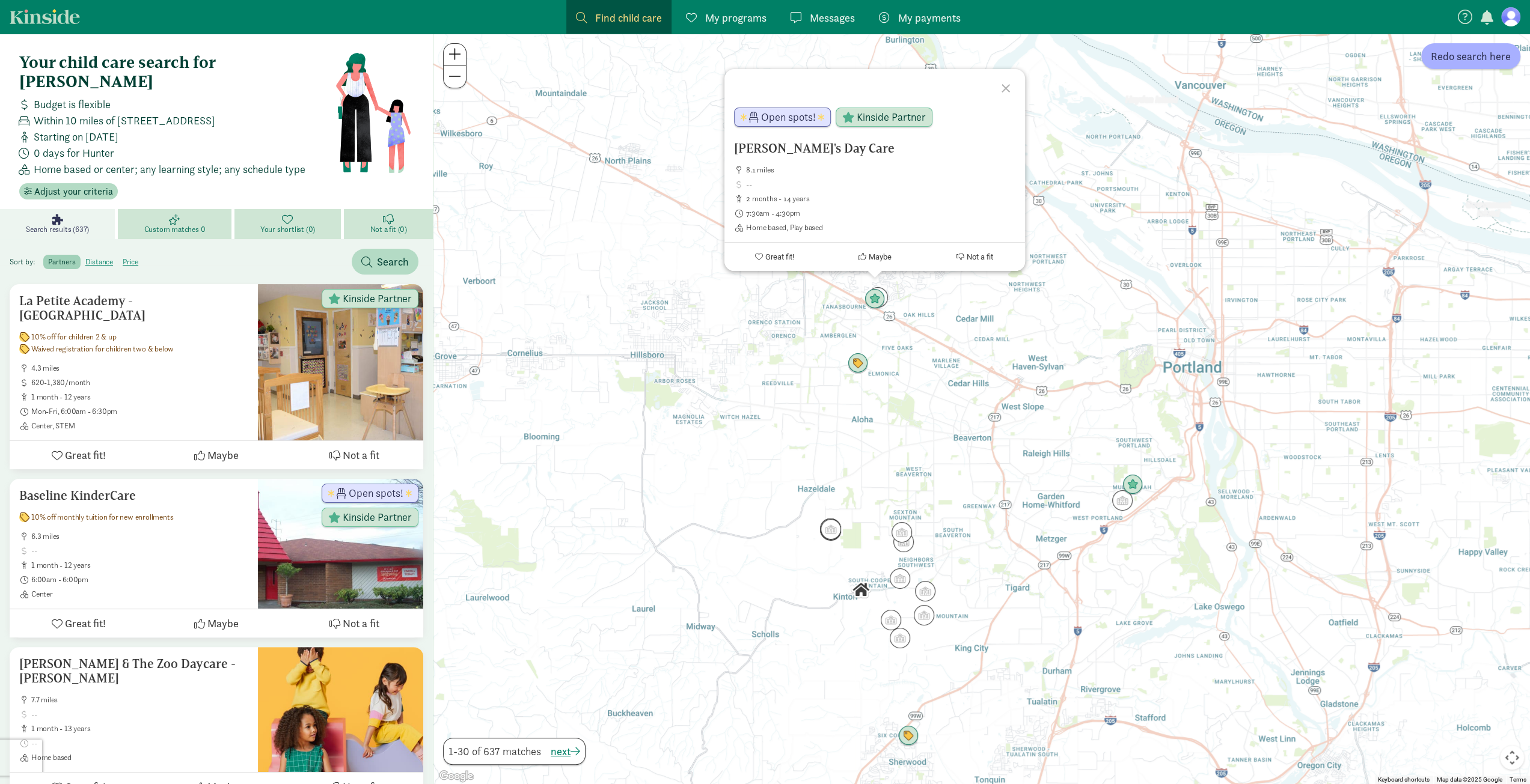
click at [1003, 87] on div at bounding box center [1007, 86] width 35 height 35
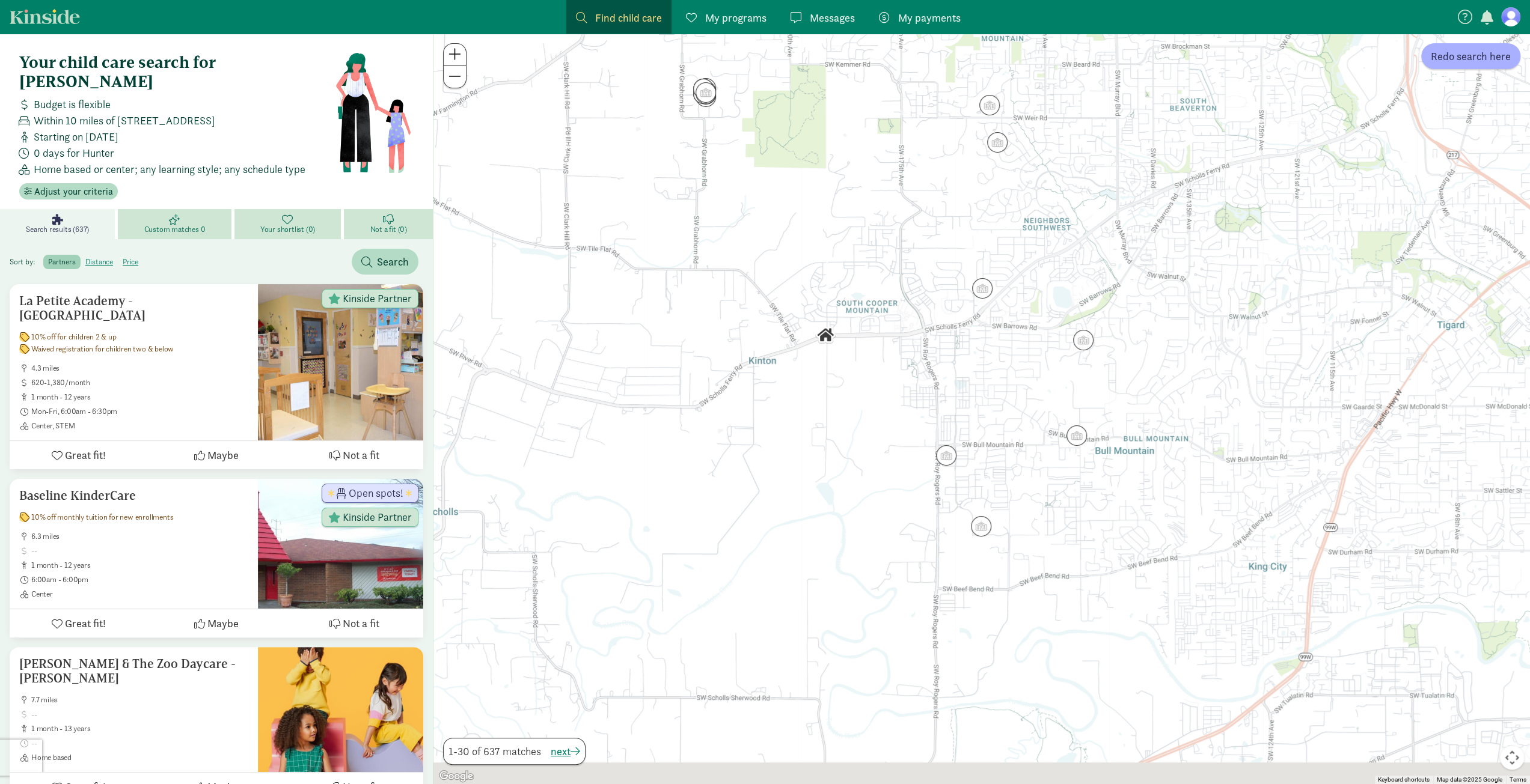
drag, startPoint x: 936, startPoint y: 500, endPoint x: 832, endPoint y: 146, distance: 369.0
click at [832, 146] on div at bounding box center [981, 409] width 1097 height 750
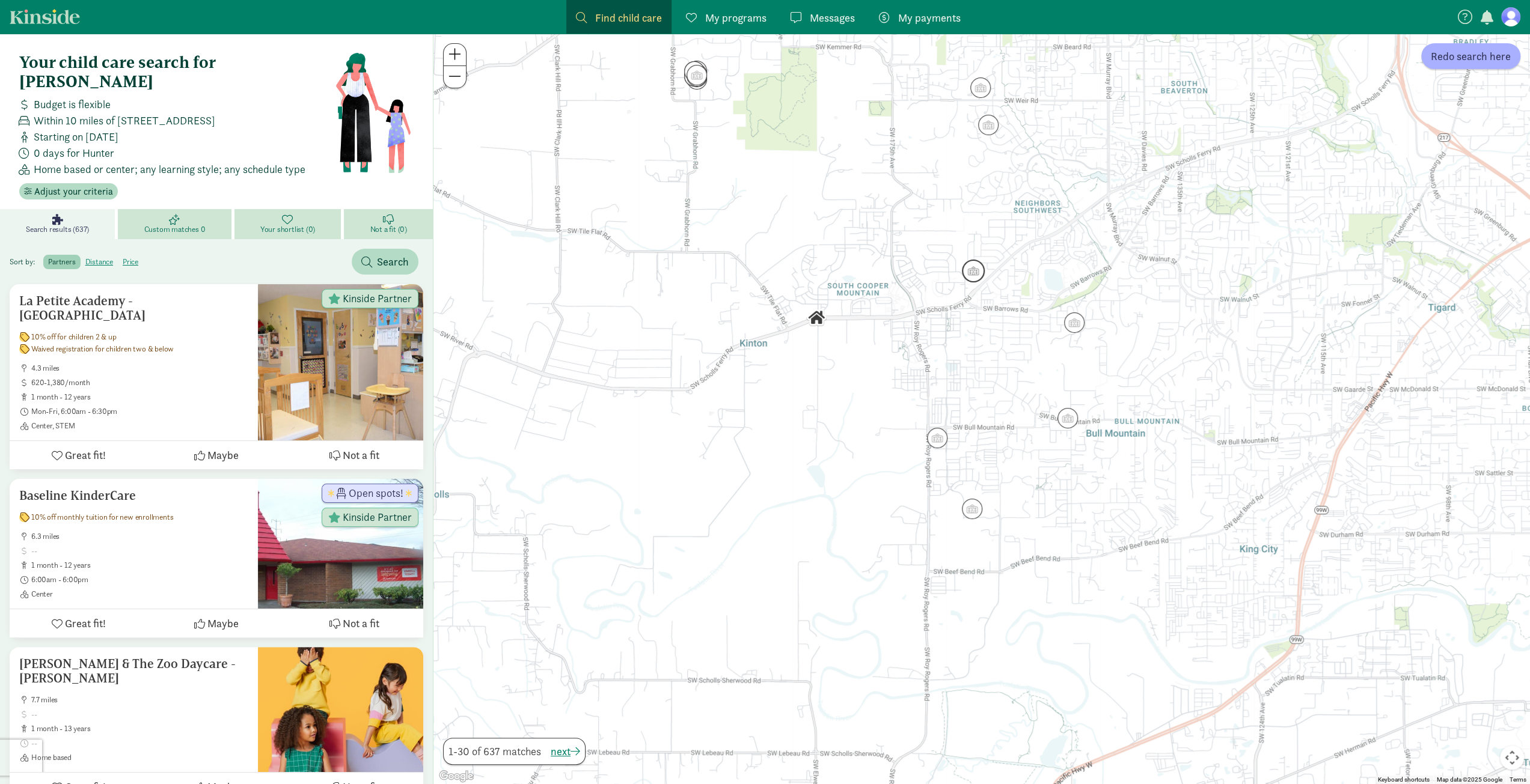
click at [969, 273] on img "Click to see details" at bounding box center [973, 271] width 32 height 32
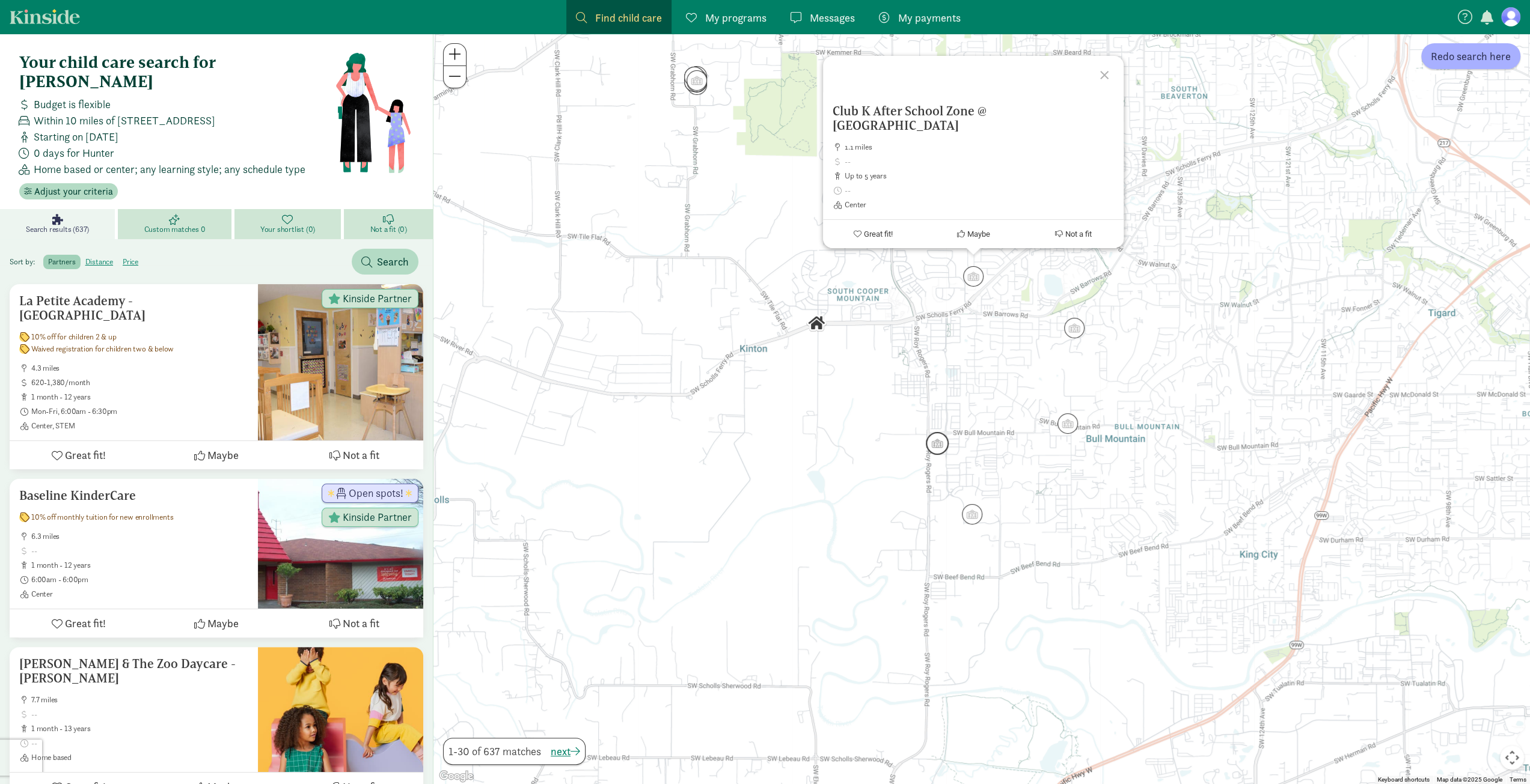
click at [932, 447] on img "Click to see details" at bounding box center [937, 443] width 32 height 32
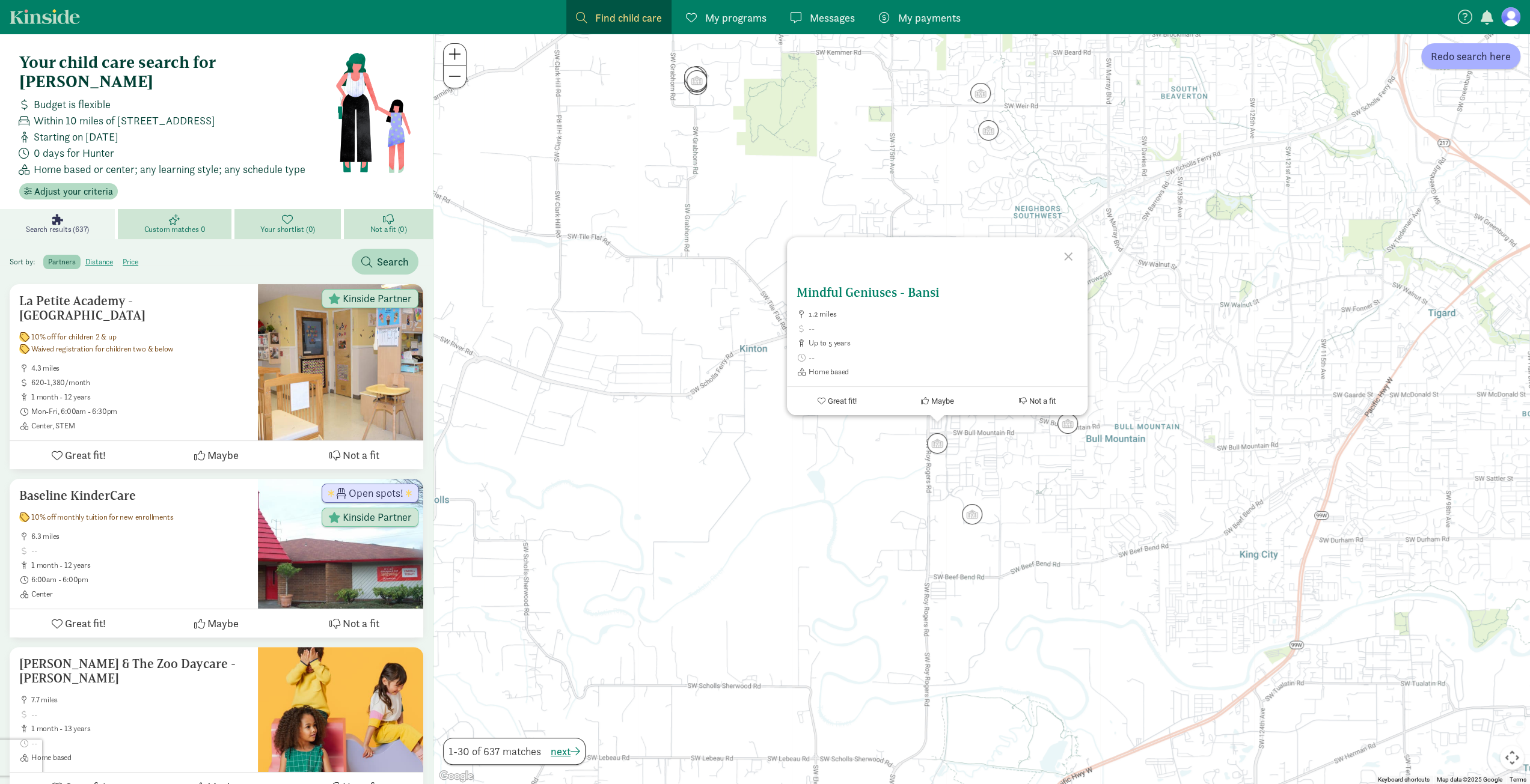
click at [908, 288] on h5 "Mindful Geniuses - Bansi" at bounding box center [936, 292] width 281 height 15
